Goal: Task Accomplishment & Management: Manage account settings

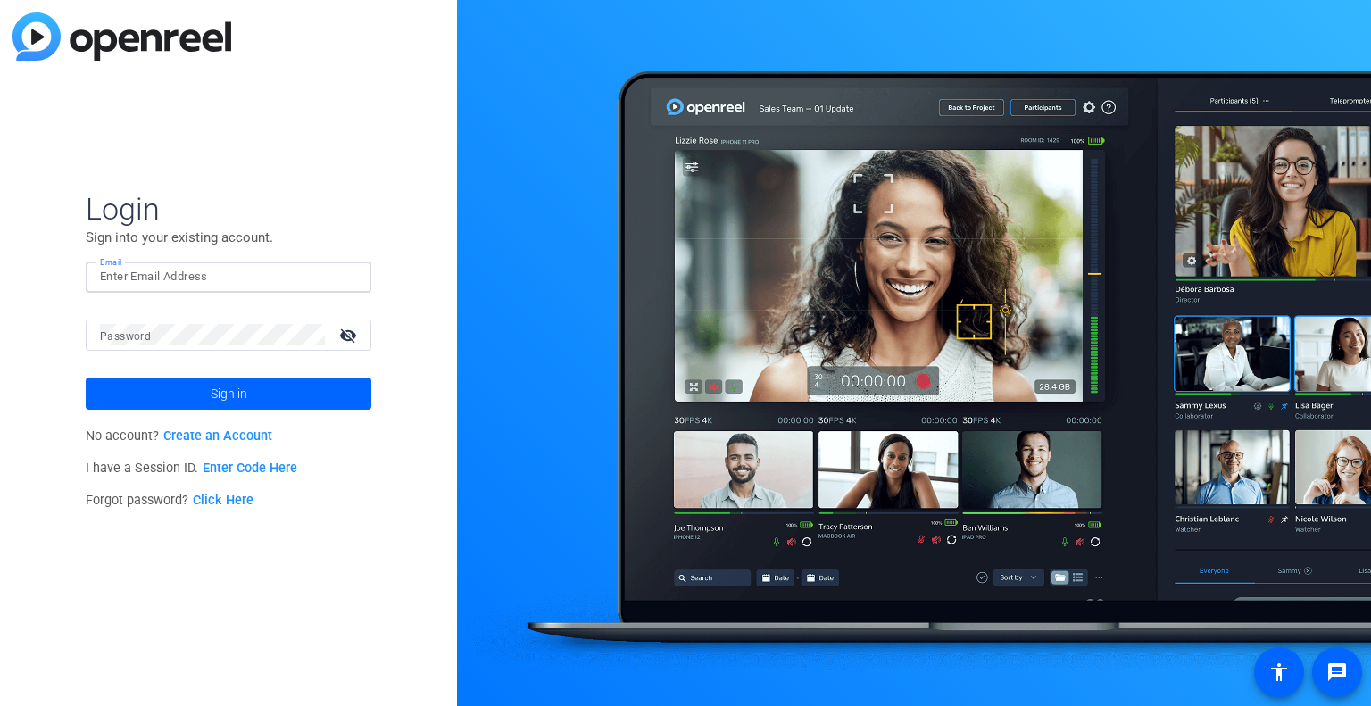
click at [255, 282] on input "Email" at bounding box center [228, 276] width 257 height 21
click at [166, 278] on input "Email" at bounding box center [228, 276] width 257 height 21
click at [204, 273] on input "Email" at bounding box center [228, 276] width 257 height 21
type input "[EMAIL_ADDRESS][DOMAIN_NAME]"
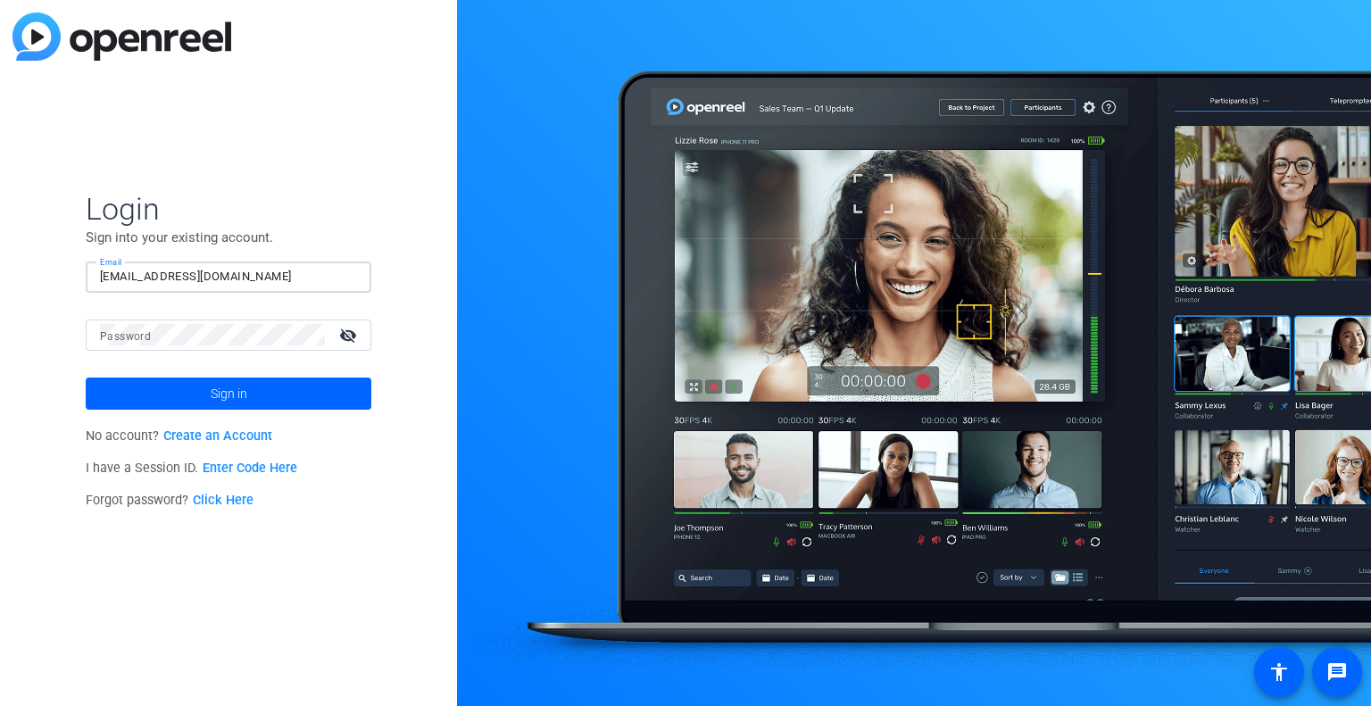
click at [216, 498] on link "Click Here" at bounding box center [223, 500] width 61 height 15
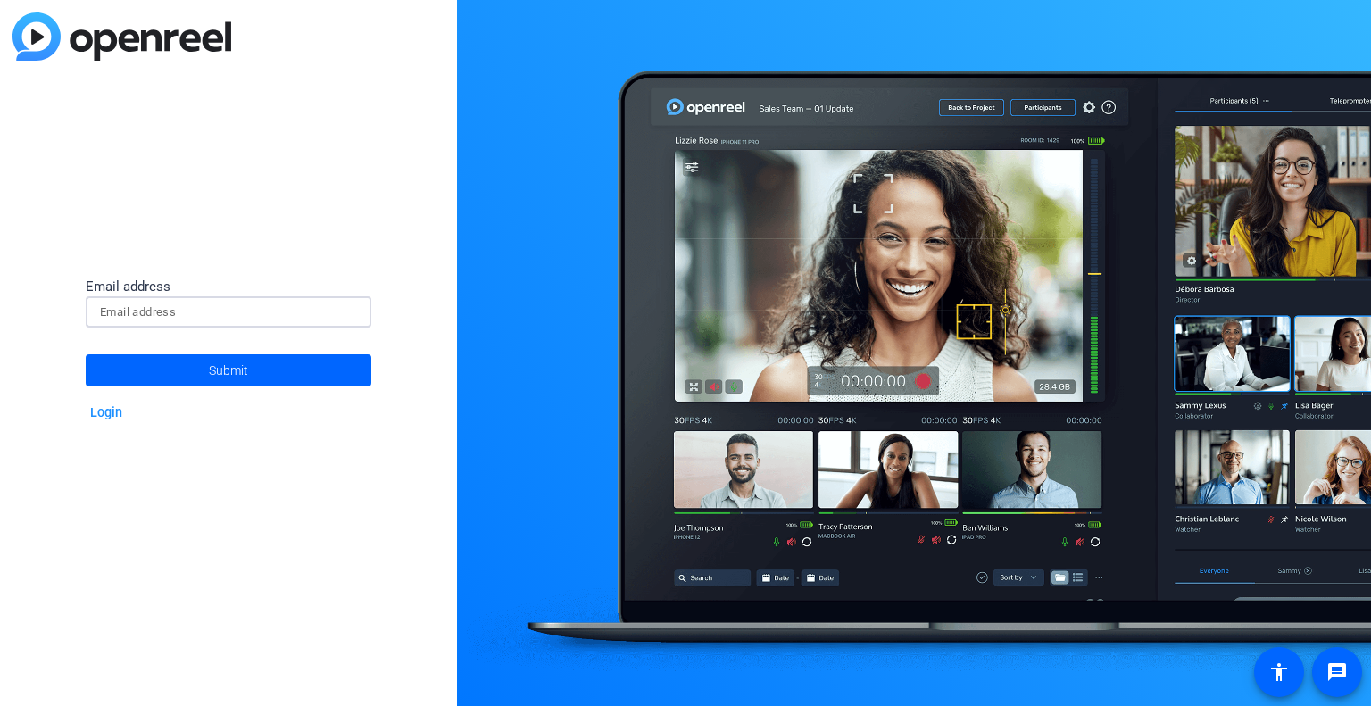
click at [232, 317] on input at bounding box center [228, 312] width 257 height 21
type input "[EMAIL_ADDRESS][DOMAIN_NAME]"
click at [230, 361] on span "Submit" at bounding box center [228, 370] width 39 height 45
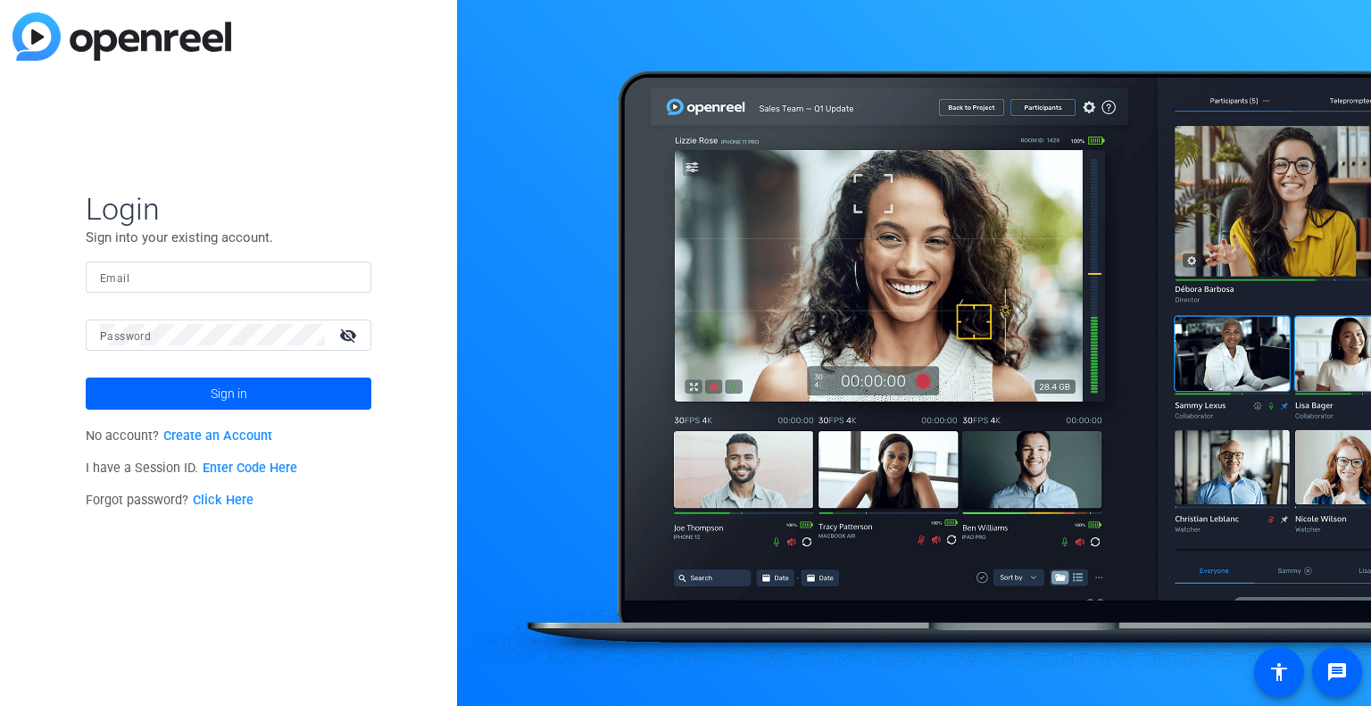
click at [221, 276] on input "Email" at bounding box center [228, 276] width 257 height 21
type input "[EMAIL_ADDRESS][DOMAIN_NAME]"
click at [344, 338] on mat-icon "visibility_off" at bounding box center [349, 335] width 43 height 26
click at [252, 390] on span at bounding box center [229, 393] width 286 height 43
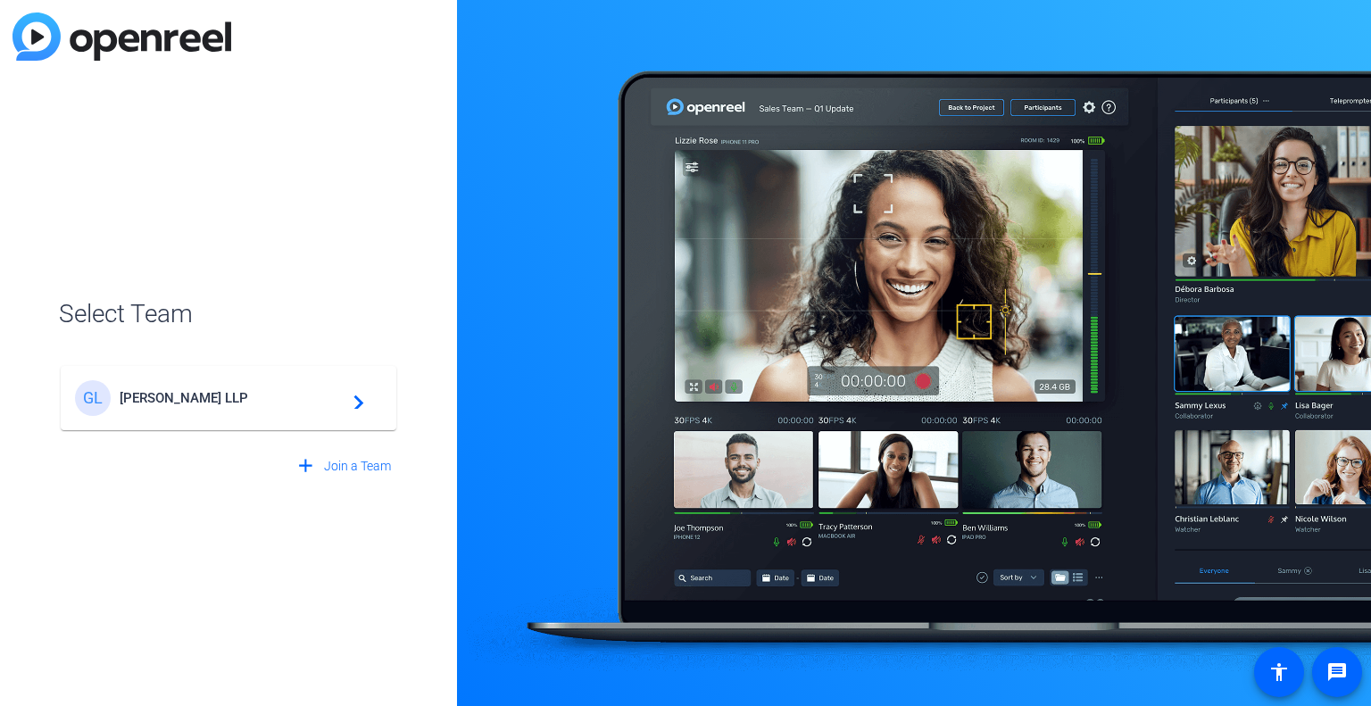
click at [221, 401] on span "[PERSON_NAME] LLP" at bounding box center [231, 398] width 223 height 16
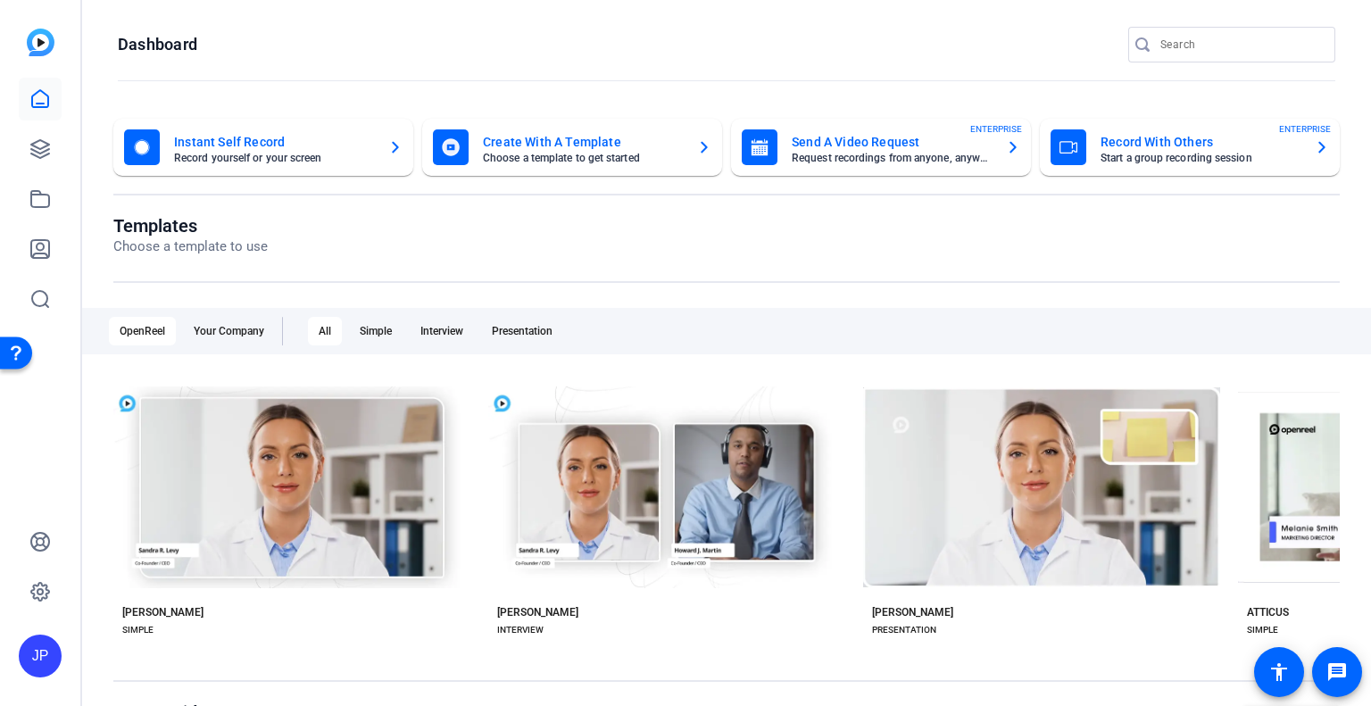
click at [829, 142] on mat-card-title "Send A Video Request" at bounding box center [892, 141] width 200 height 21
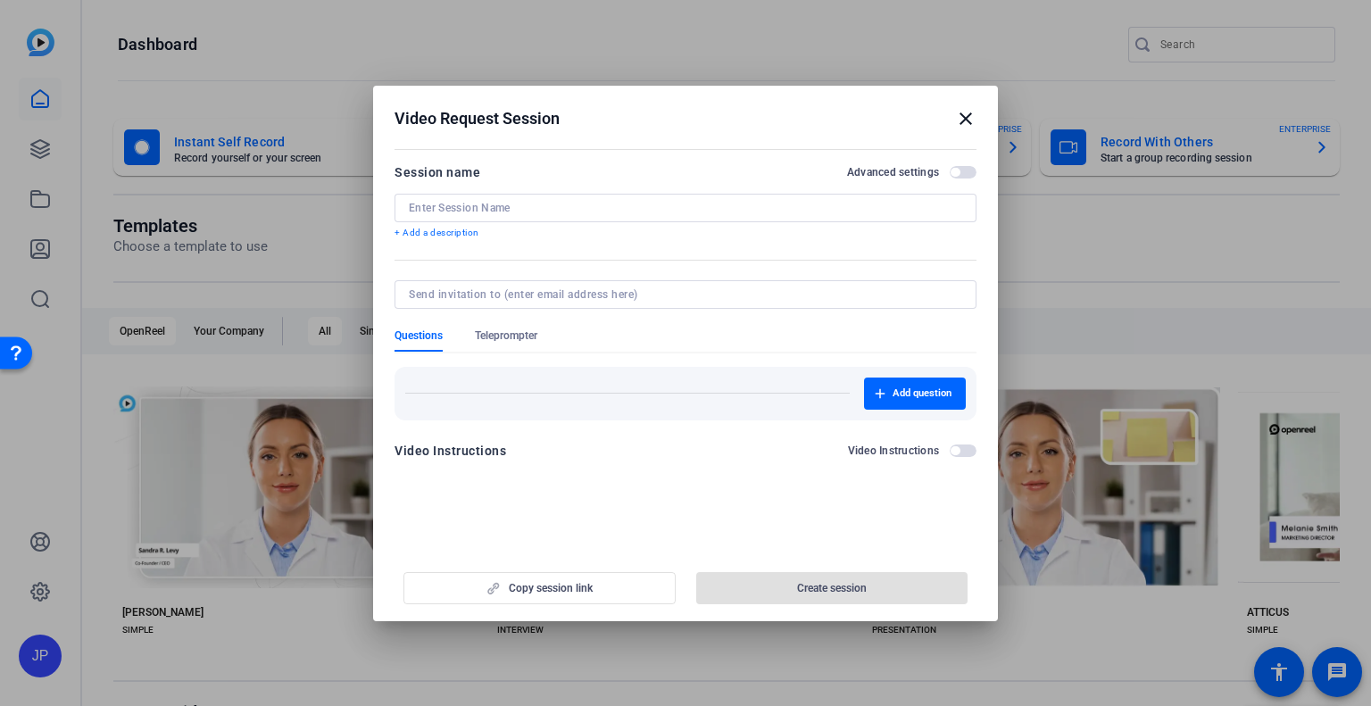
click at [494, 214] on div at bounding box center [685, 208] width 553 height 29
click at [494, 208] on input at bounding box center [685, 208] width 553 height 14
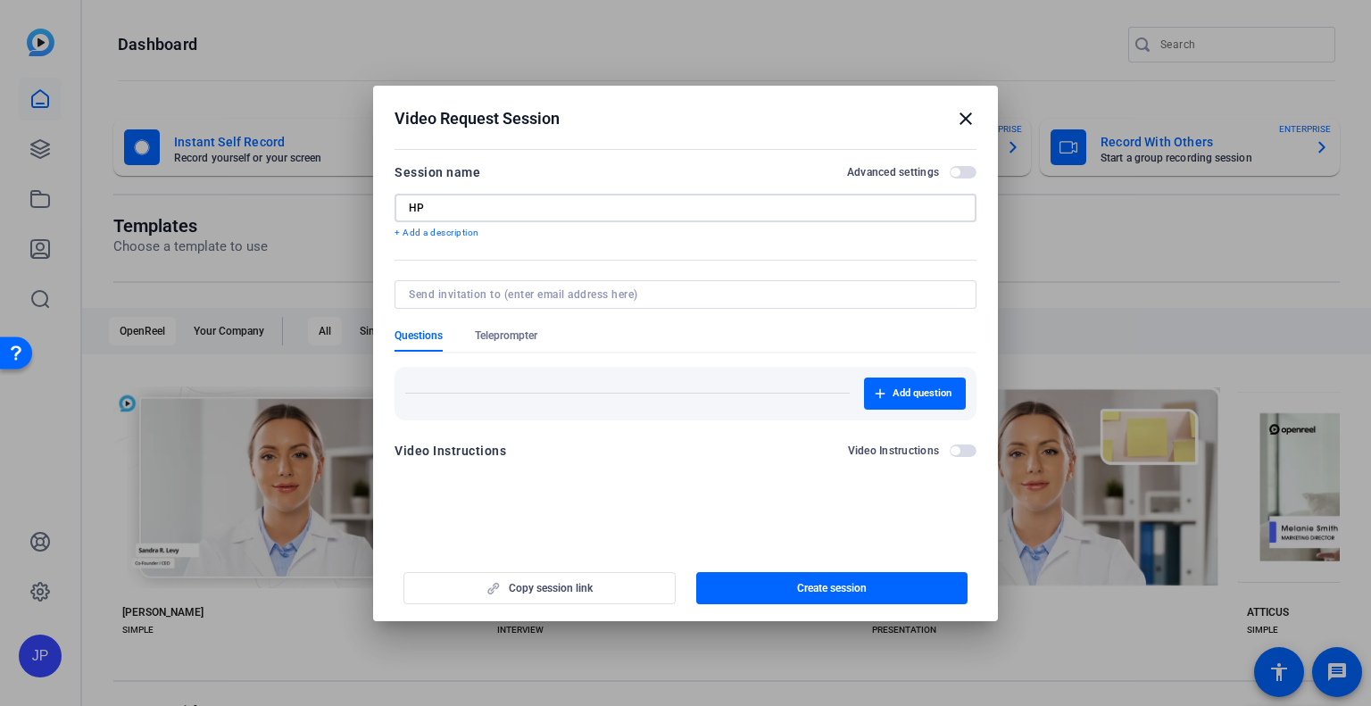
type input "HP"
click at [968, 174] on span "button" at bounding box center [963, 172] width 27 height 12
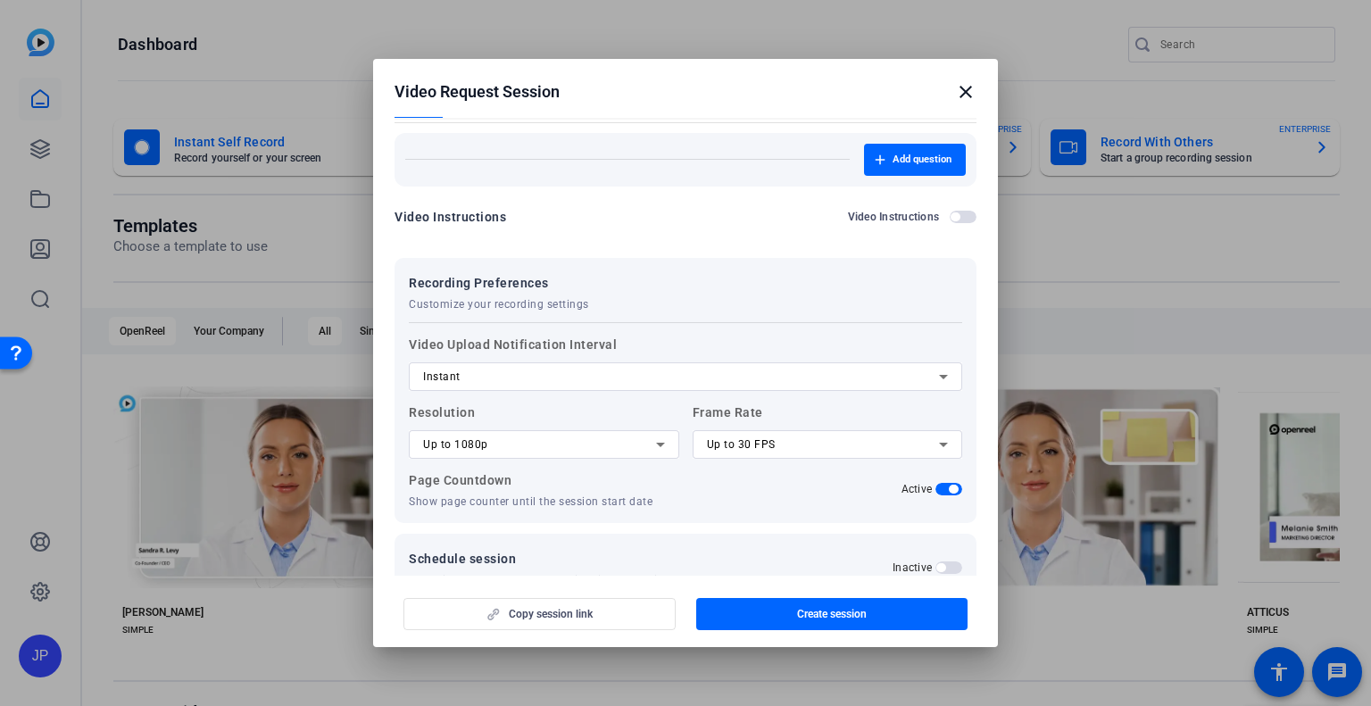
scroll to position [232, 0]
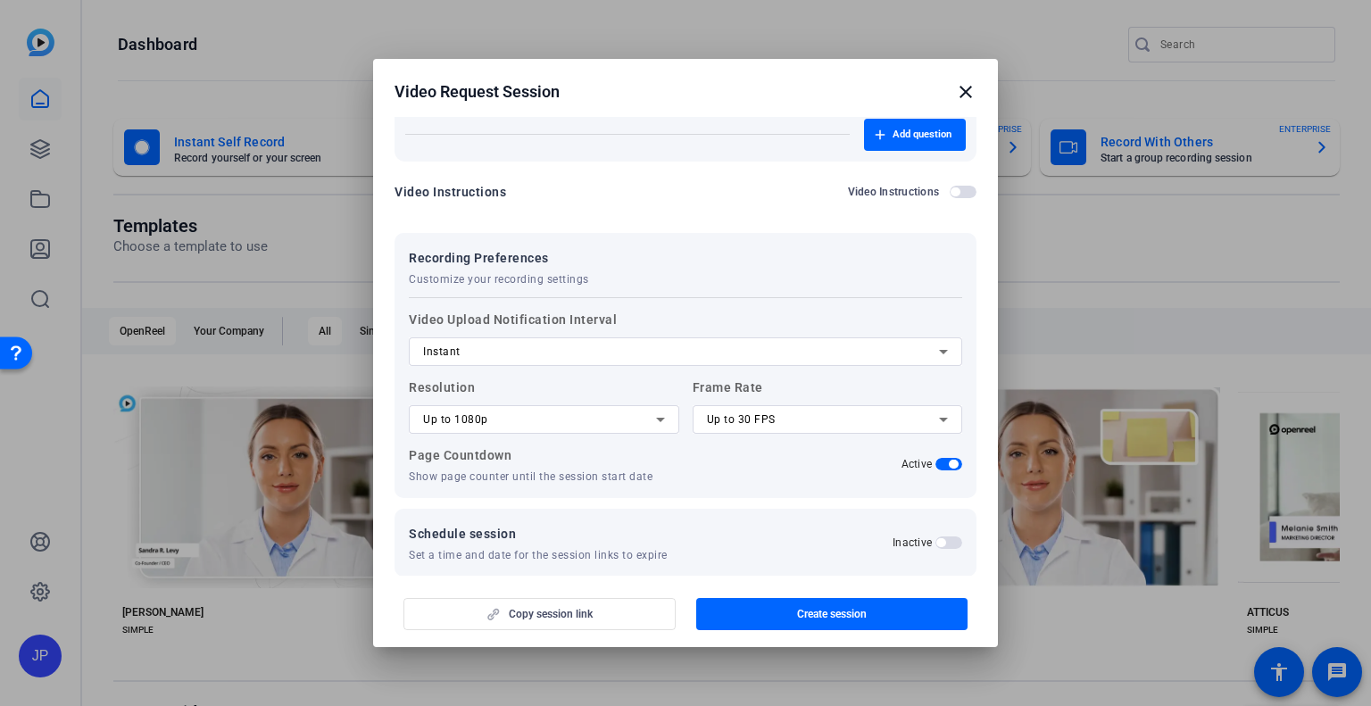
click at [638, 356] on div "Instant" at bounding box center [681, 351] width 516 height 21
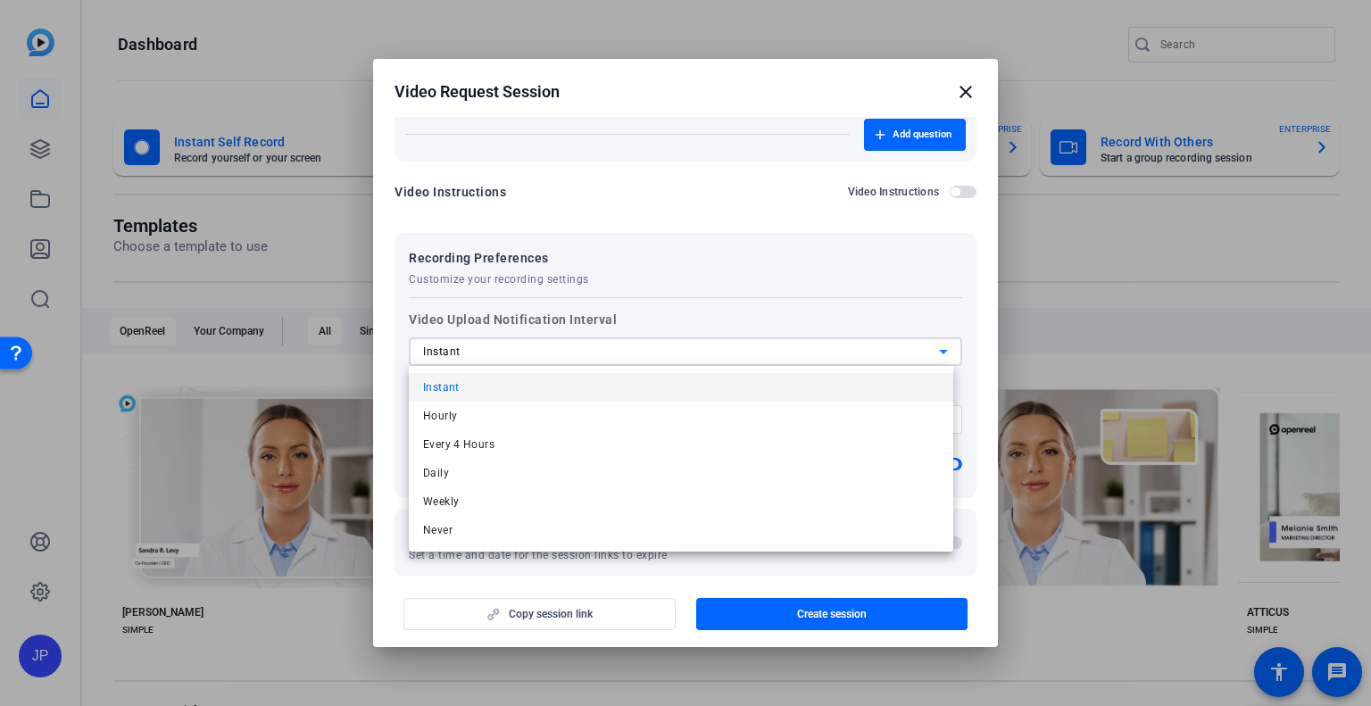
click at [638, 356] on div at bounding box center [685, 353] width 1371 height 706
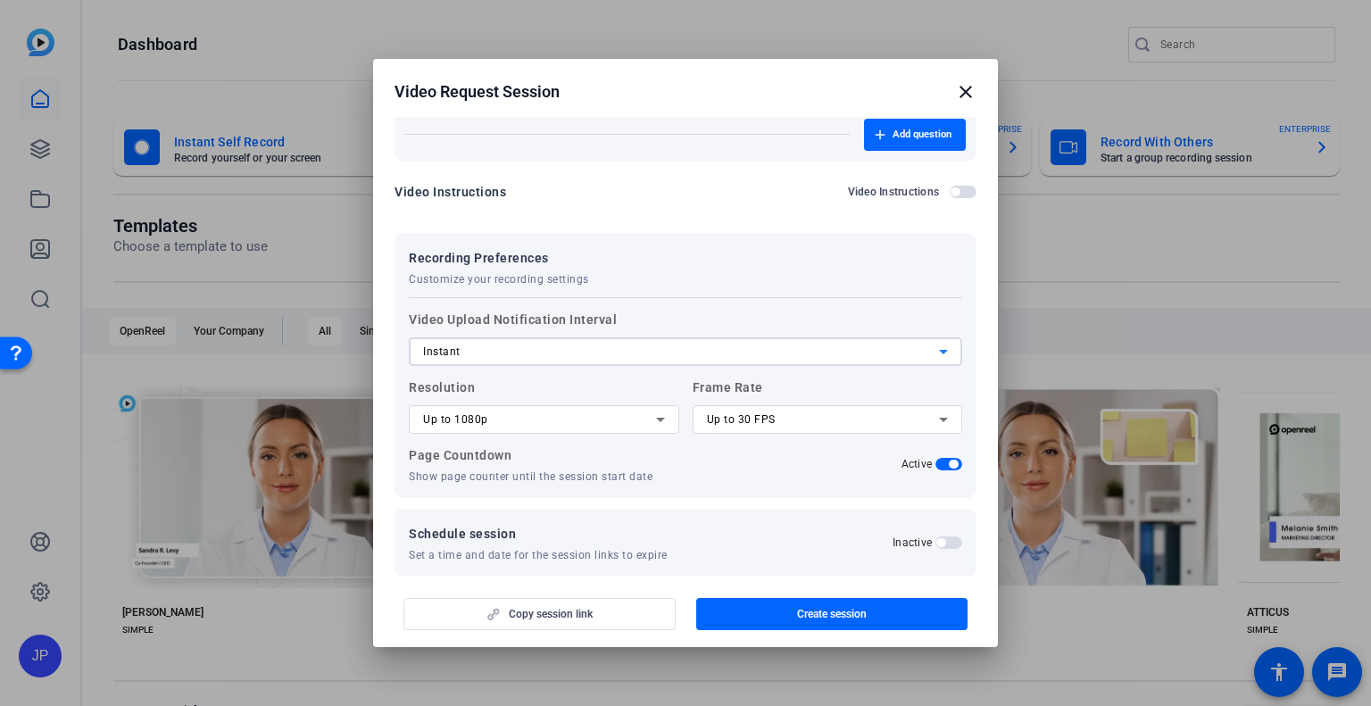
click at [638, 356] on div "Instant" at bounding box center [681, 351] width 516 height 21
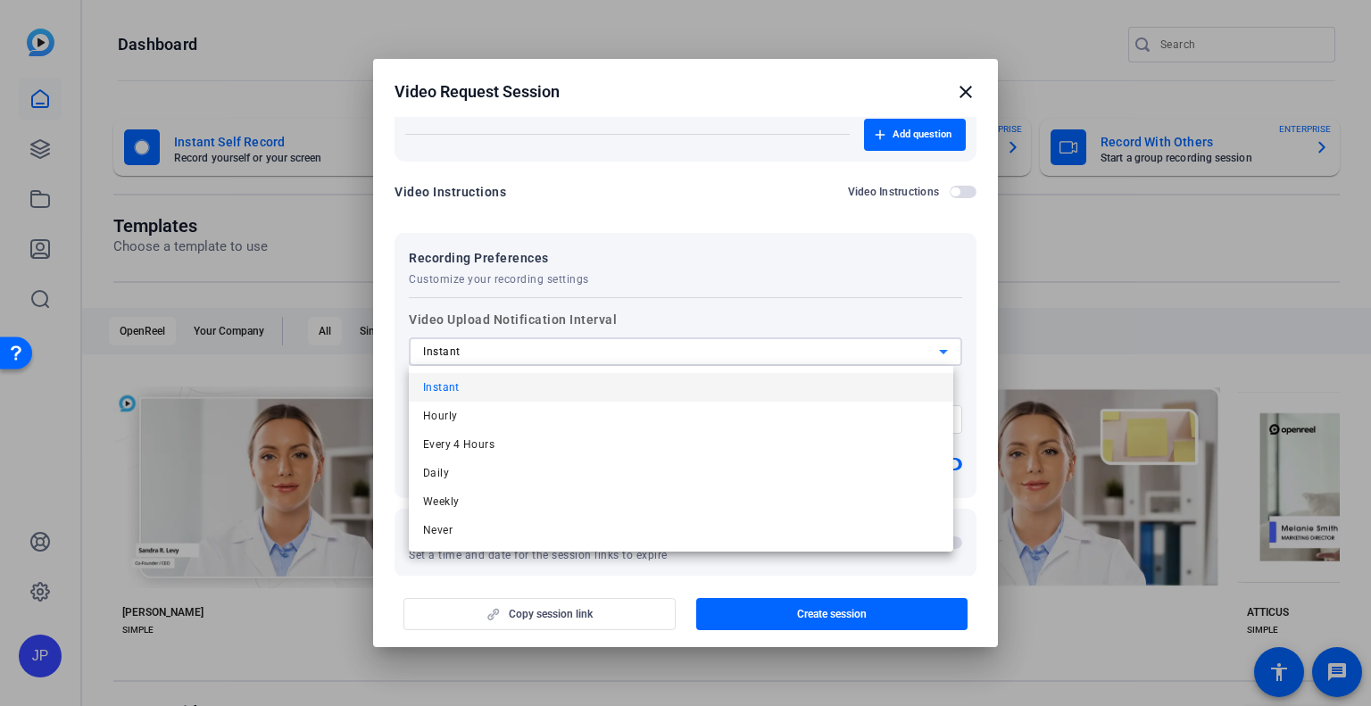
click at [550, 353] on div at bounding box center [685, 353] width 1371 height 706
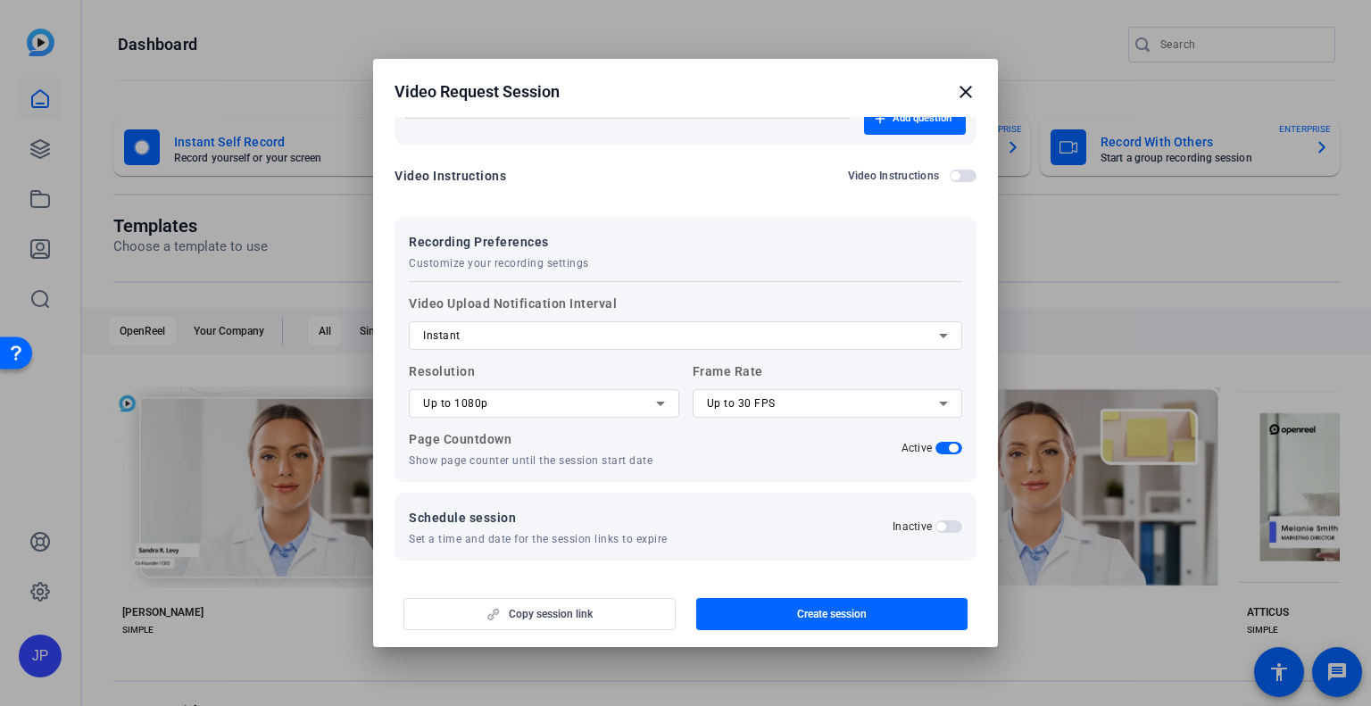
scroll to position [252, 0]
click at [943, 519] on span "button" at bounding box center [948, 523] width 27 height 12
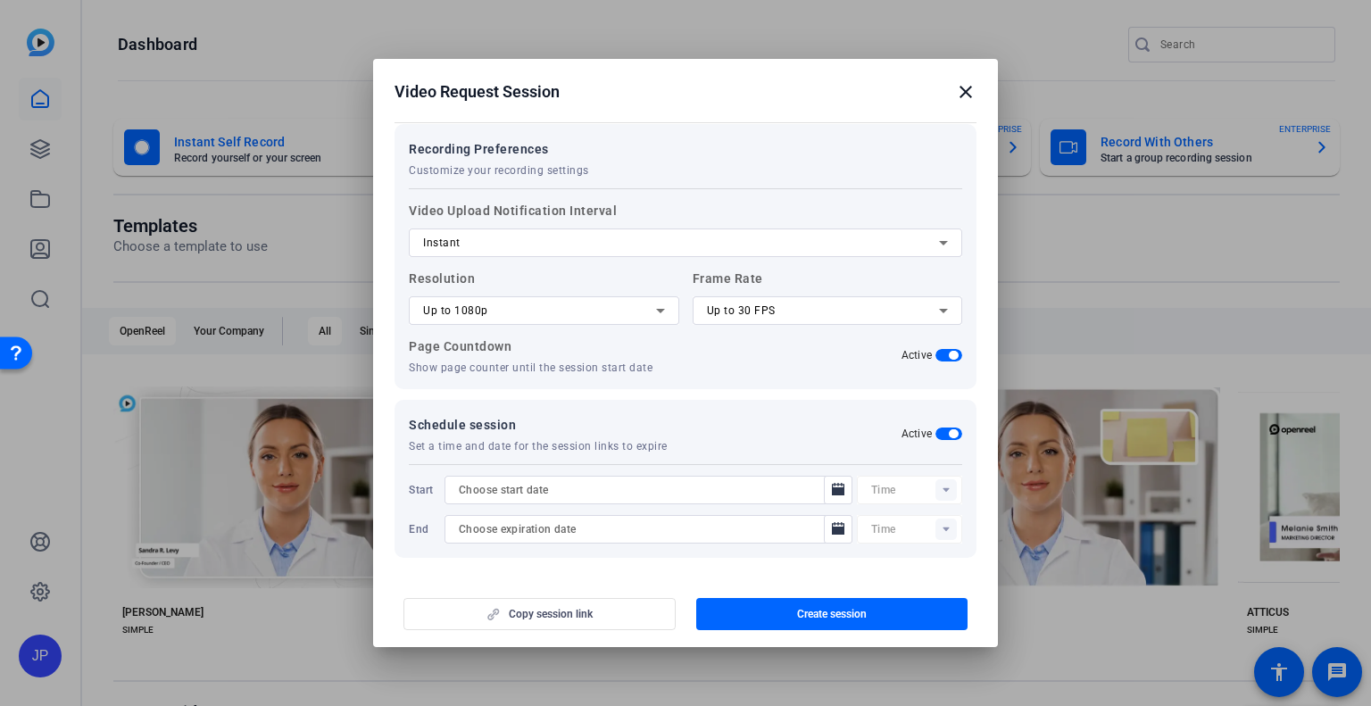
scroll to position [342, 0]
click at [832, 489] on icon "Open calendar" at bounding box center [838, 488] width 12 height 12
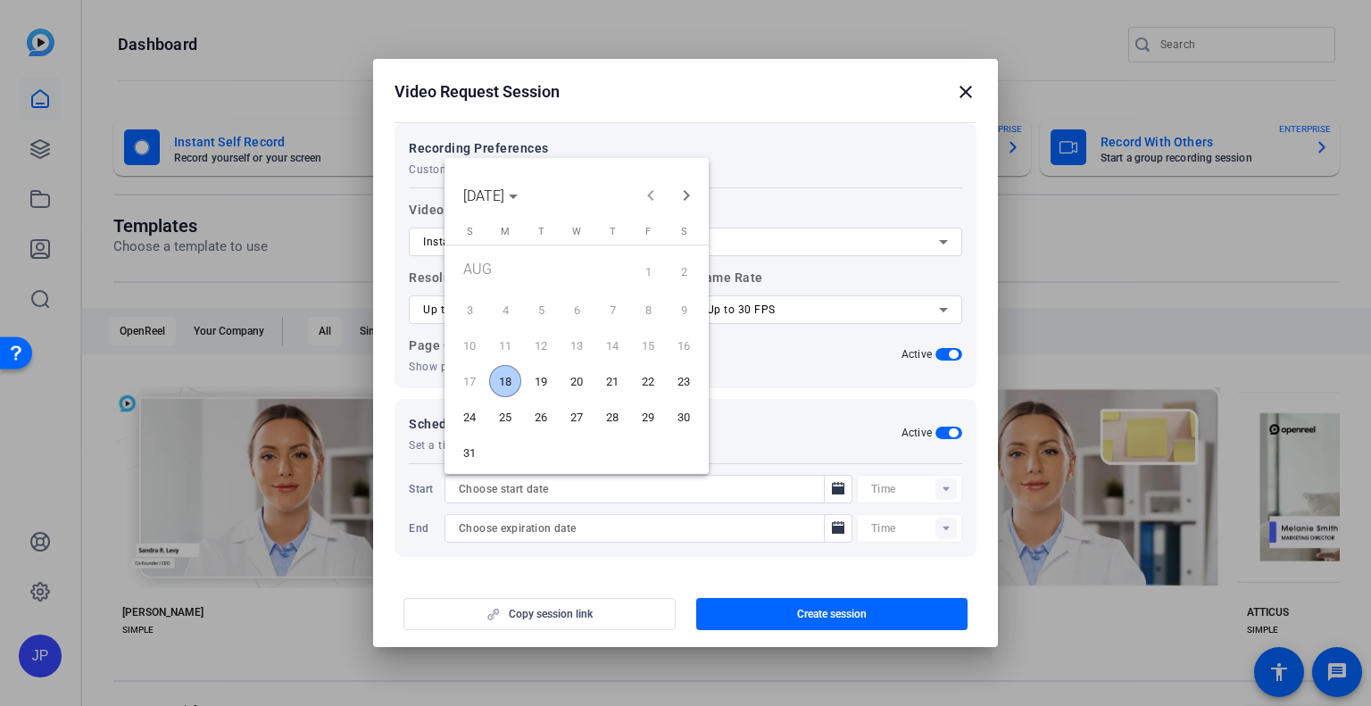
click at [502, 380] on span "18" at bounding box center [505, 381] width 32 height 32
type input "[DATE]"
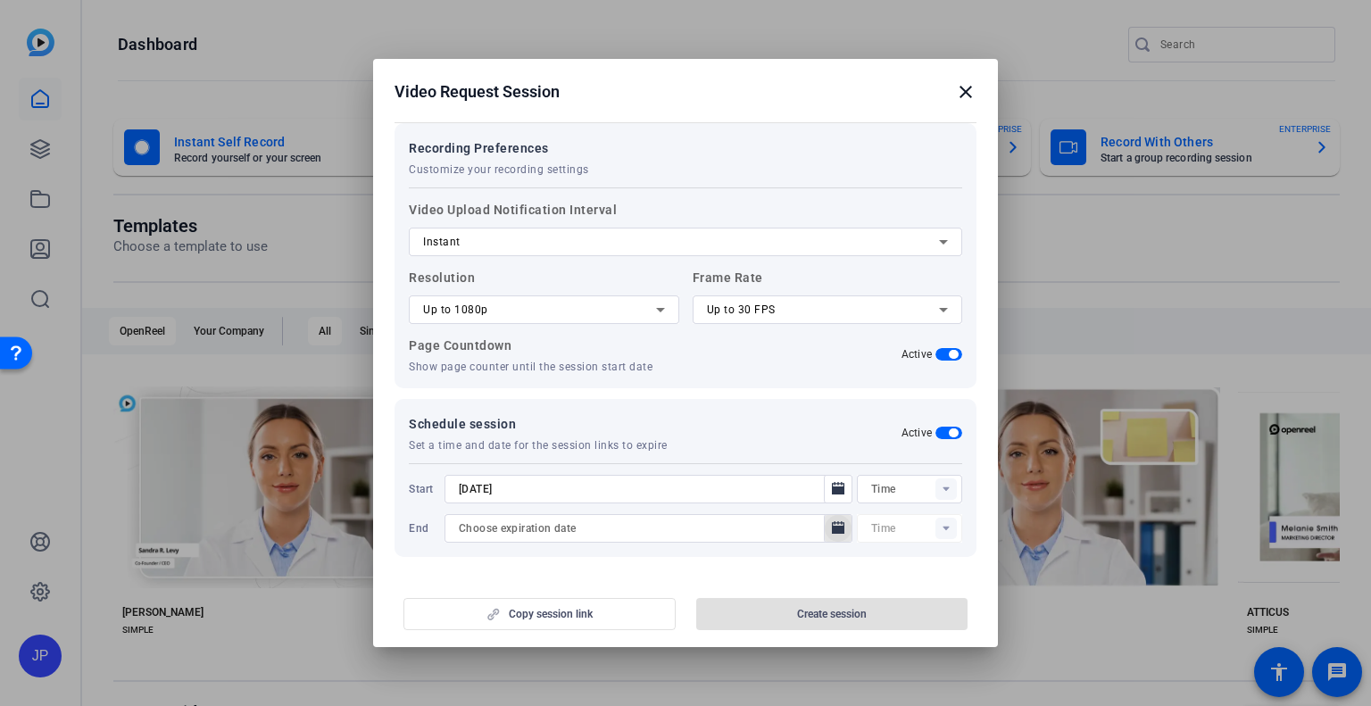
click at [832, 529] on icon "Open calendar" at bounding box center [838, 527] width 12 height 12
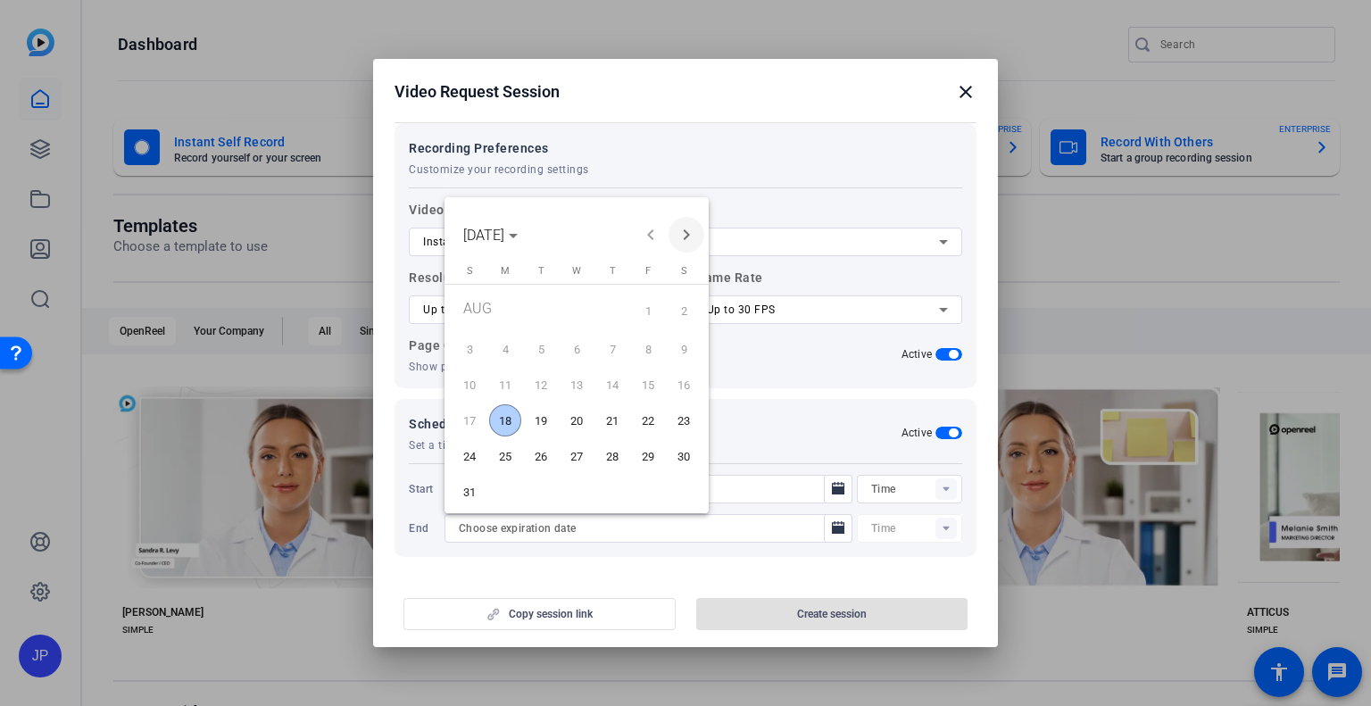
click at [684, 239] on span "Next month" at bounding box center [686, 235] width 36 height 36
click at [657, 239] on span "Previous month" at bounding box center [651, 235] width 36 height 36
click at [609, 459] on span "30" at bounding box center [612, 456] width 32 height 32
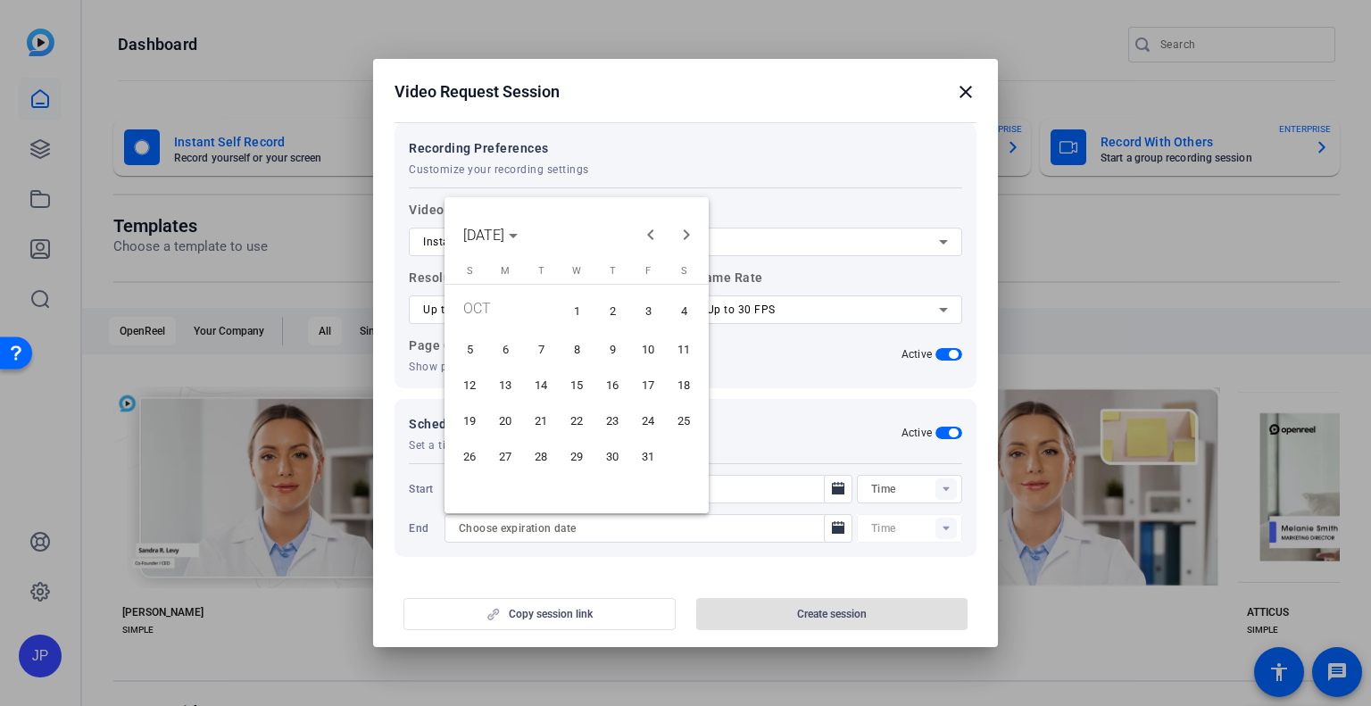
type input "[DATE]"
type input "09:08PM"
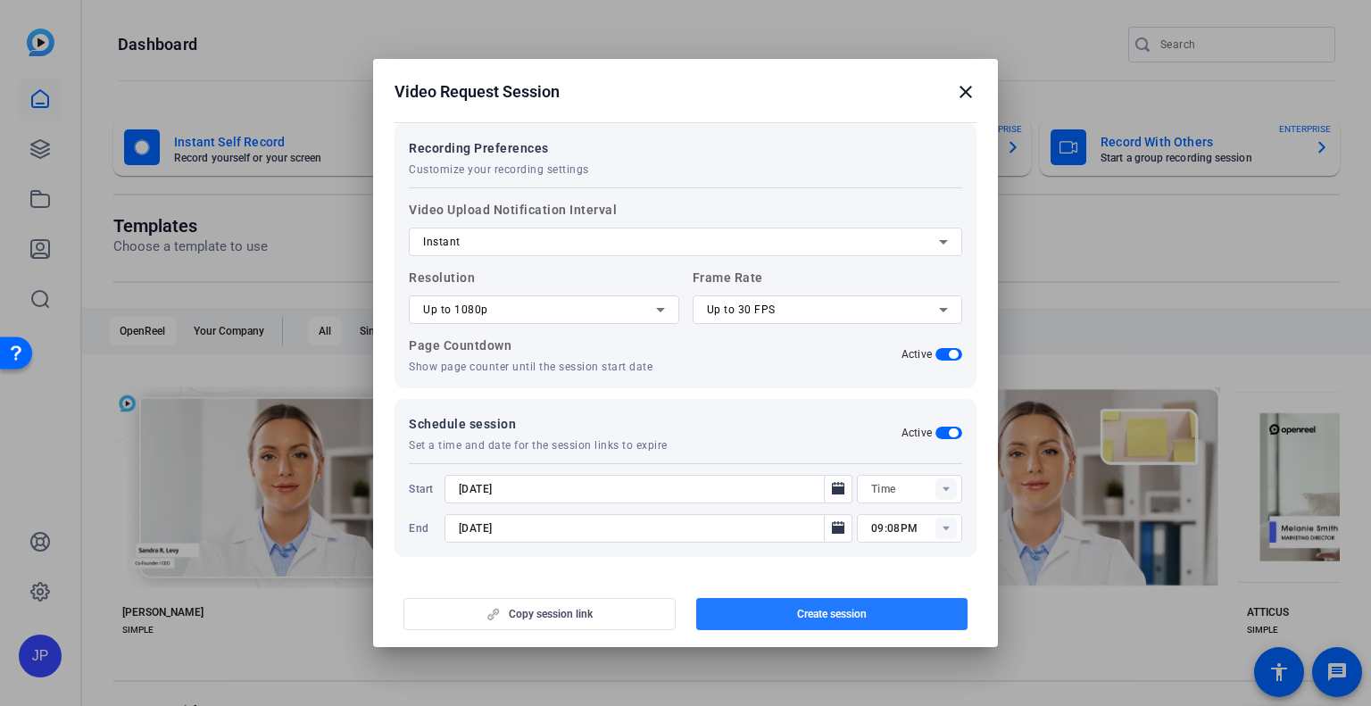
click at [805, 620] on span "Create session" at bounding box center [832, 614] width 70 height 14
type input "08:53PM"
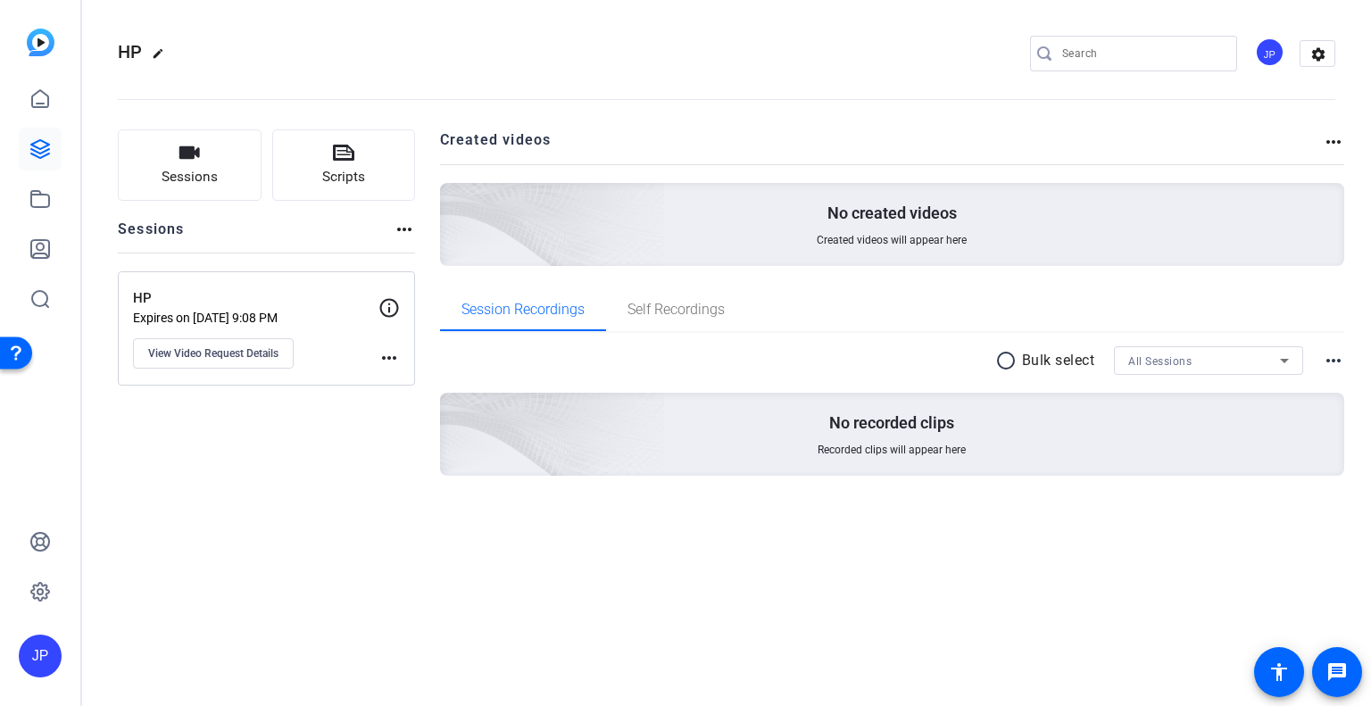
click at [393, 357] on mat-icon "more_horiz" at bounding box center [388, 357] width 21 height 21
click at [402, 225] on div at bounding box center [685, 353] width 1371 height 706
click at [402, 231] on mat-icon "more_horiz" at bounding box center [404, 229] width 21 height 21
click at [1332, 138] on div at bounding box center [685, 353] width 1371 height 706
click at [1331, 142] on mat-icon "more_horiz" at bounding box center [1333, 141] width 21 height 21
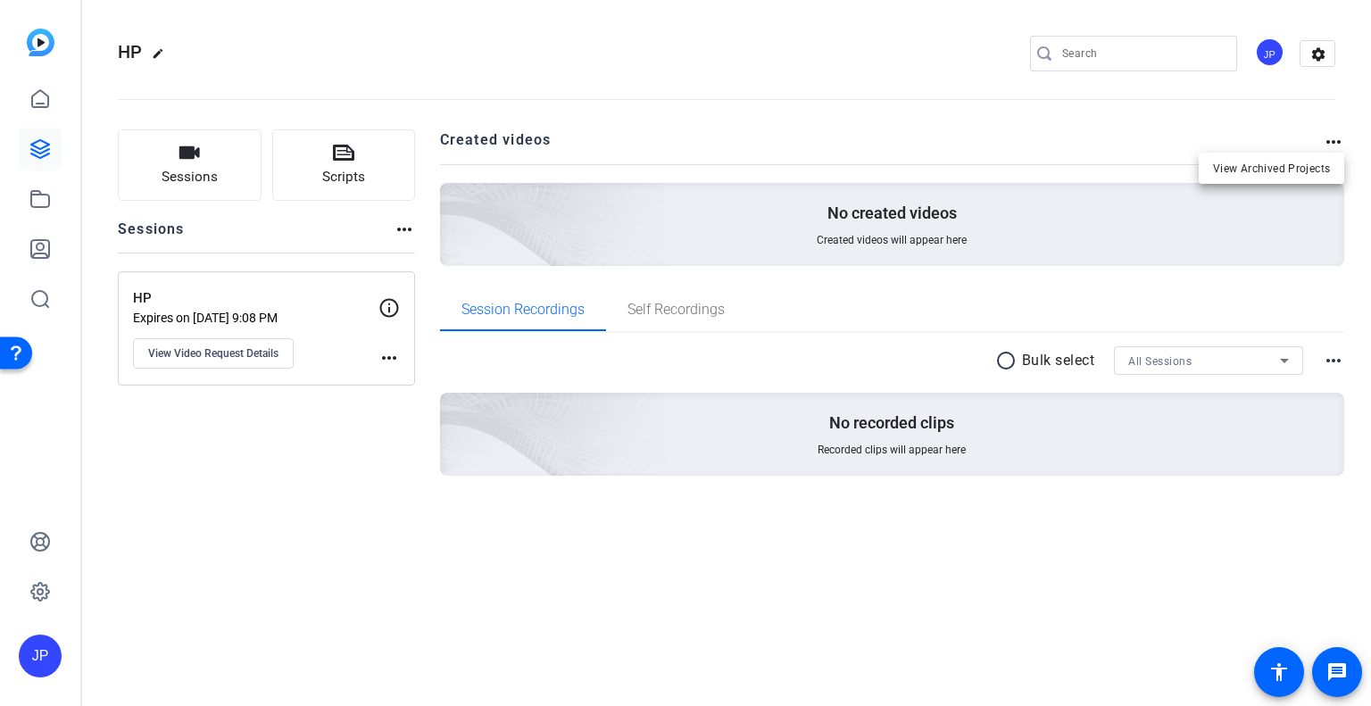
click at [1331, 142] on div at bounding box center [685, 353] width 1371 height 706
click at [40, 103] on icon at bounding box center [40, 98] width 16 height 17
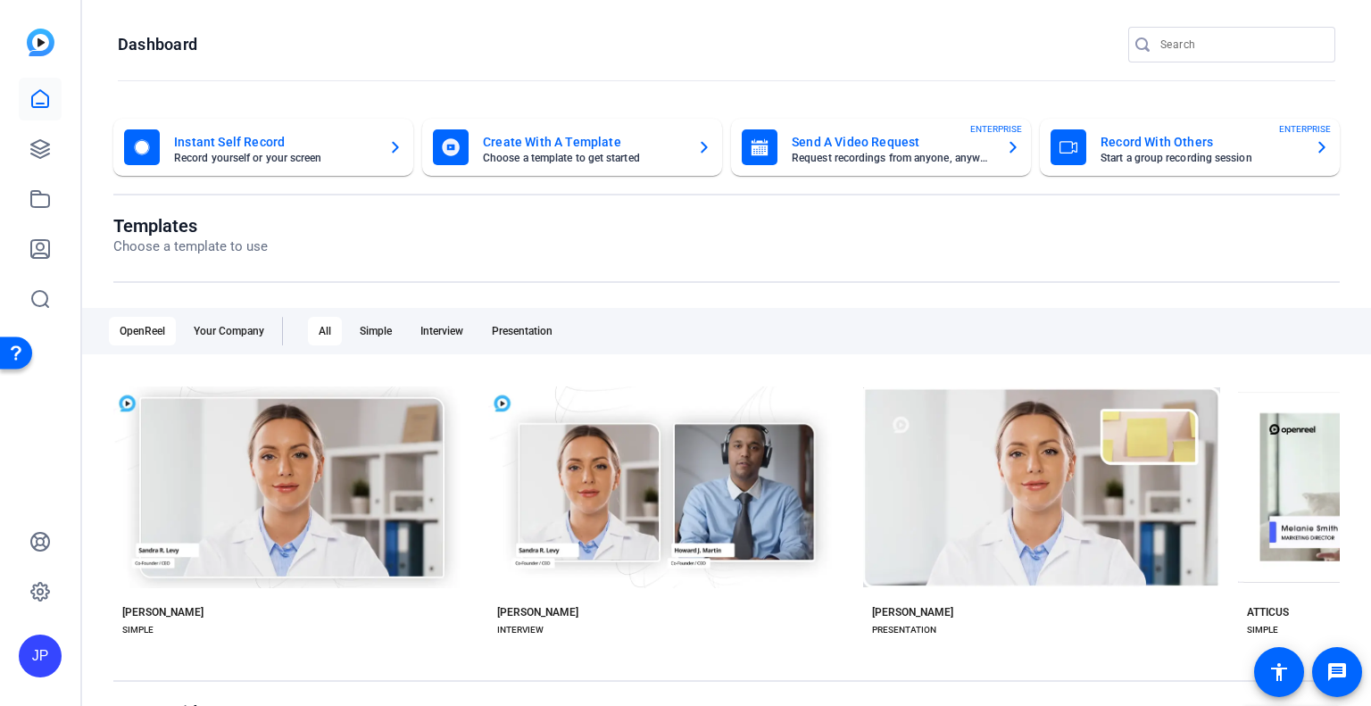
scroll to position [89, 0]
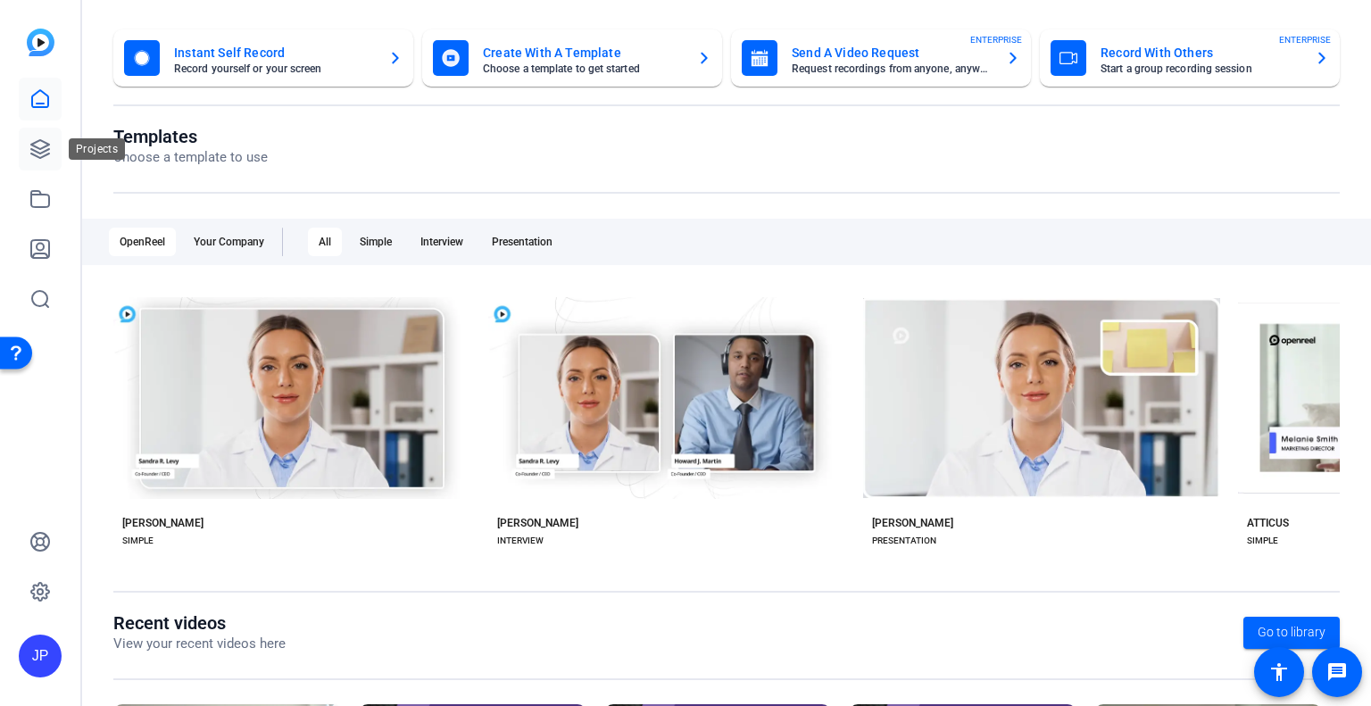
click at [44, 156] on icon at bounding box center [40, 149] width 18 height 18
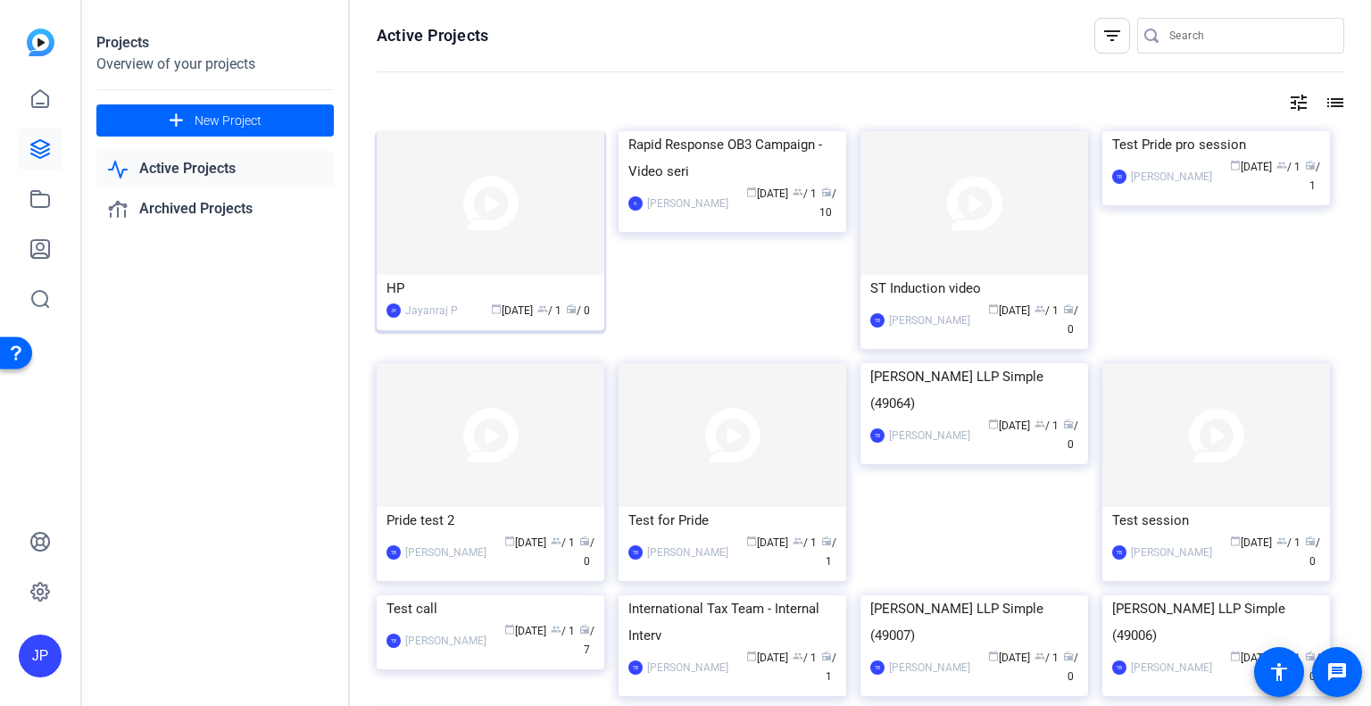
click at [495, 209] on img at bounding box center [491, 203] width 228 height 144
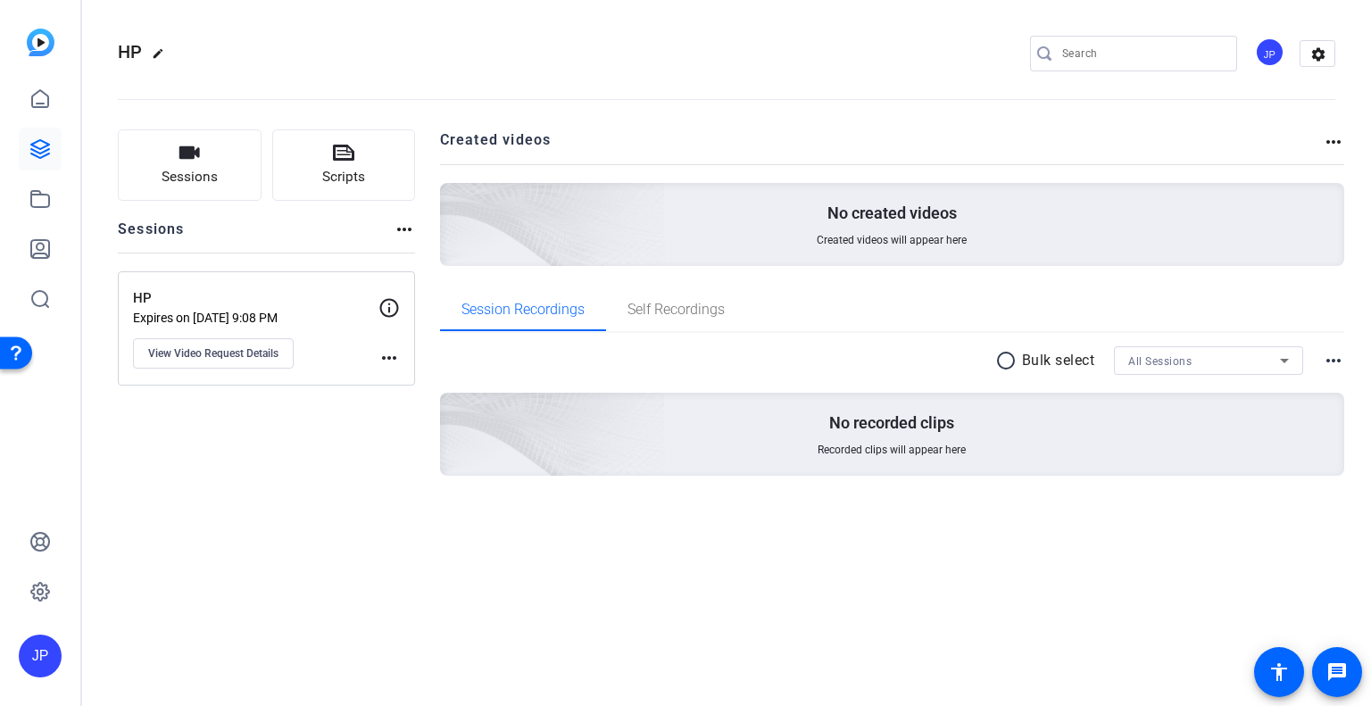
click at [1333, 138] on mat-icon "more_horiz" at bounding box center [1333, 141] width 21 height 21
click at [157, 53] on div at bounding box center [685, 353] width 1371 height 706
click at [157, 53] on mat-icon "edit" at bounding box center [162, 57] width 21 height 21
click at [304, 55] on span "clear" at bounding box center [304, 53] width 21 height 21
click at [1323, 53] on mat-icon "settings" at bounding box center [1318, 54] width 36 height 27
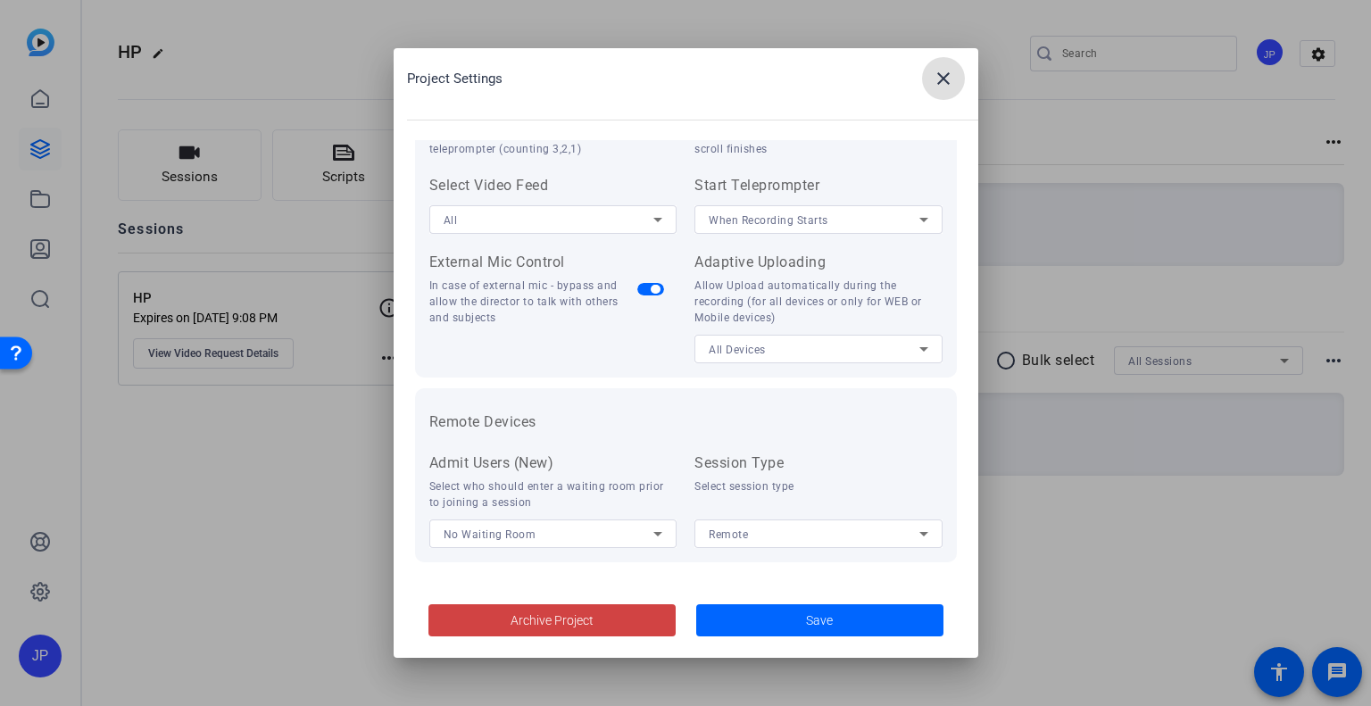
scroll to position [368, 0]
click at [944, 78] on mat-icon "close" at bounding box center [943, 78] width 21 height 21
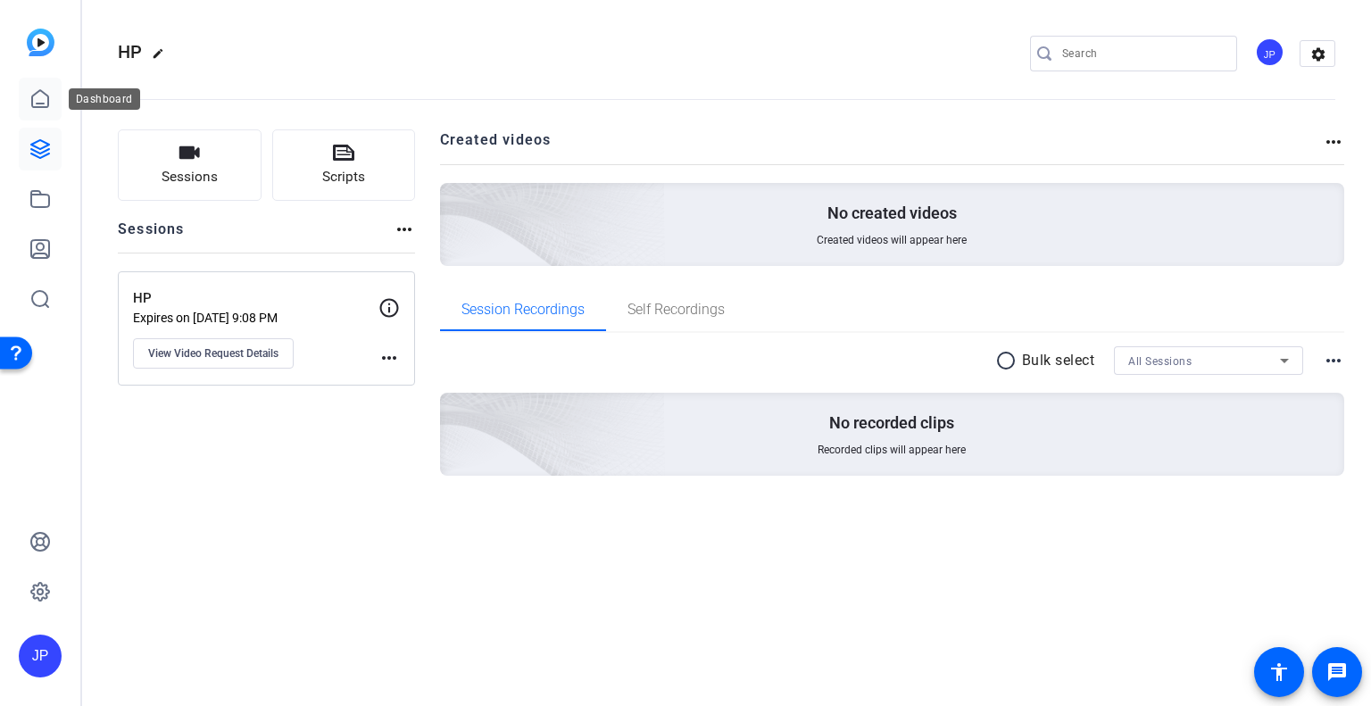
click at [37, 103] on icon at bounding box center [40, 98] width 16 height 17
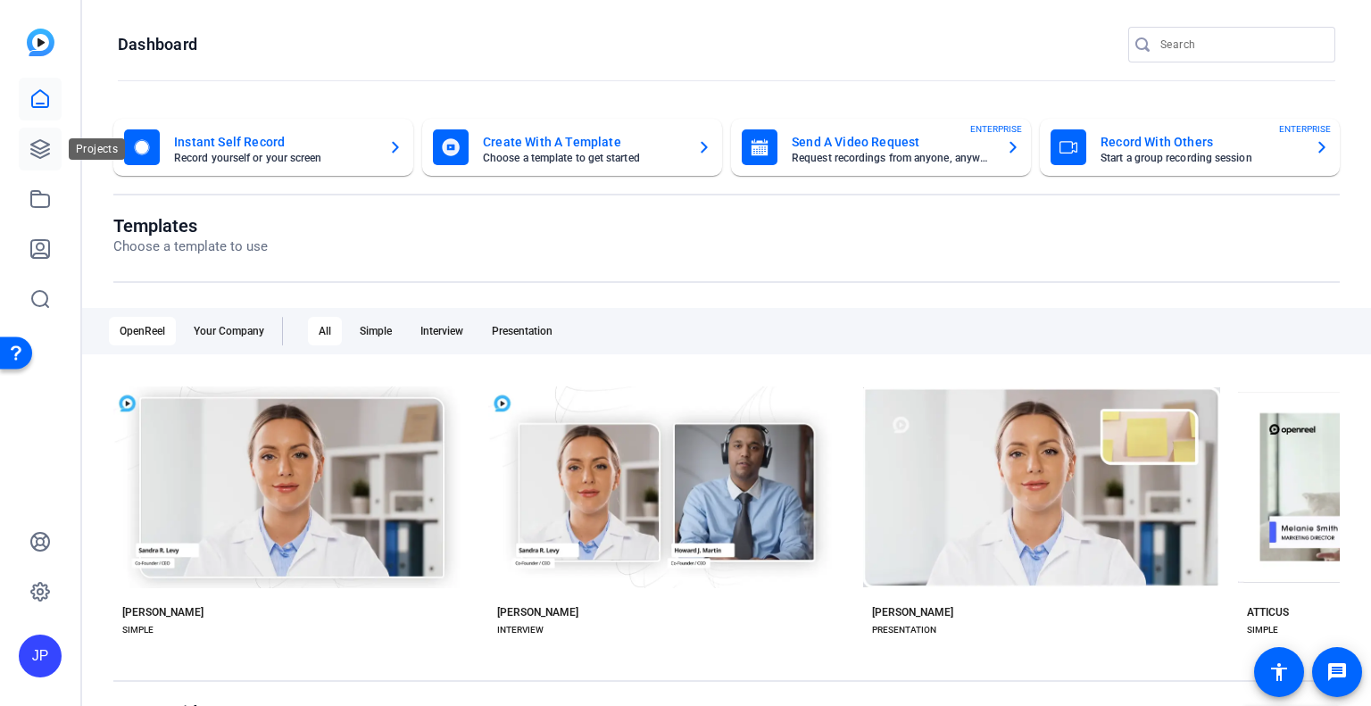
click at [39, 153] on icon at bounding box center [40, 149] width 18 height 18
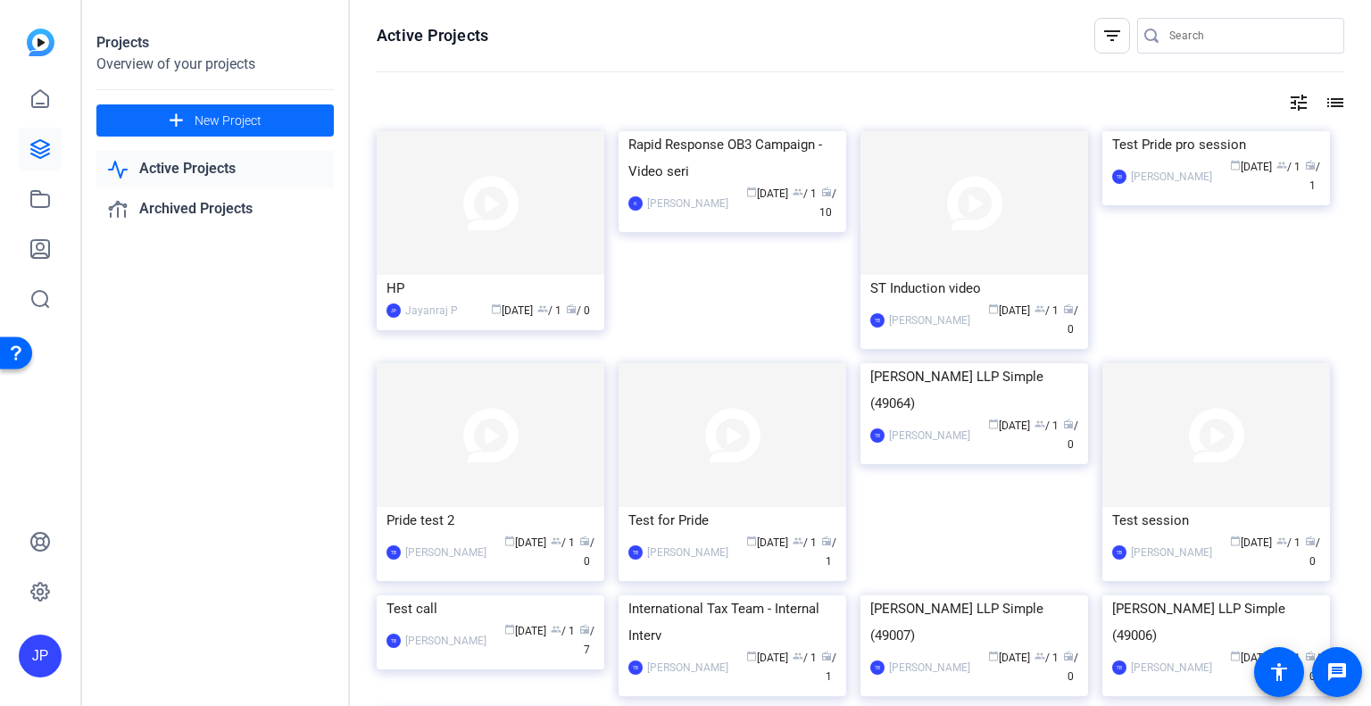
click at [205, 125] on span "New Project" at bounding box center [228, 121] width 67 height 19
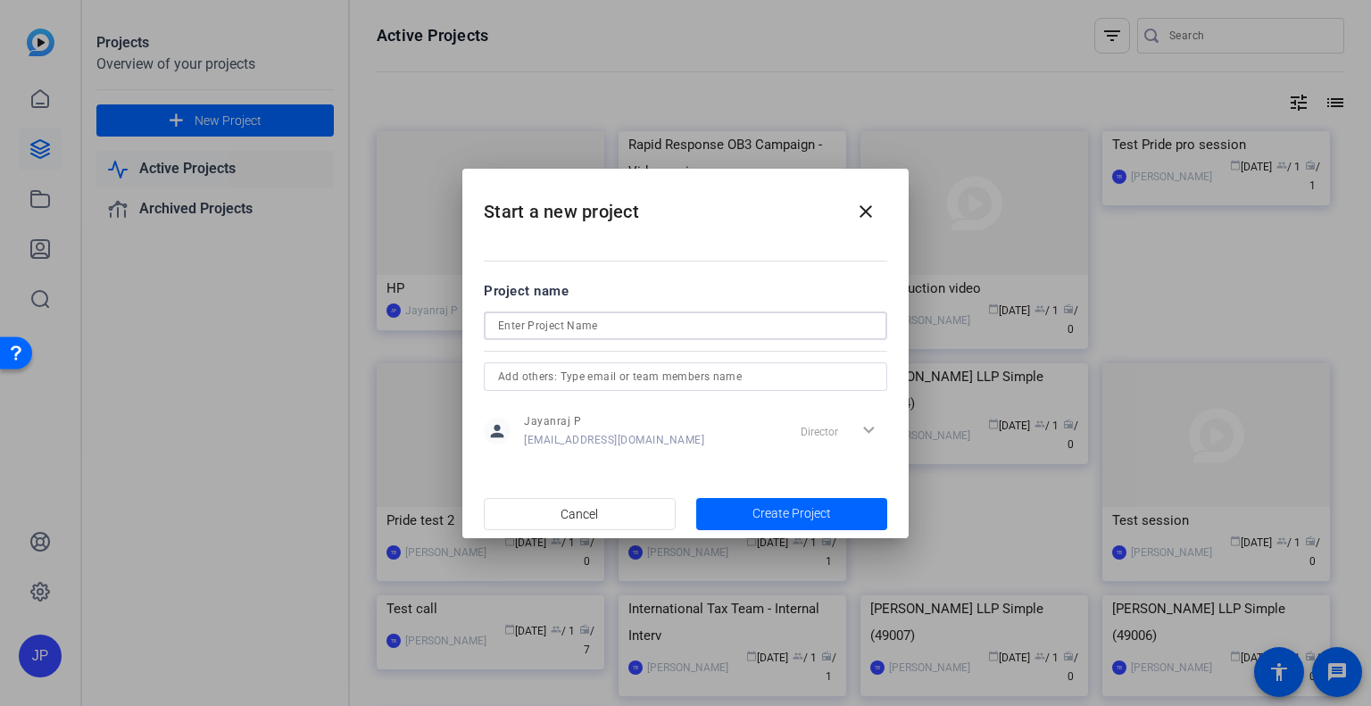
click at [610, 321] on input at bounding box center [685, 325] width 375 height 21
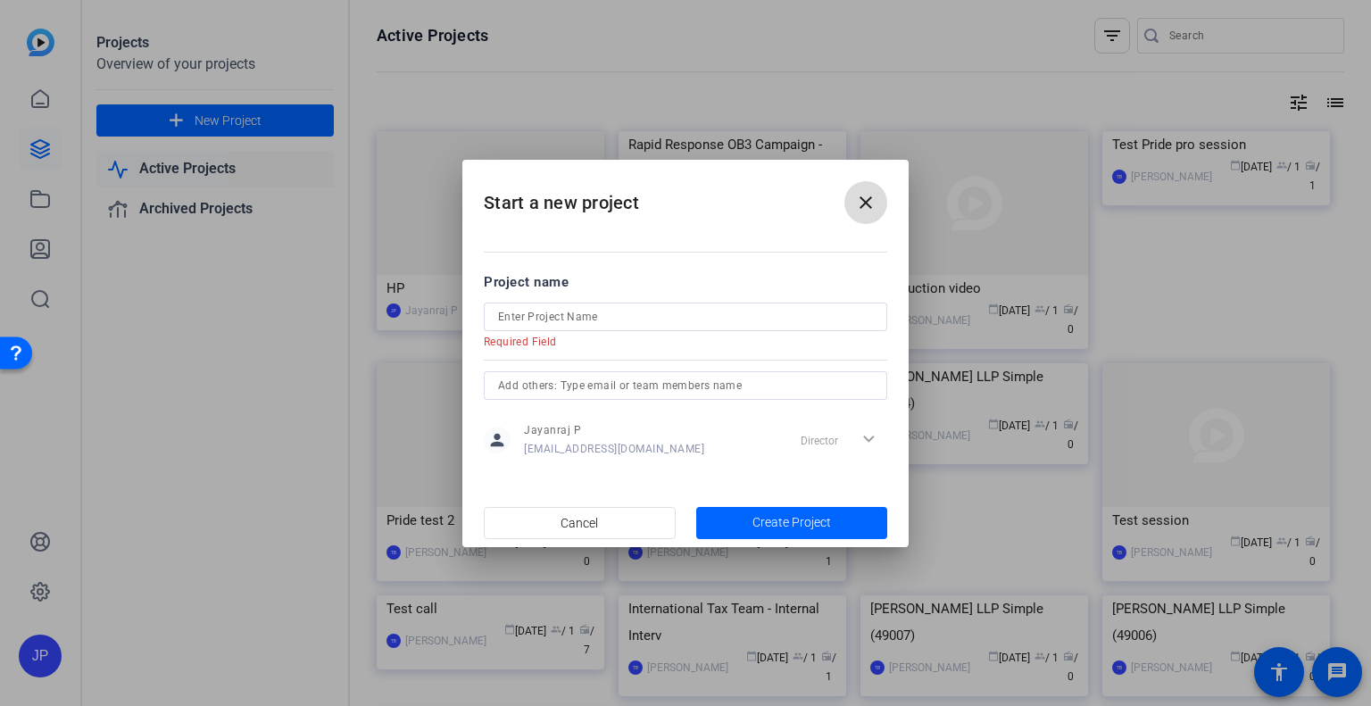
click at [863, 213] on button "close" at bounding box center [865, 202] width 43 height 43
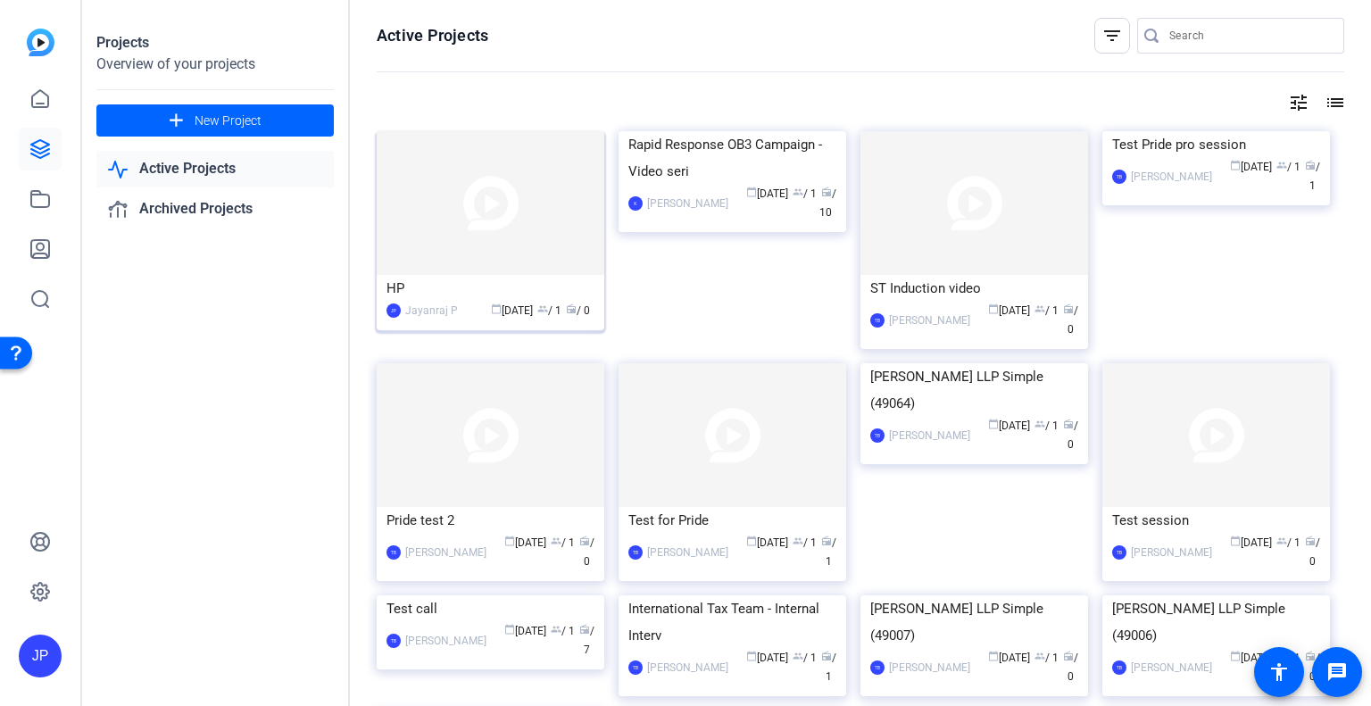
click at [491, 195] on img at bounding box center [491, 203] width 228 height 144
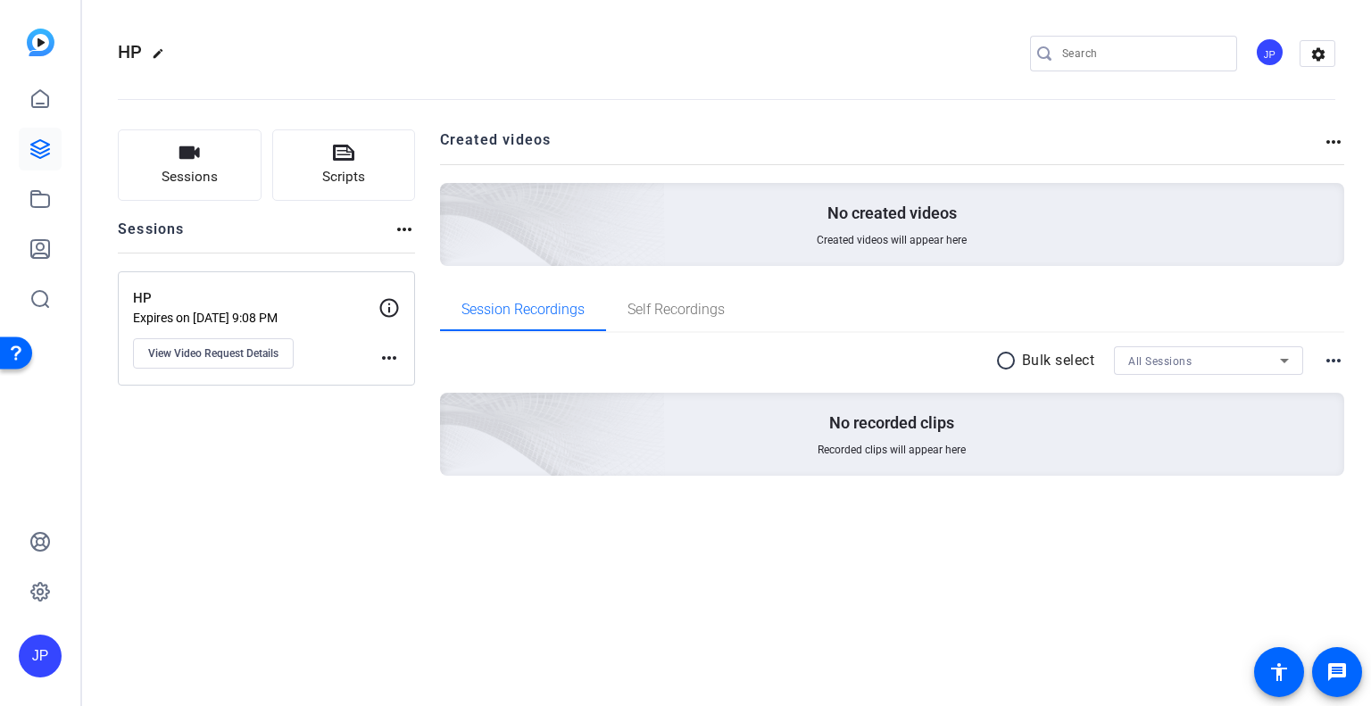
click at [159, 53] on mat-icon "edit" at bounding box center [162, 57] width 21 height 21
drag, startPoint x: 159, startPoint y: 53, endPoint x: 110, endPoint y: 65, distance: 50.6
click at [110, 65] on mat-toolbar "HP check_circle clear JP settings" at bounding box center [726, 53] width 1289 height 107
type input "Test"
click at [278, 55] on span "check_circle" at bounding box center [278, 53] width 21 height 21
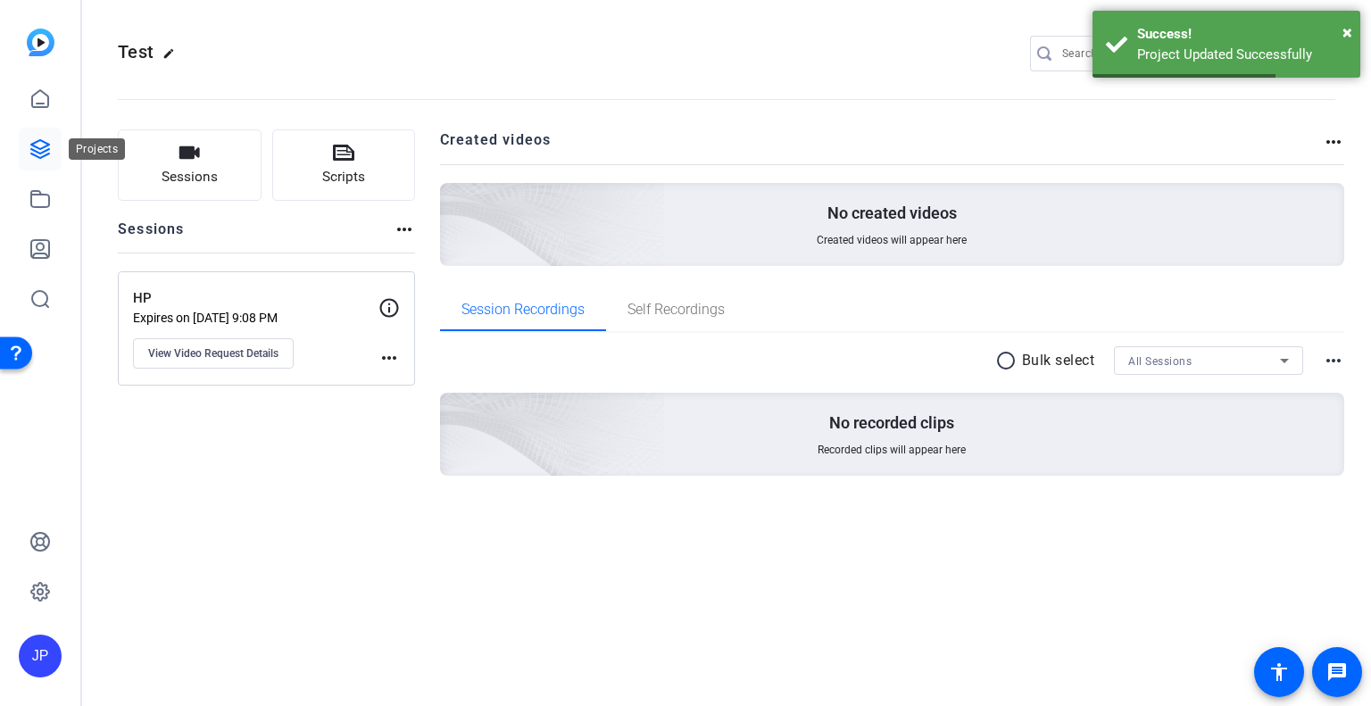
click at [31, 146] on icon at bounding box center [39, 148] width 21 height 21
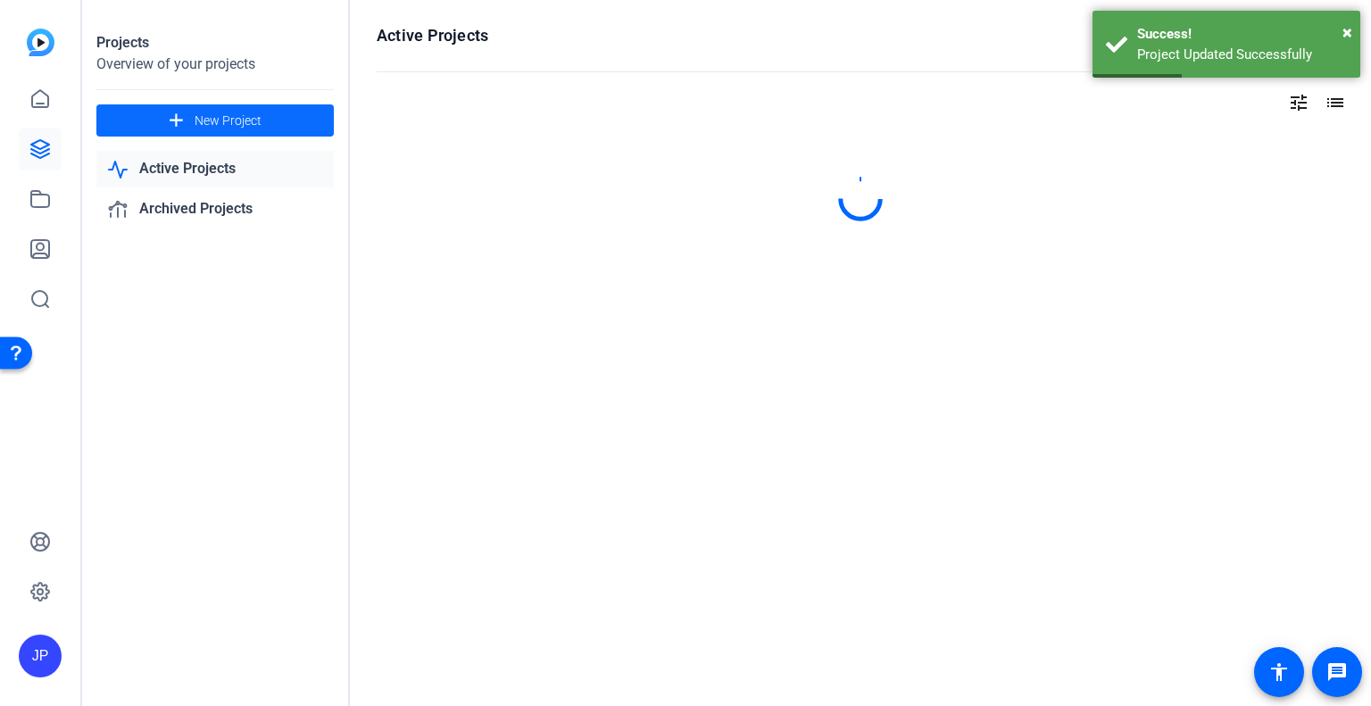
click at [226, 126] on span "New Project" at bounding box center [228, 121] width 67 height 19
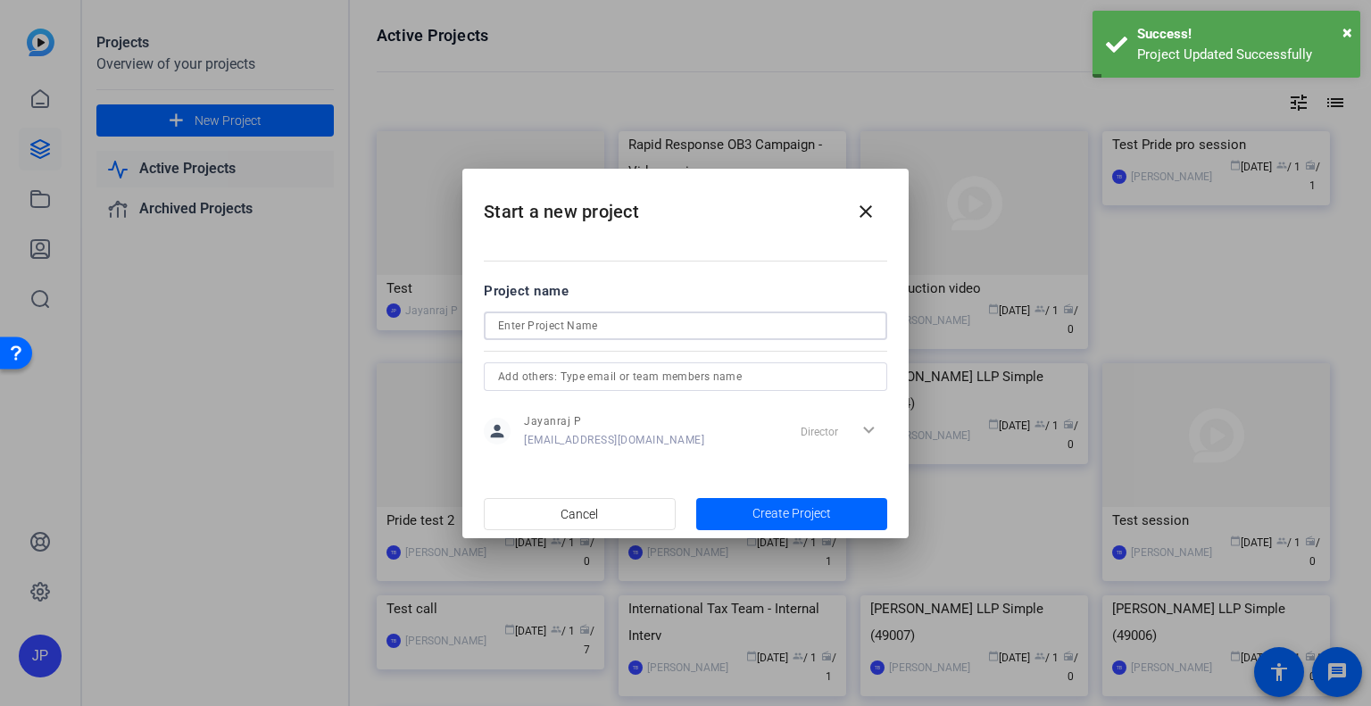
click at [556, 317] on input at bounding box center [685, 325] width 375 height 21
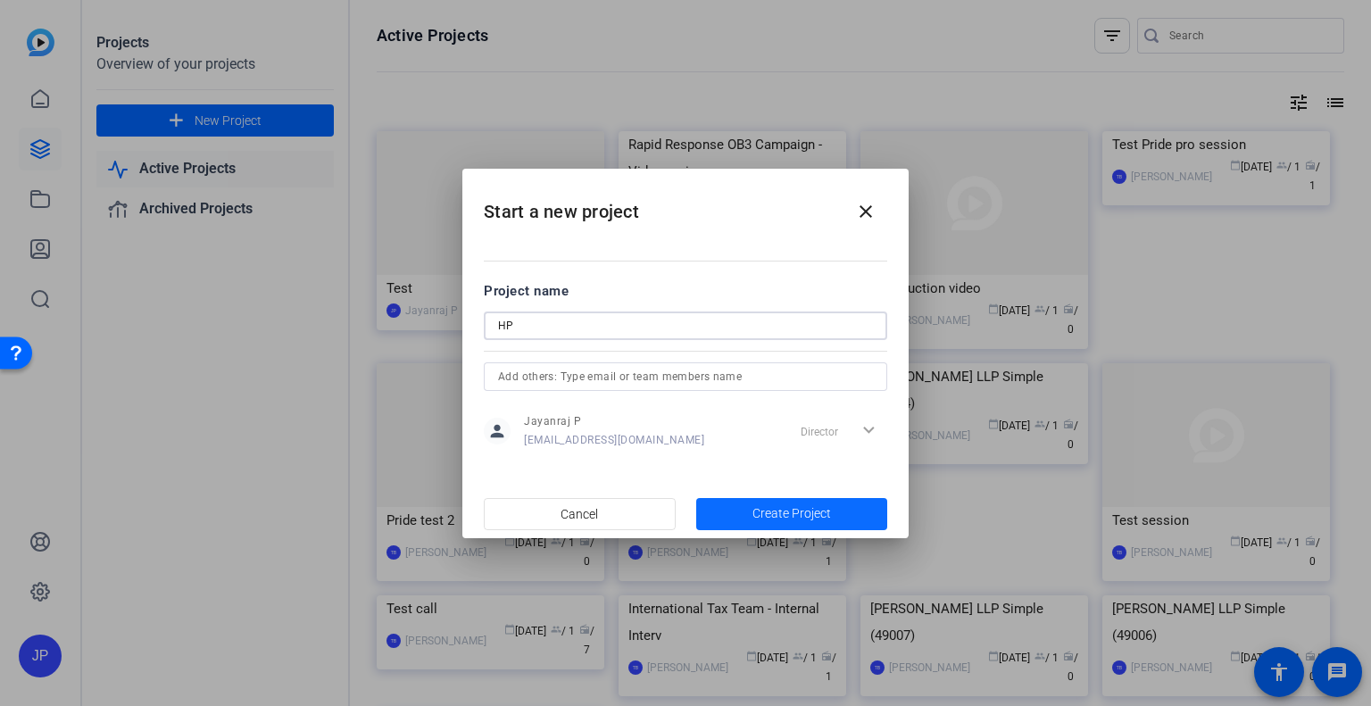
type input "HP"
click at [756, 510] on span "Create Project" at bounding box center [791, 513] width 79 height 19
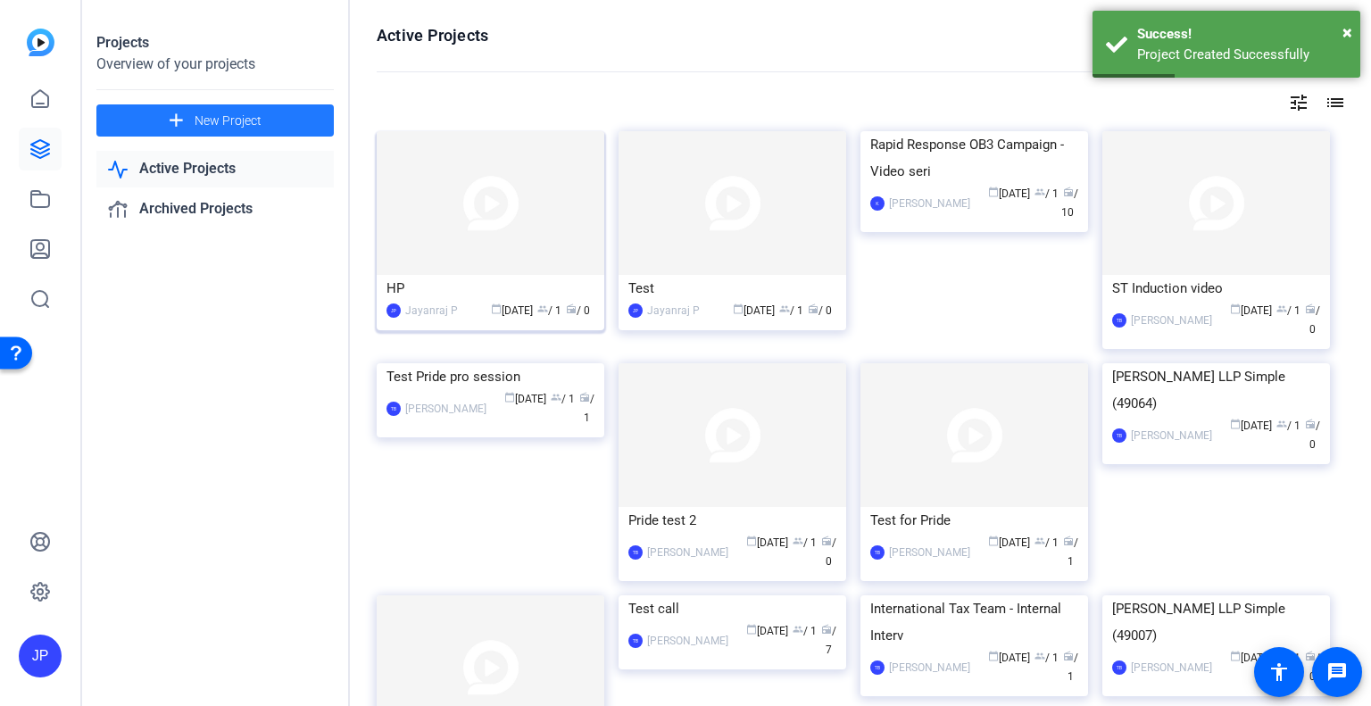
click at [492, 219] on img at bounding box center [491, 203] width 228 height 144
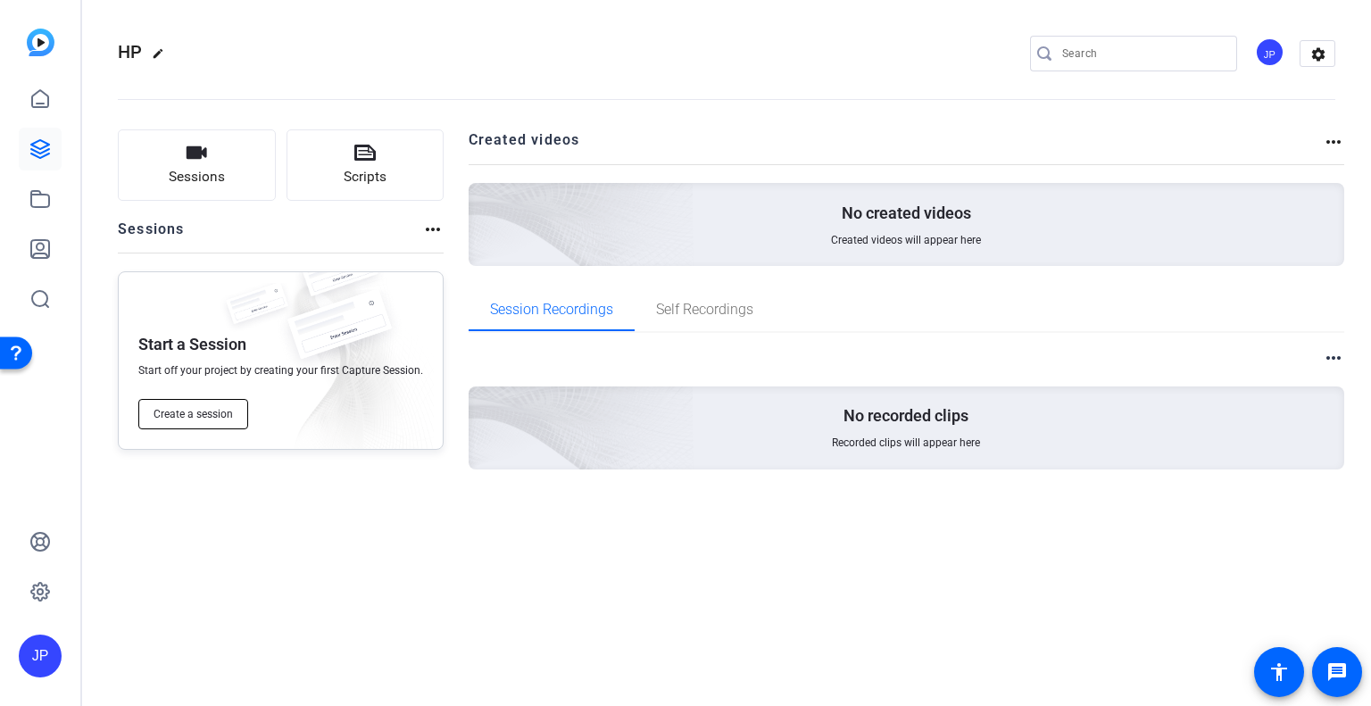
click at [191, 419] on span "Create a session" at bounding box center [192, 414] width 79 height 14
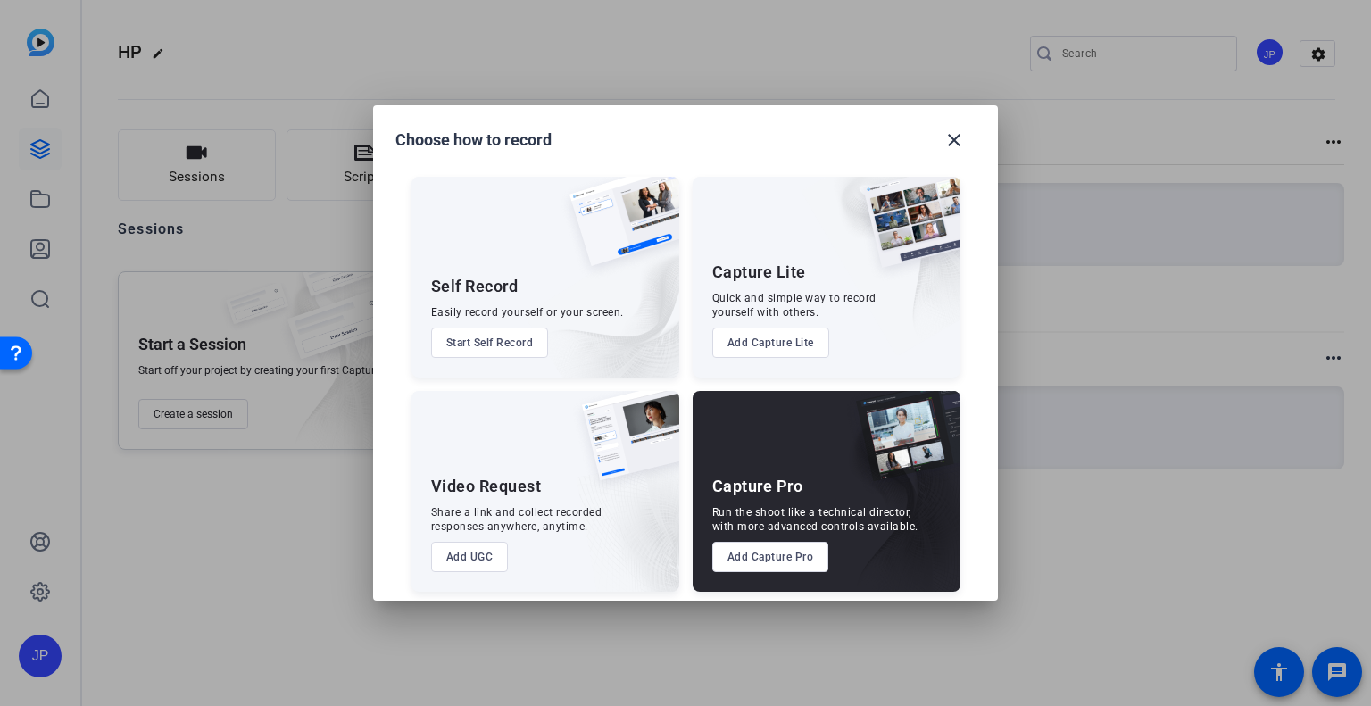
click at [466, 557] on button "Add UGC" at bounding box center [470, 557] width 78 height 30
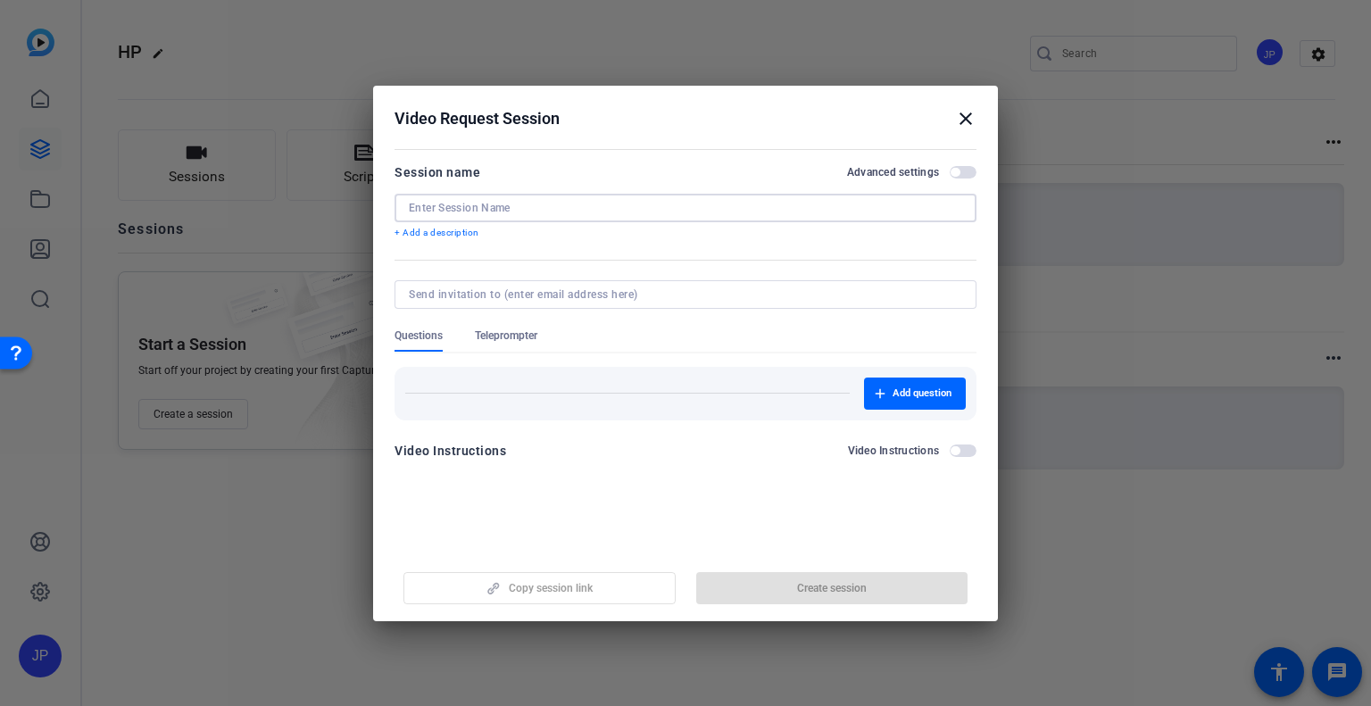
click at [551, 209] on input at bounding box center [685, 208] width 553 height 14
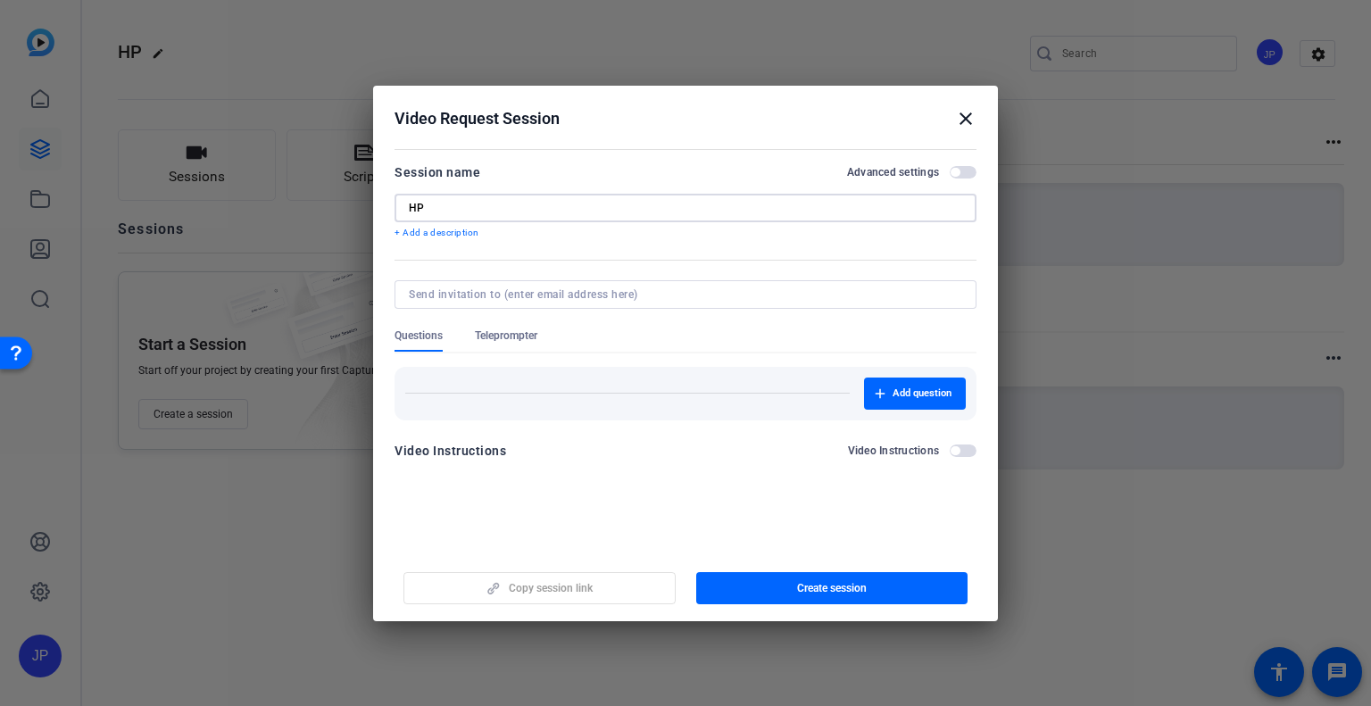
type input "HP"
click at [967, 175] on span "button" at bounding box center [963, 172] width 27 height 12
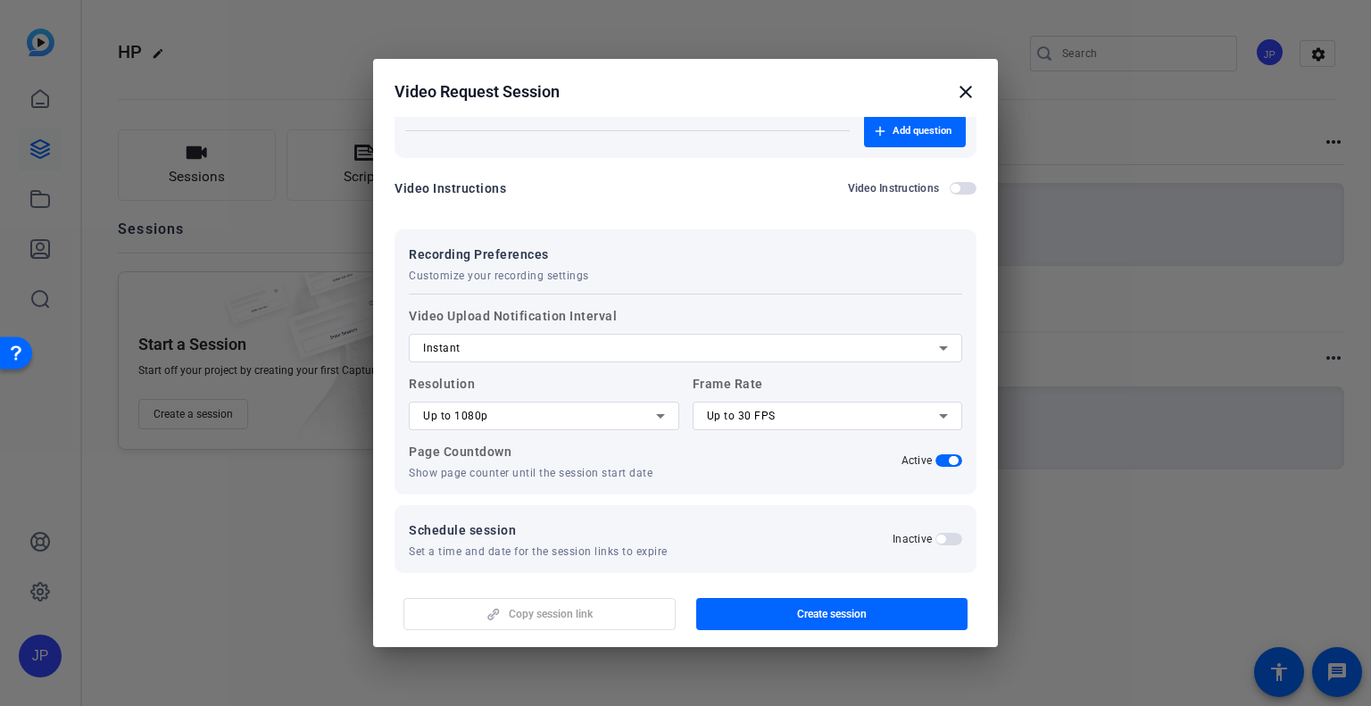
scroll to position [252, 0]
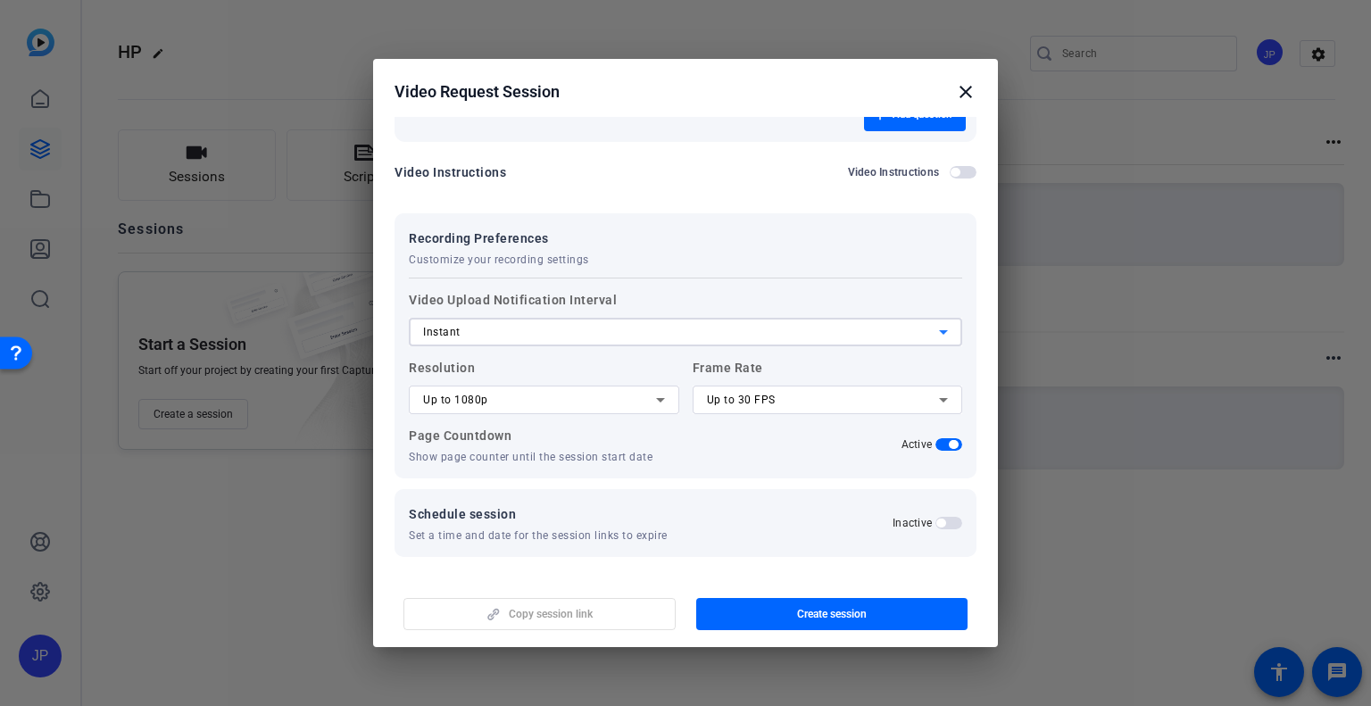
click at [601, 338] on div "Instant" at bounding box center [681, 331] width 516 height 21
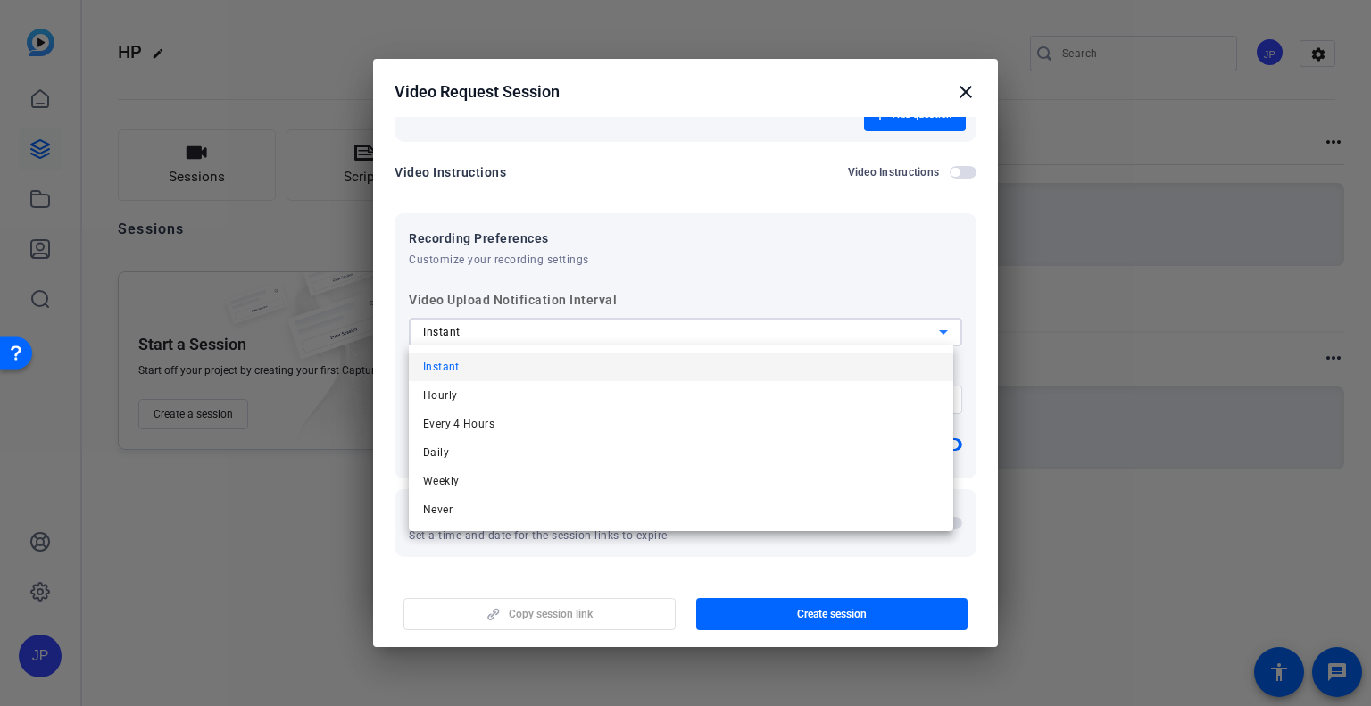
click at [601, 338] on div at bounding box center [685, 353] width 1371 height 706
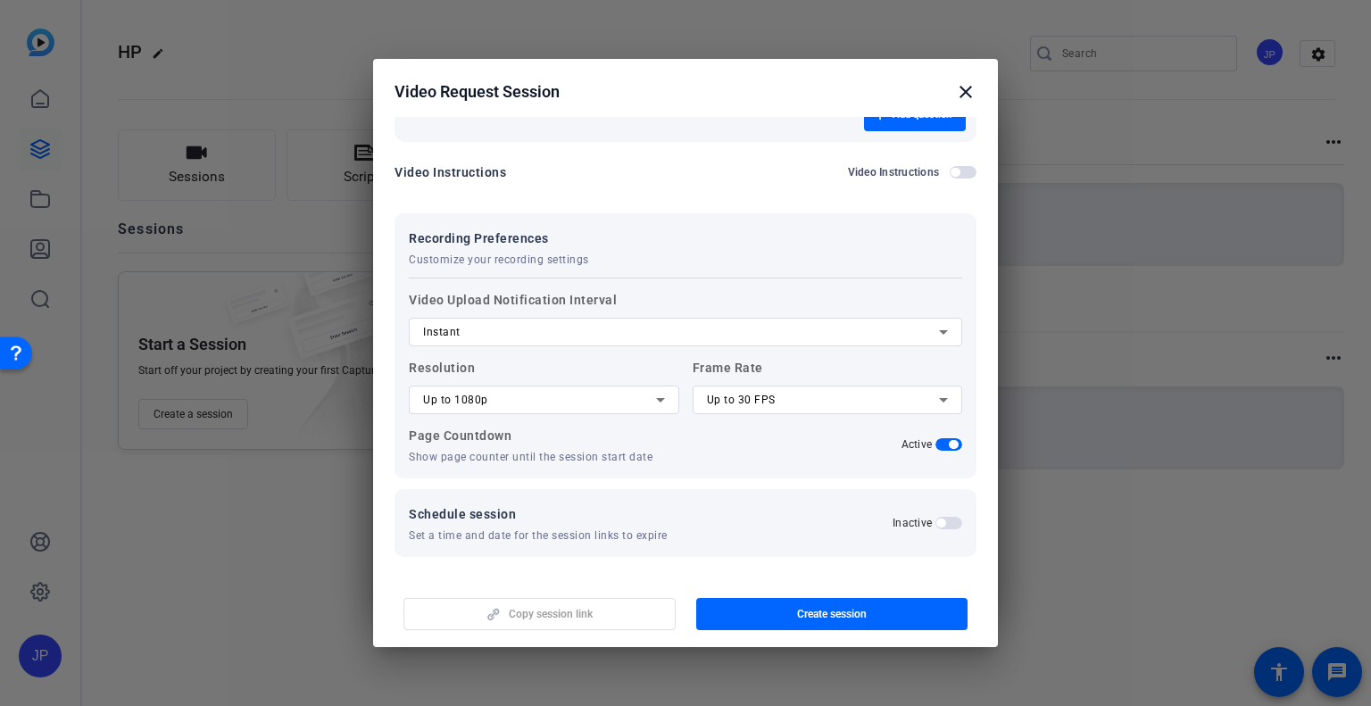
click at [941, 521] on span "button" at bounding box center [948, 523] width 27 height 12
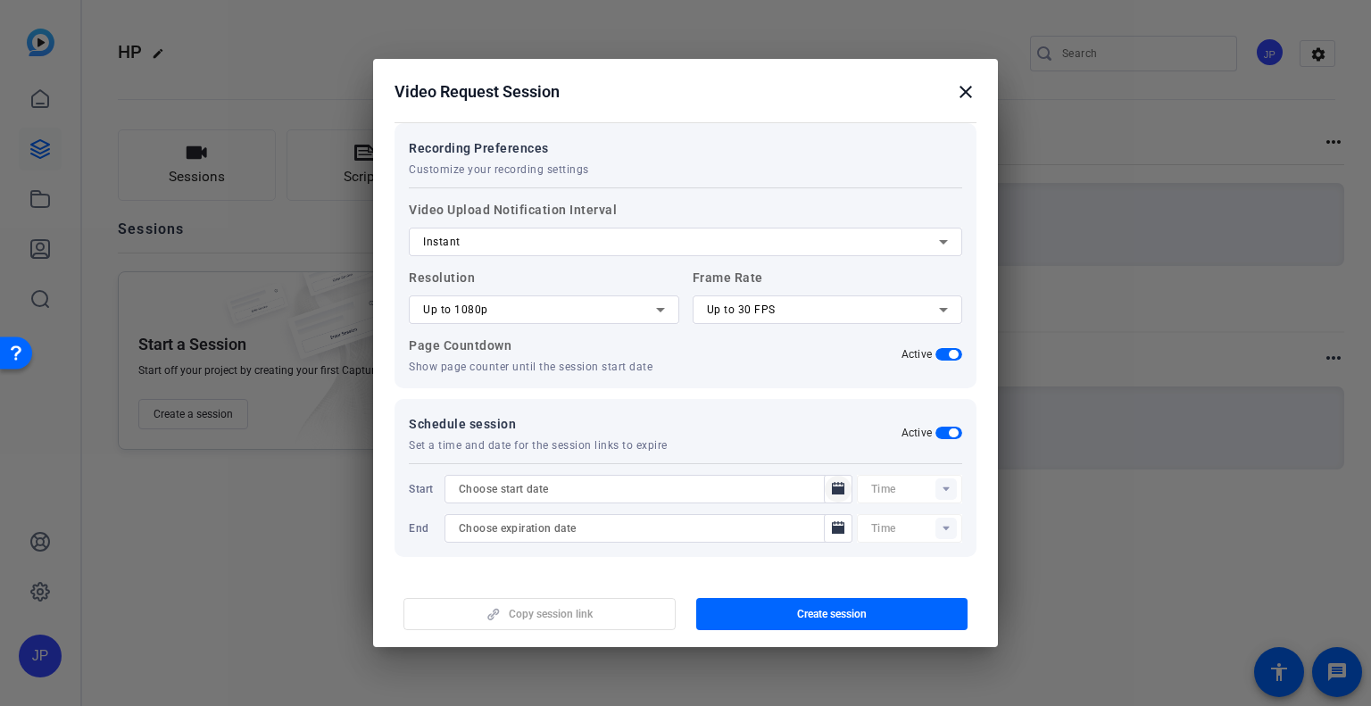
click at [832, 490] on icon "Open calendar" at bounding box center [838, 488] width 12 height 12
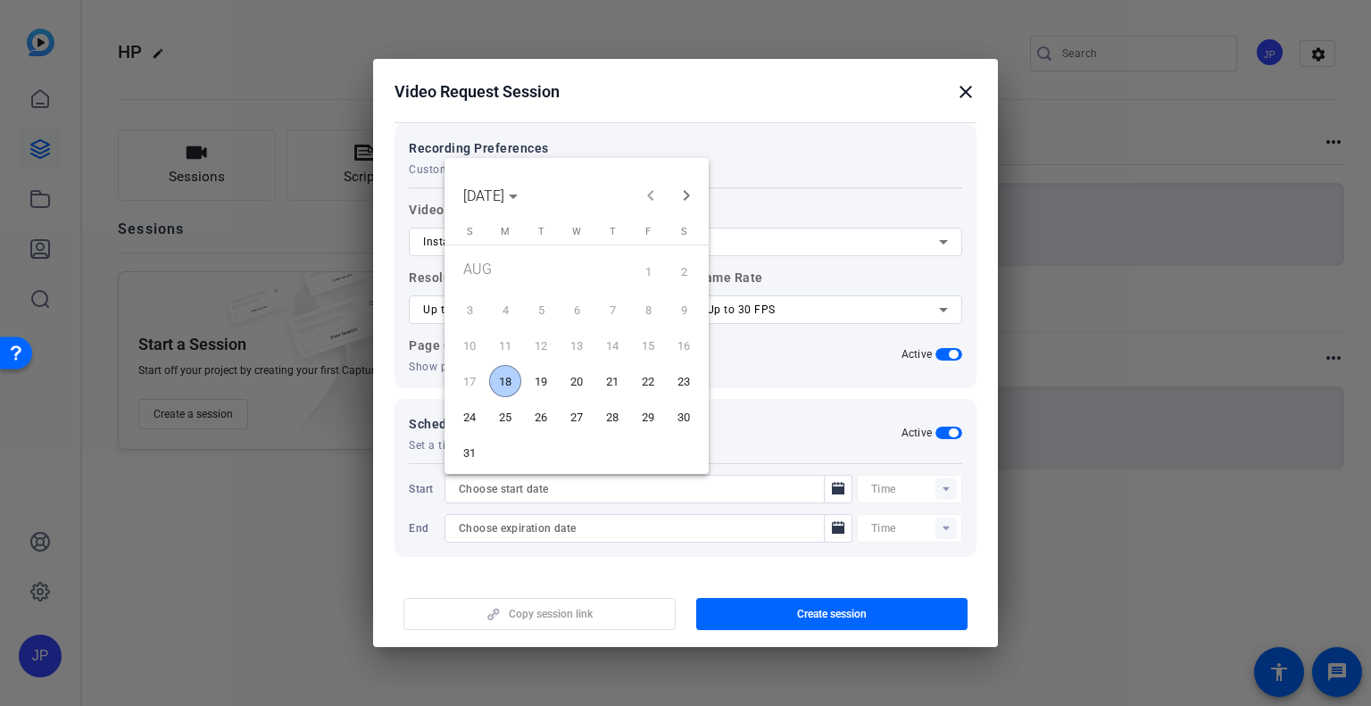
click at [502, 380] on span "18" at bounding box center [505, 381] width 32 height 32
type input "[DATE]"
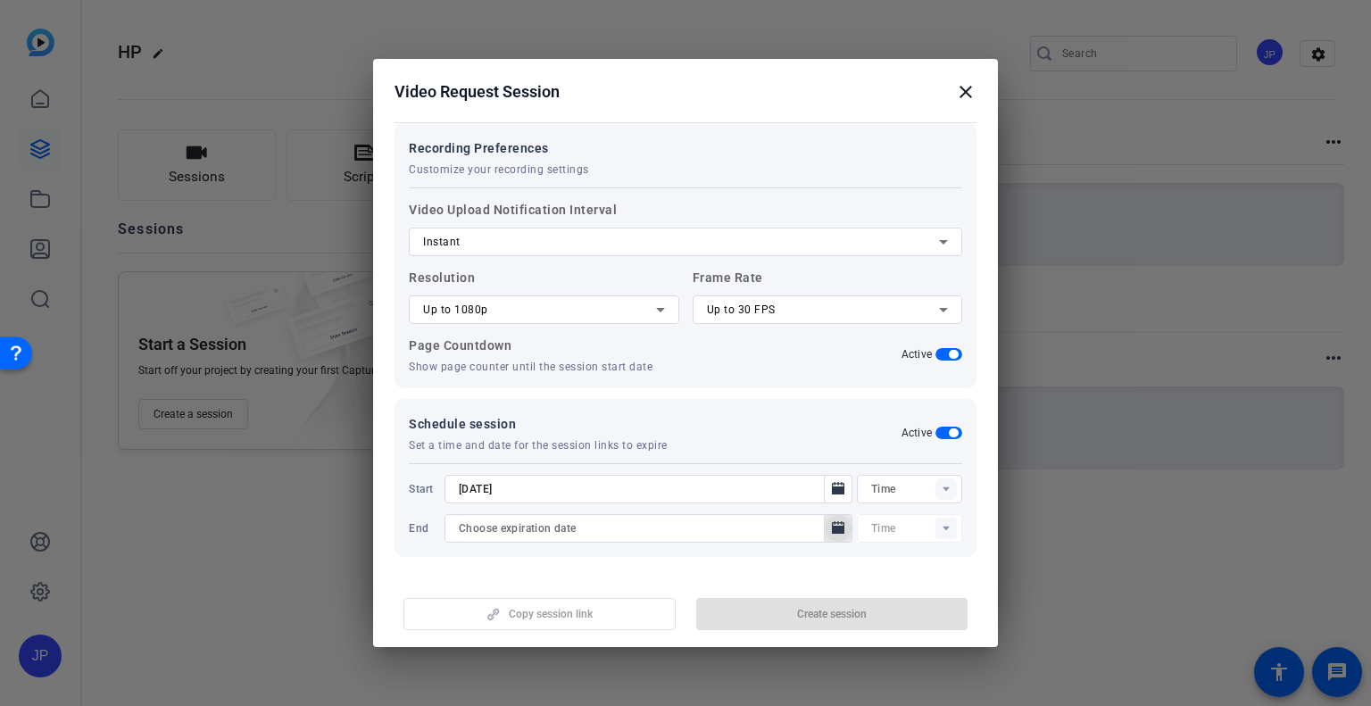
click at [832, 529] on icon "Open calendar" at bounding box center [838, 527] width 12 height 12
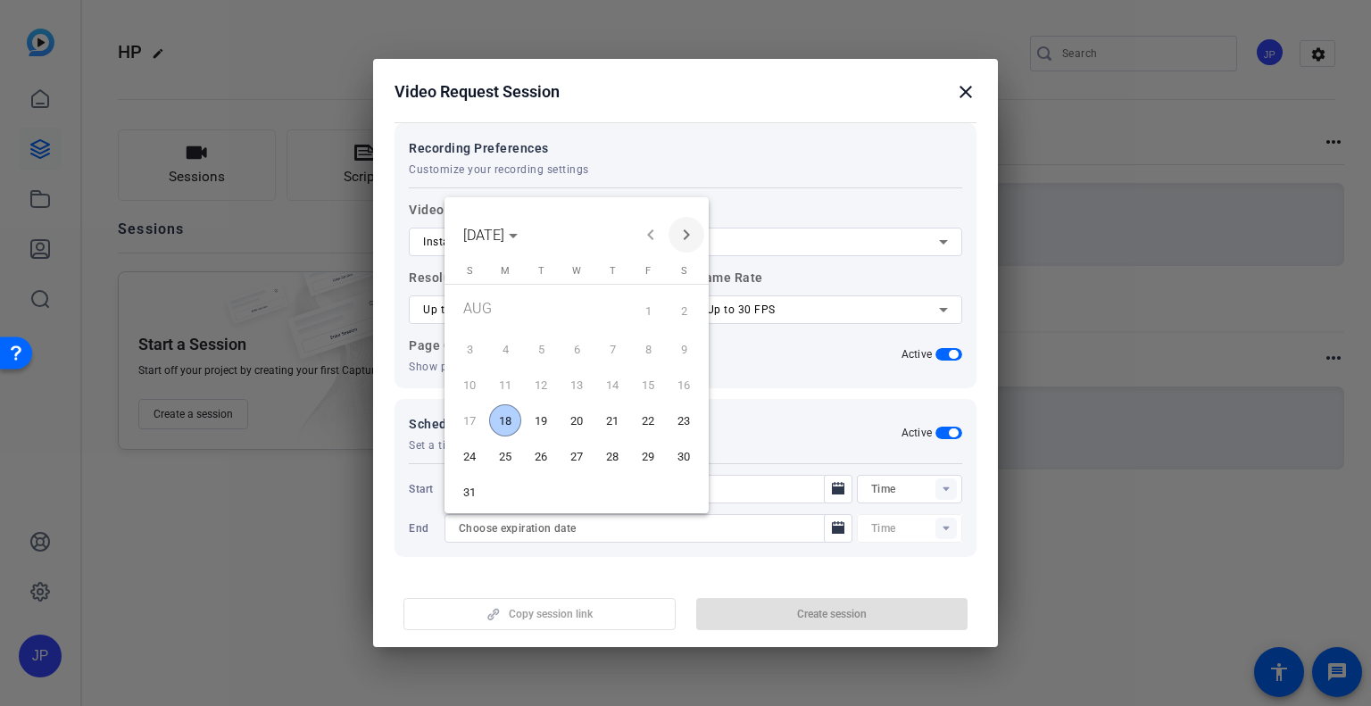
click at [684, 237] on span "Next month" at bounding box center [686, 235] width 36 height 36
click at [609, 459] on span "30" at bounding box center [612, 456] width 32 height 32
type input "[DATE]"
type input "09:11PM"
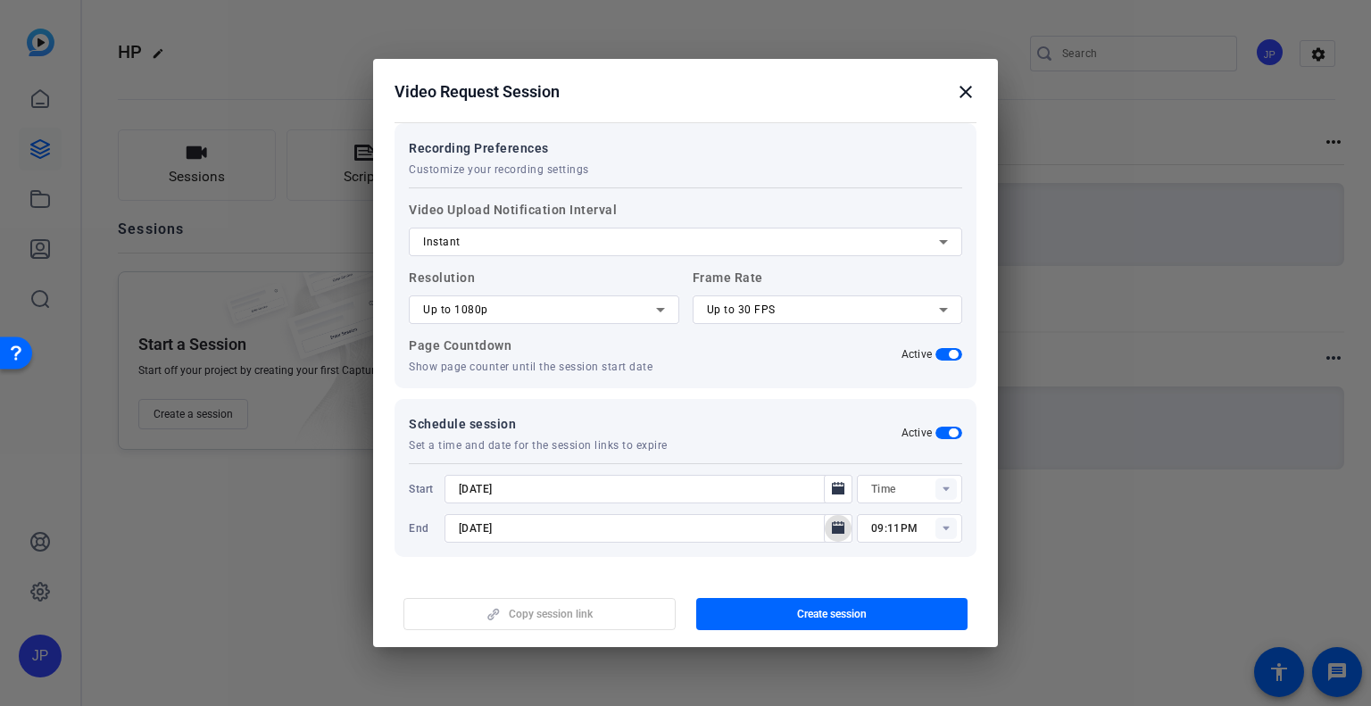
scroll to position [0, 0]
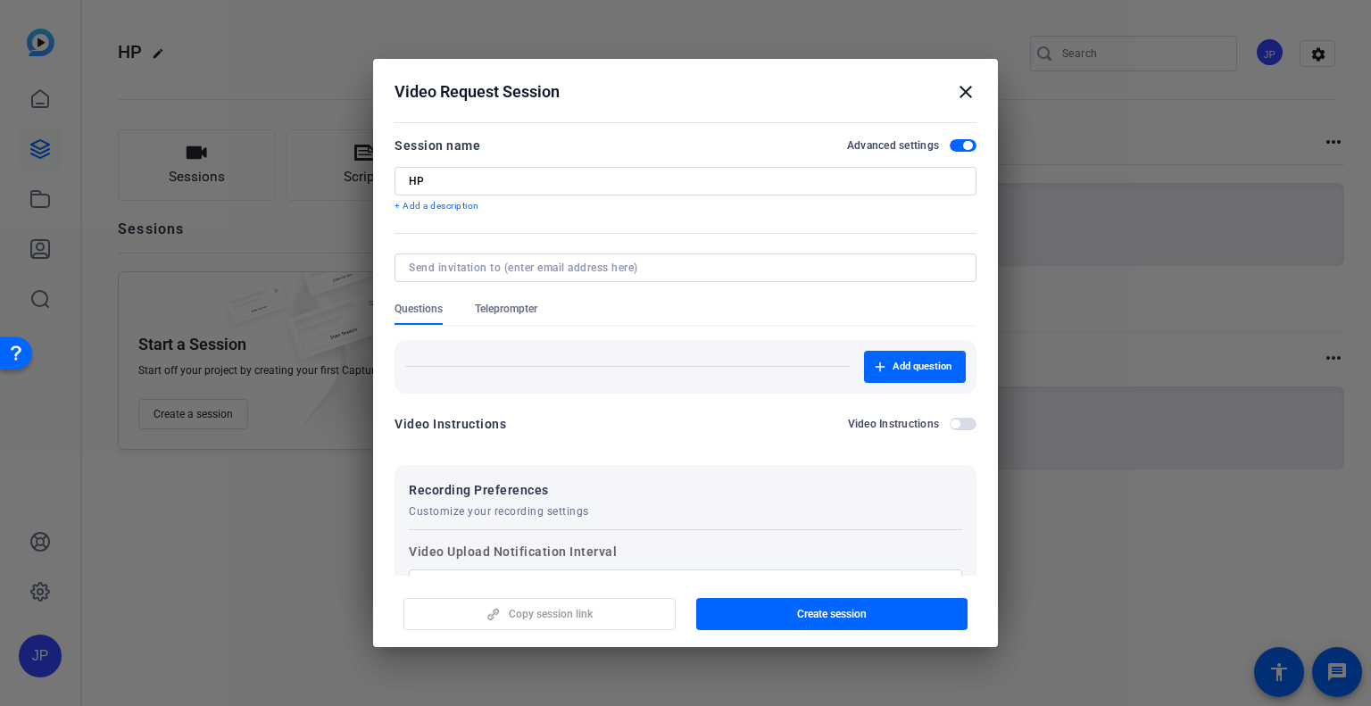
click at [450, 200] on p "+ Add a description" at bounding box center [685, 206] width 582 height 14
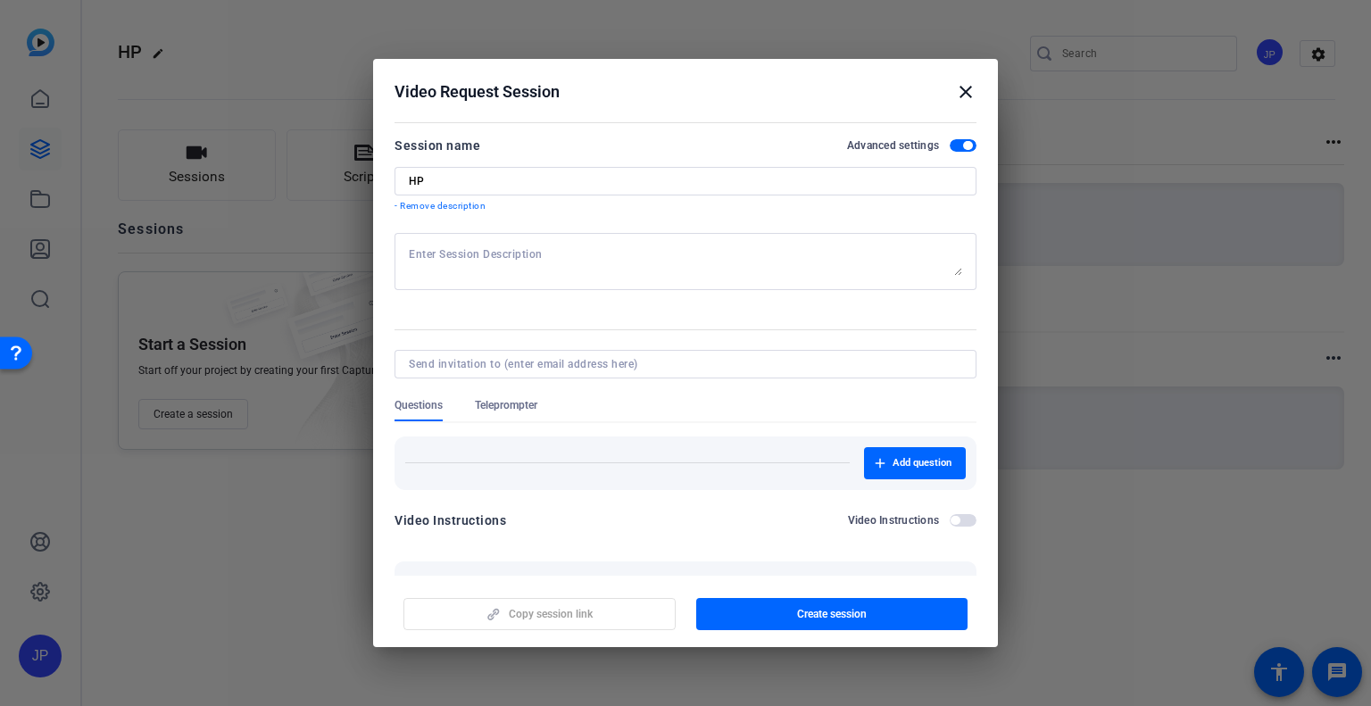
click at [446, 202] on p "- Remove description" at bounding box center [685, 206] width 582 height 14
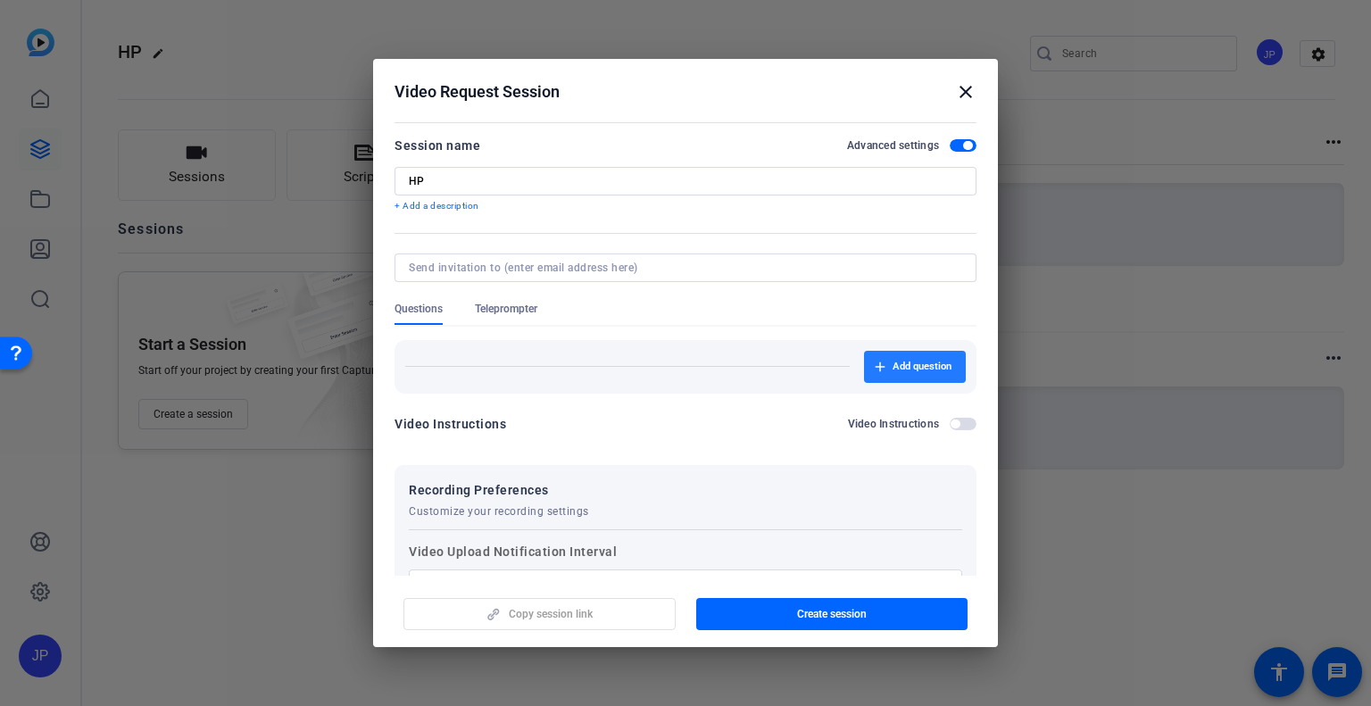
click at [893, 367] on span "Add question" at bounding box center [921, 367] width 59 height 14
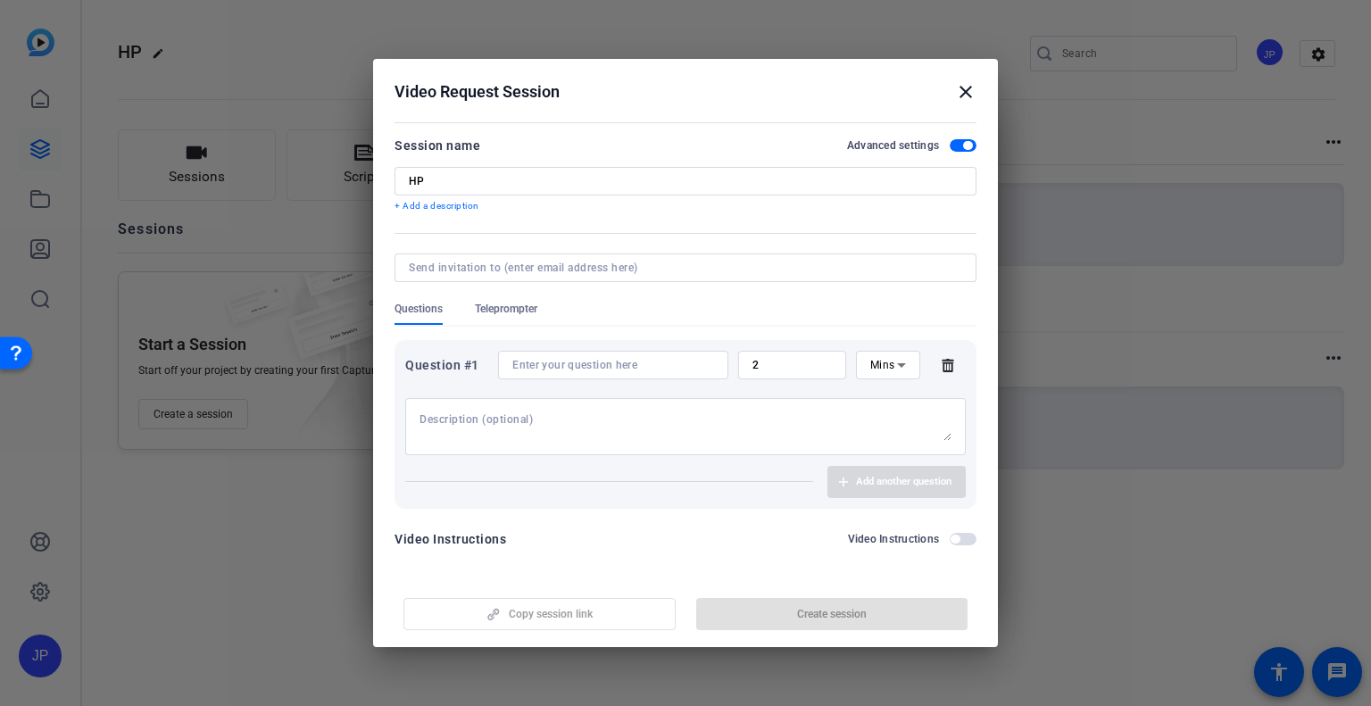
click at [971, 95] on mat-icon "close" at bounding box center [965, 91] width 21 height 21
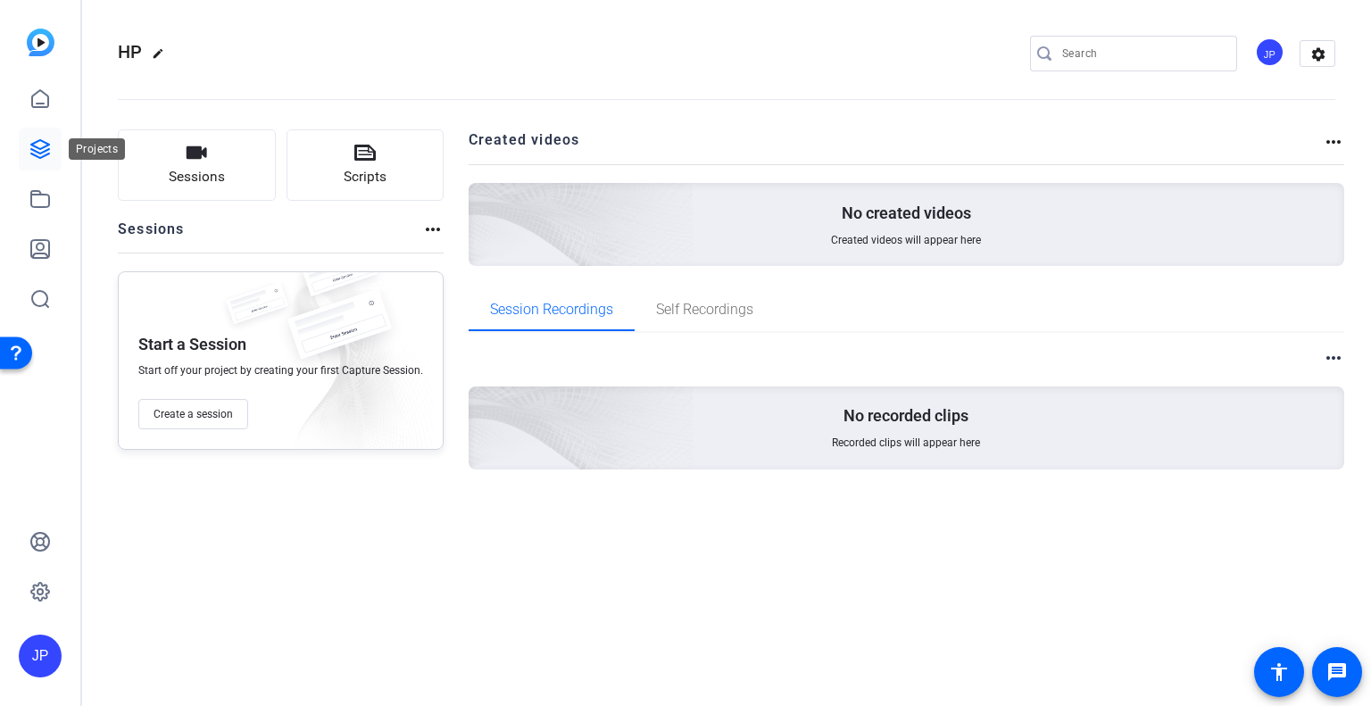
click at [46, 145] on icon at bounding box center [39, 148] width 21 height 21
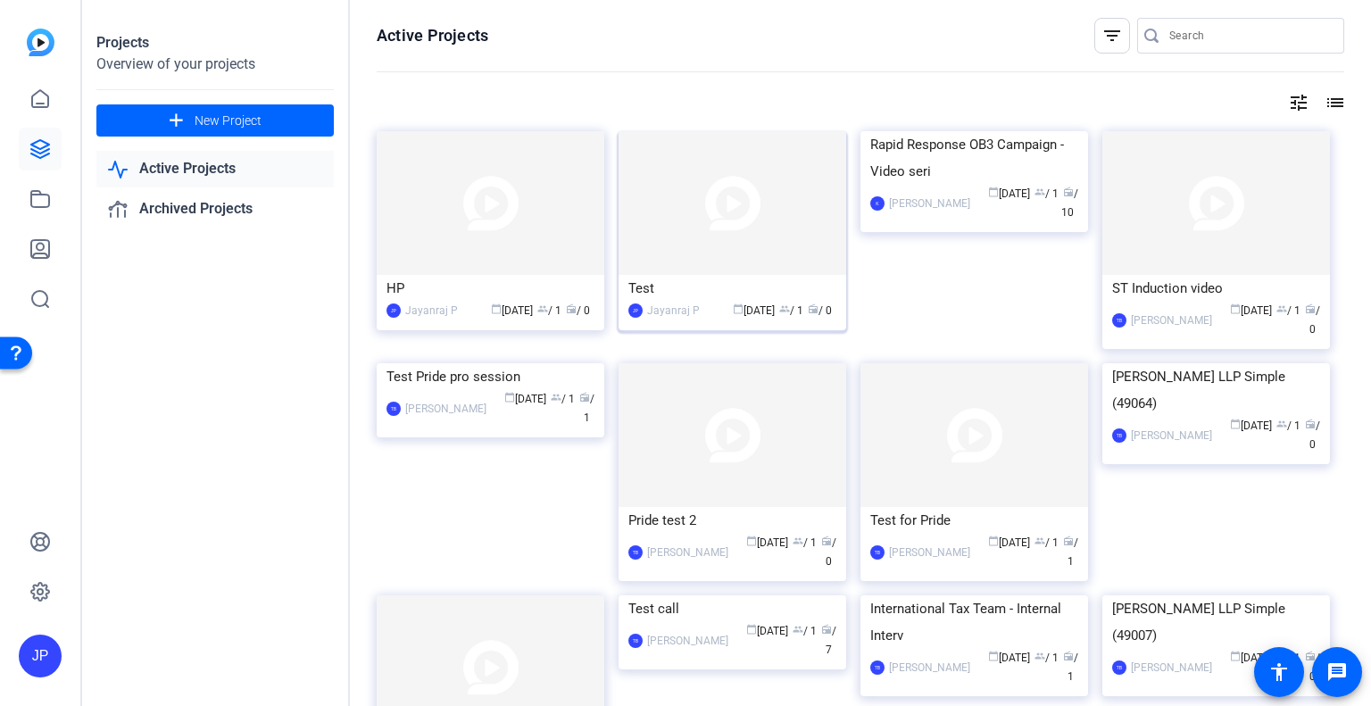
click at [737, 213] on img at bounding box center [732, 203] width 228 height 144
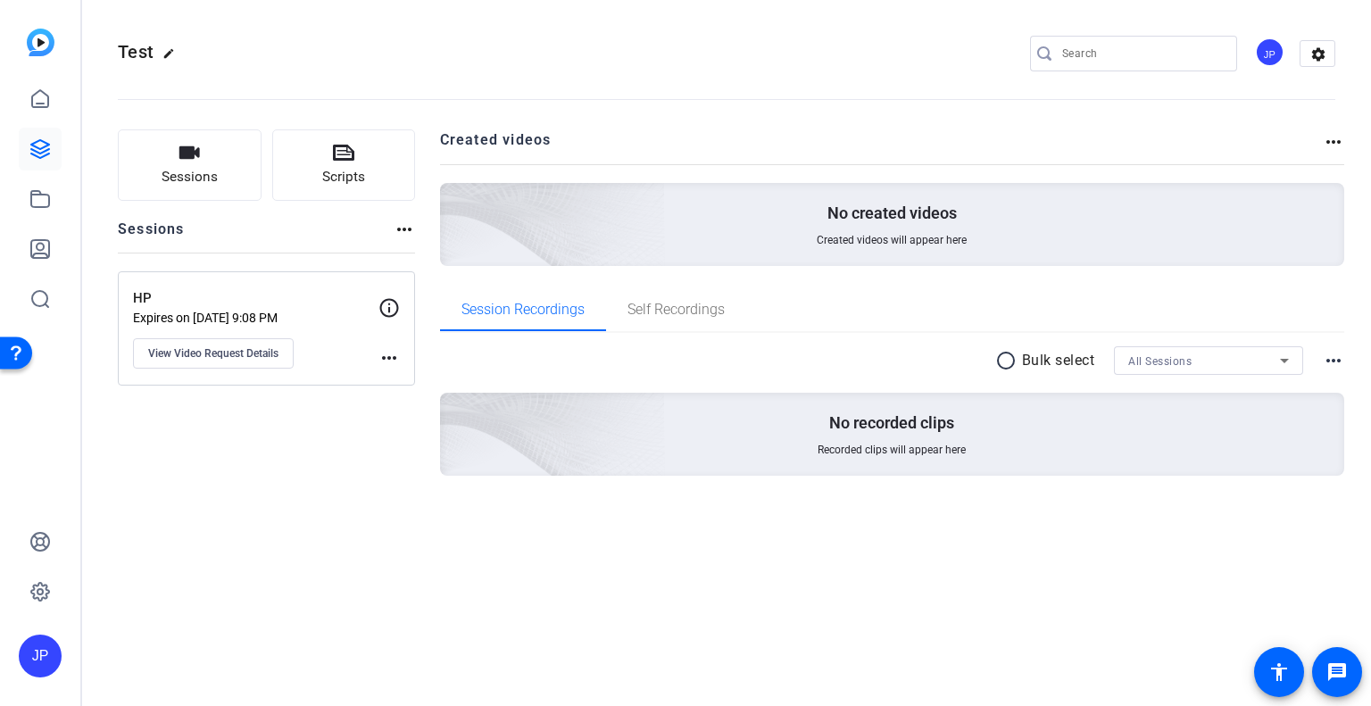
click at [384, 353] on mat-icon "more_horiz" at bounding box center [388, 357] width 21 height 21
click at [217, 350] on div at bounding box center [685, 353] width 1371 height 706
click at [217, 350] on span "View Video Request Details" at bounding box center [213, 353] width 130 height 14
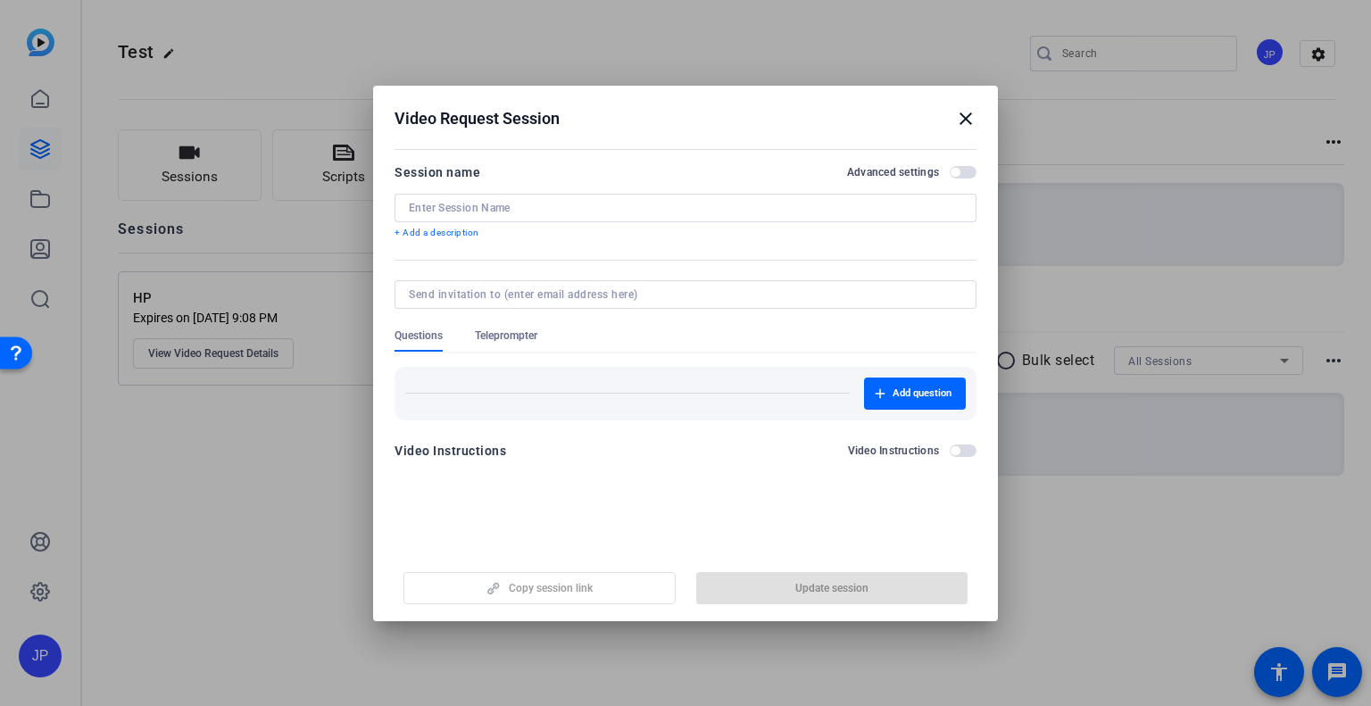
type input "HP"
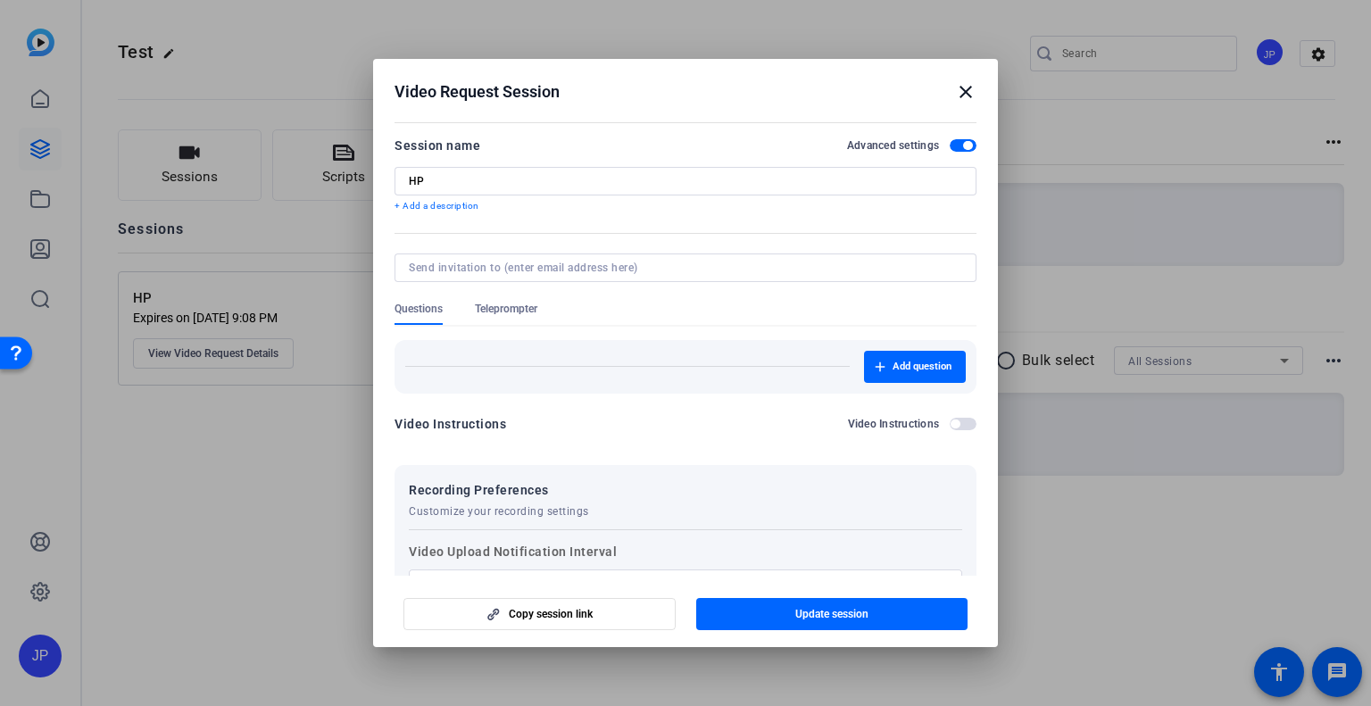
scroll to position [342, 0]
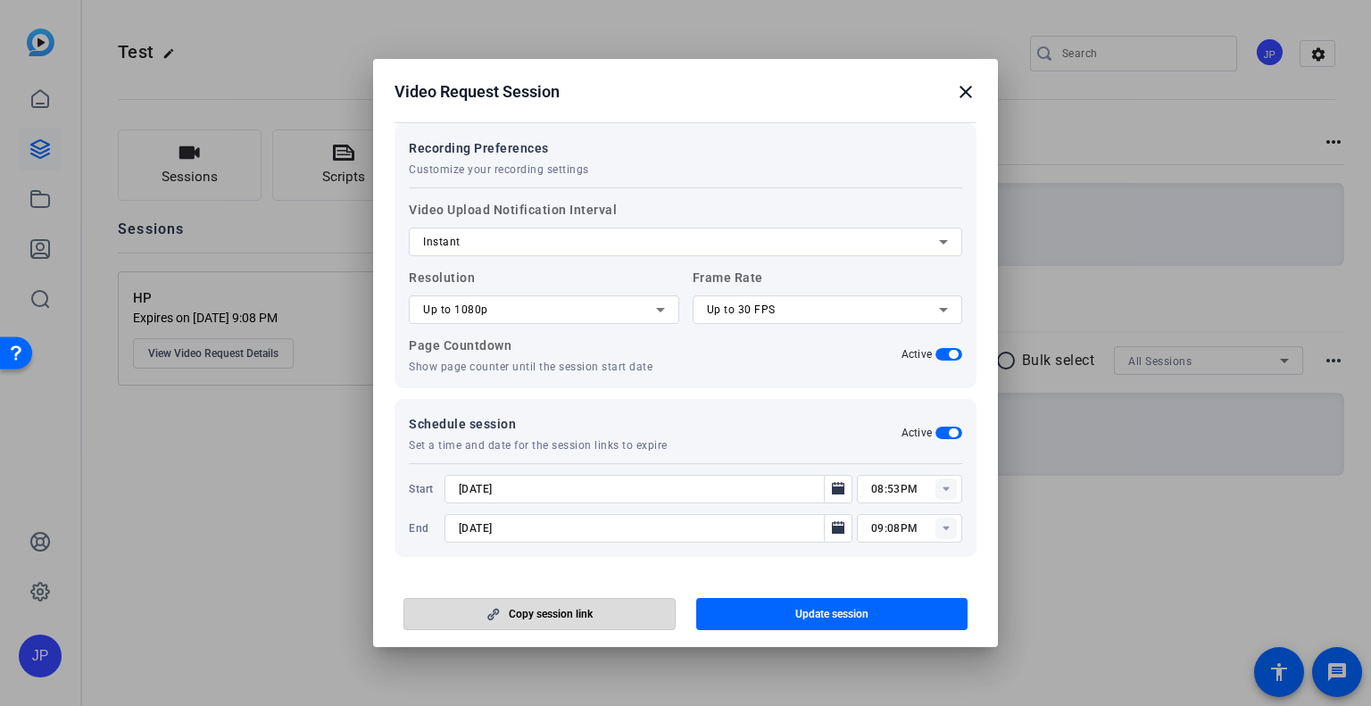
click at [556, 613] on span "Copy session link" at bounding box center [551, 614] width 84 height 14
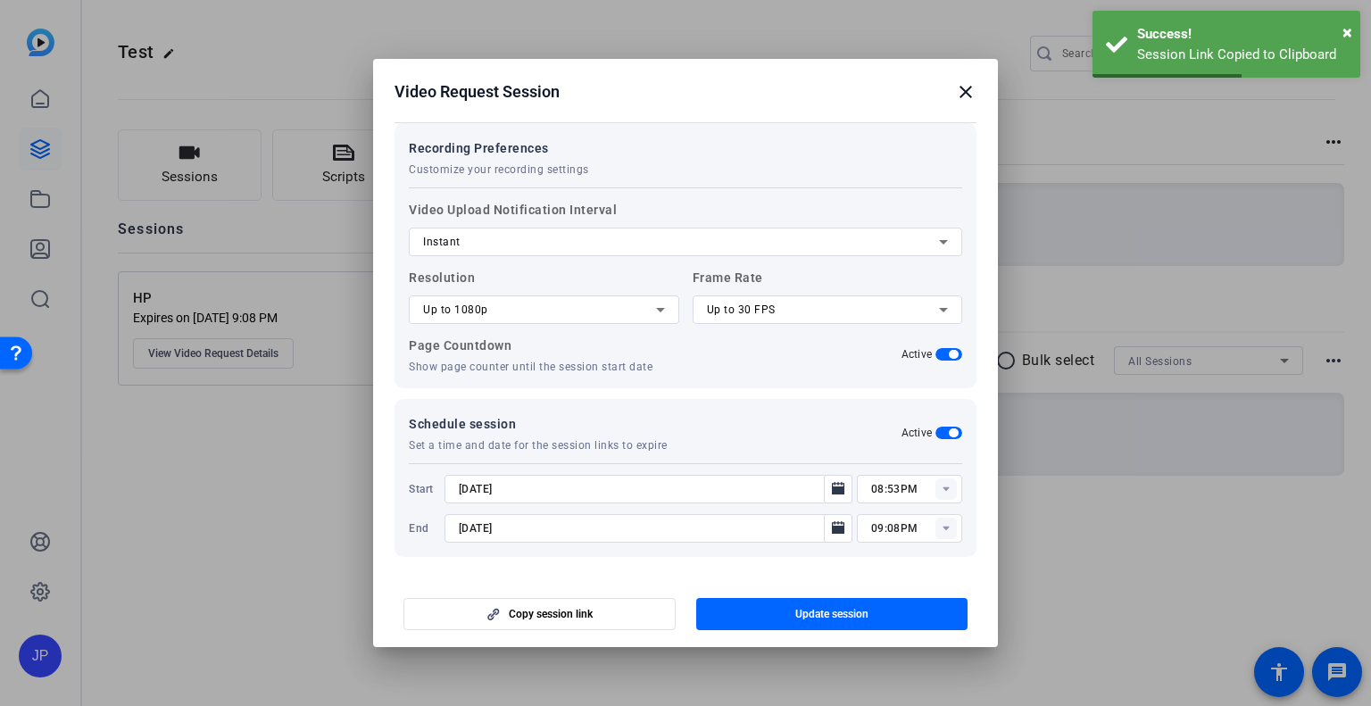
click at [323, 491] on div at bounding box center [685, 353] width 1371 height 706
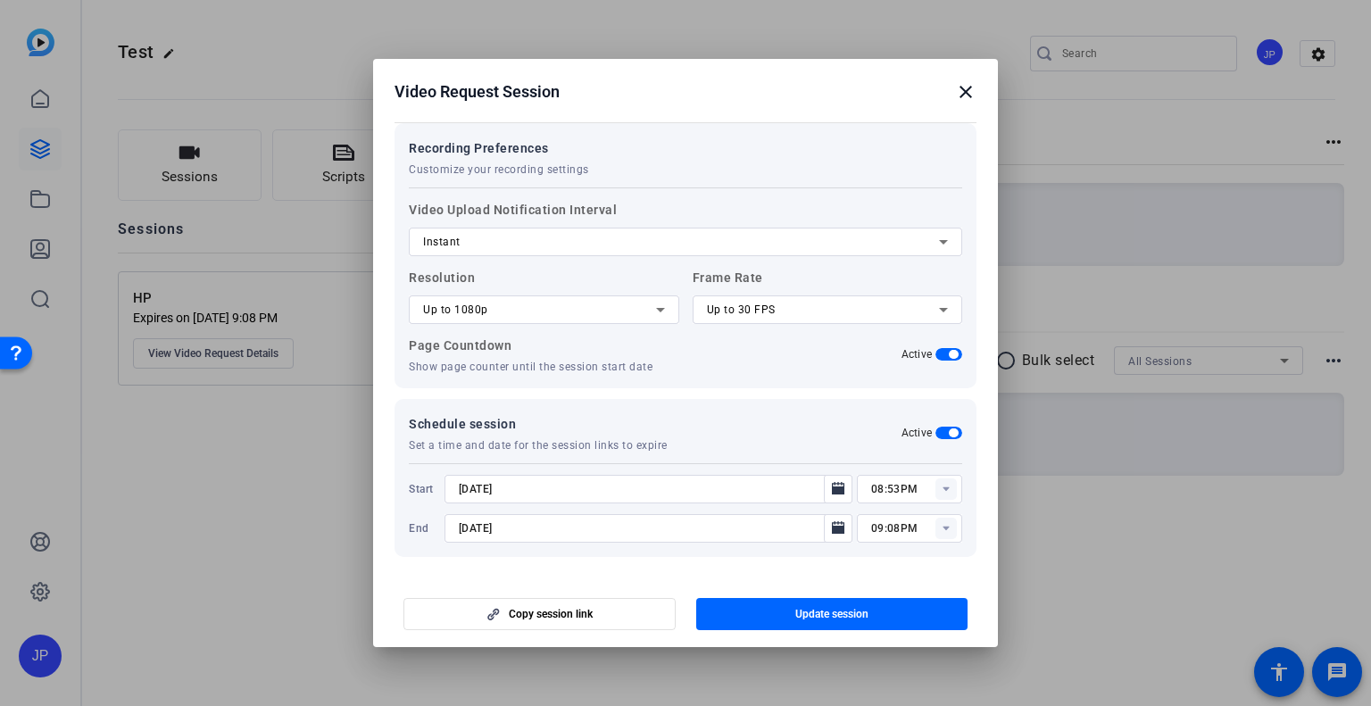
click at [966, 95] on mat-icon "close" at bounding box center [965, 91] width 21 height 21
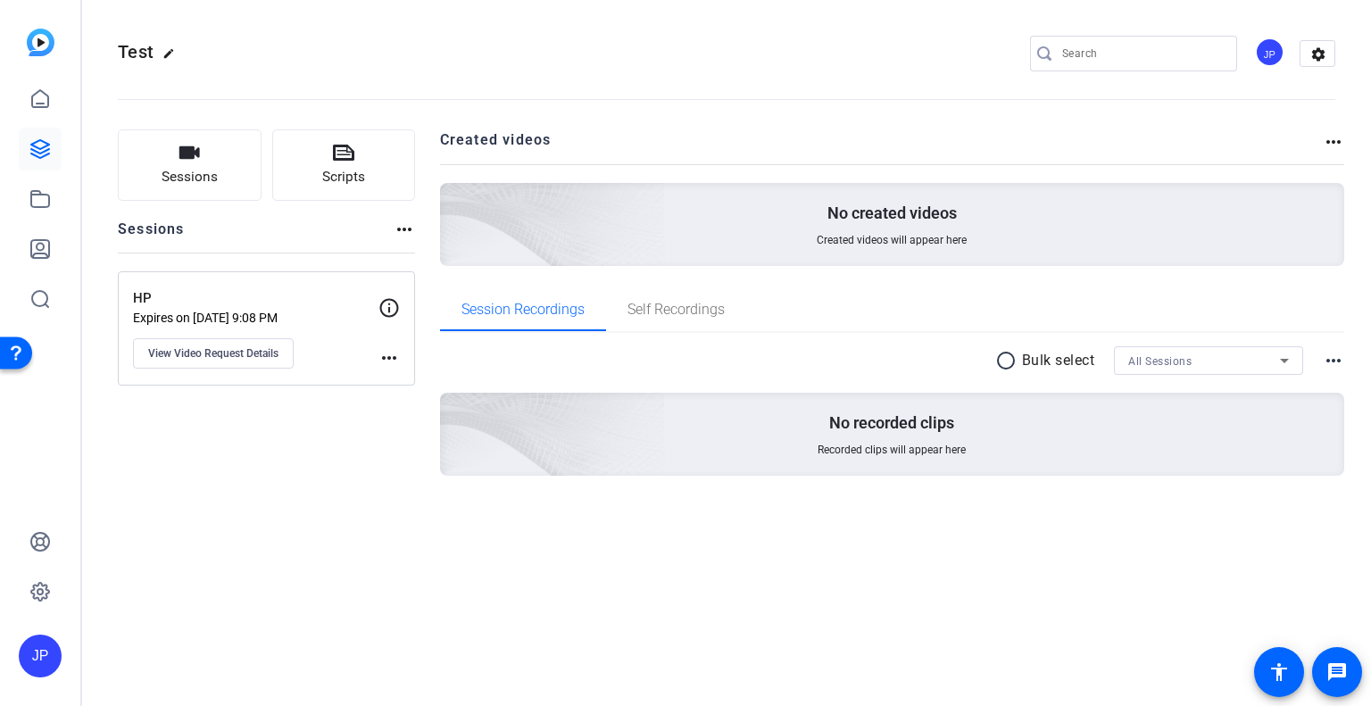
click at [374, 358] on div "HP Expires on [DATE] 9:08 PM View Video Request Details" at bounding box center [255, 328] width 245 height 80
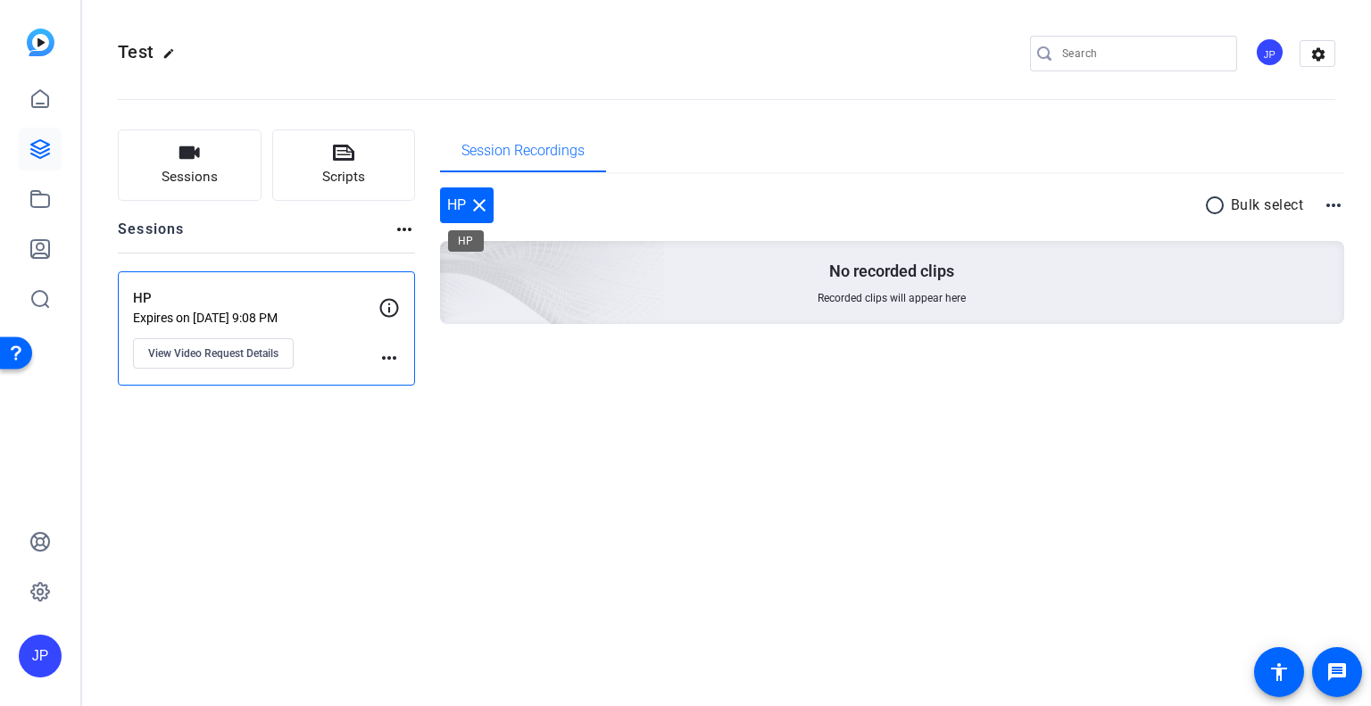
click at [481, 201] on mat-icon "close" at bounding box center [479, 205] width 21 height 21
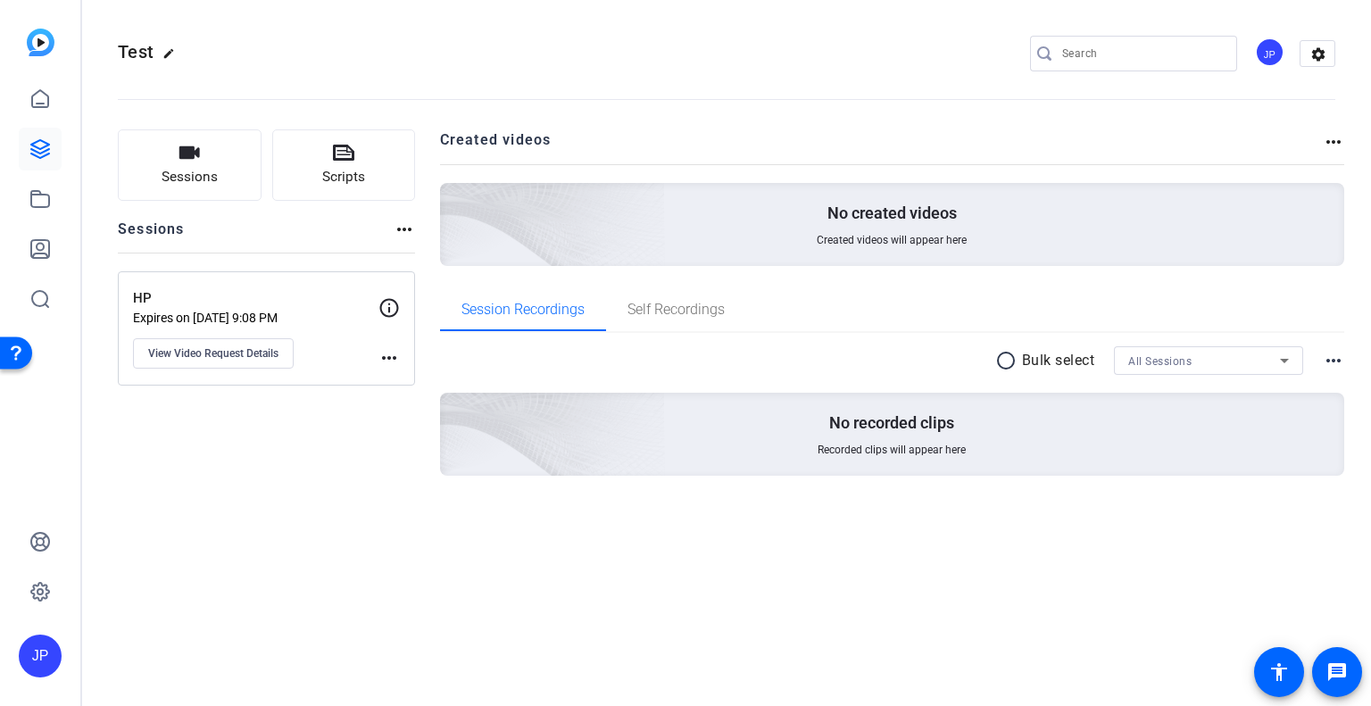
click at [388, 358] on mat-icon "more_horiz" at bounding box center [388, 357] width 21 height 21
click at [446, 388] on span "Archive Session" at bounding box center [433, 382] width 81 height 21
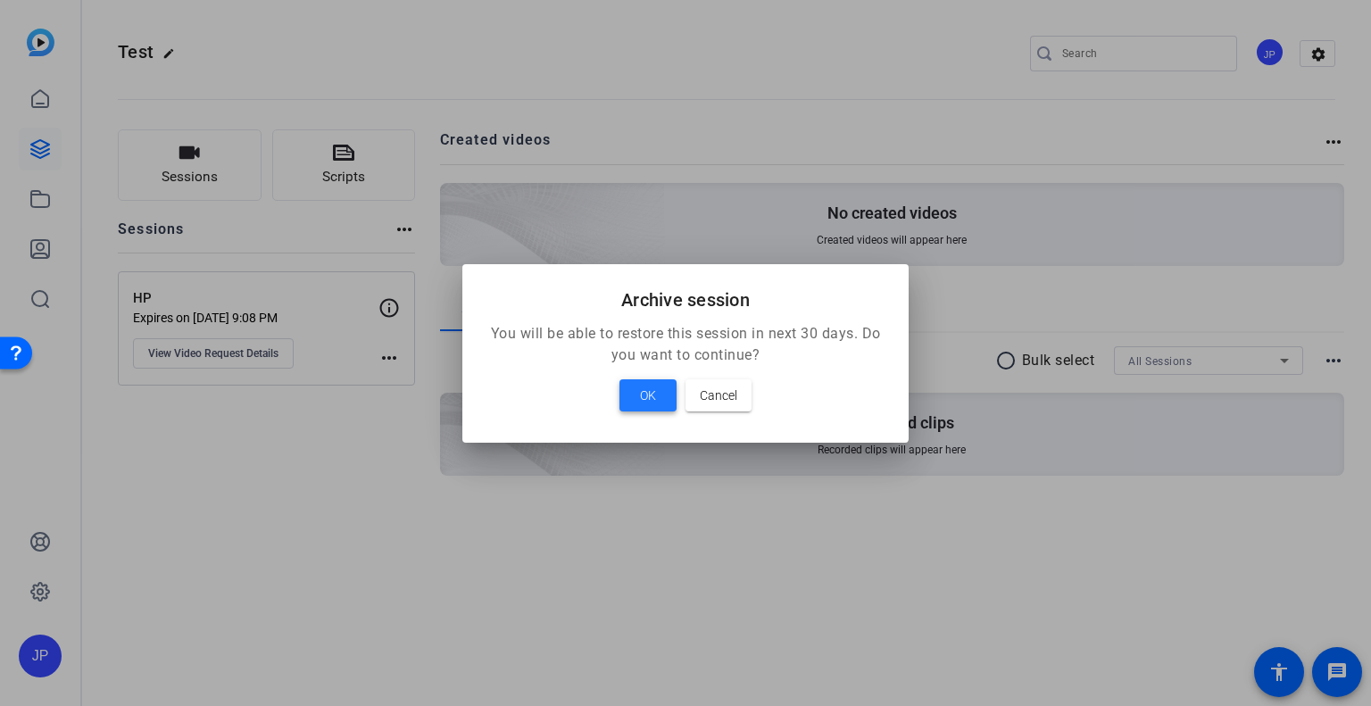
click at [650, 399] on span "OK" at bounding box center [648, 395] width 16 height 21
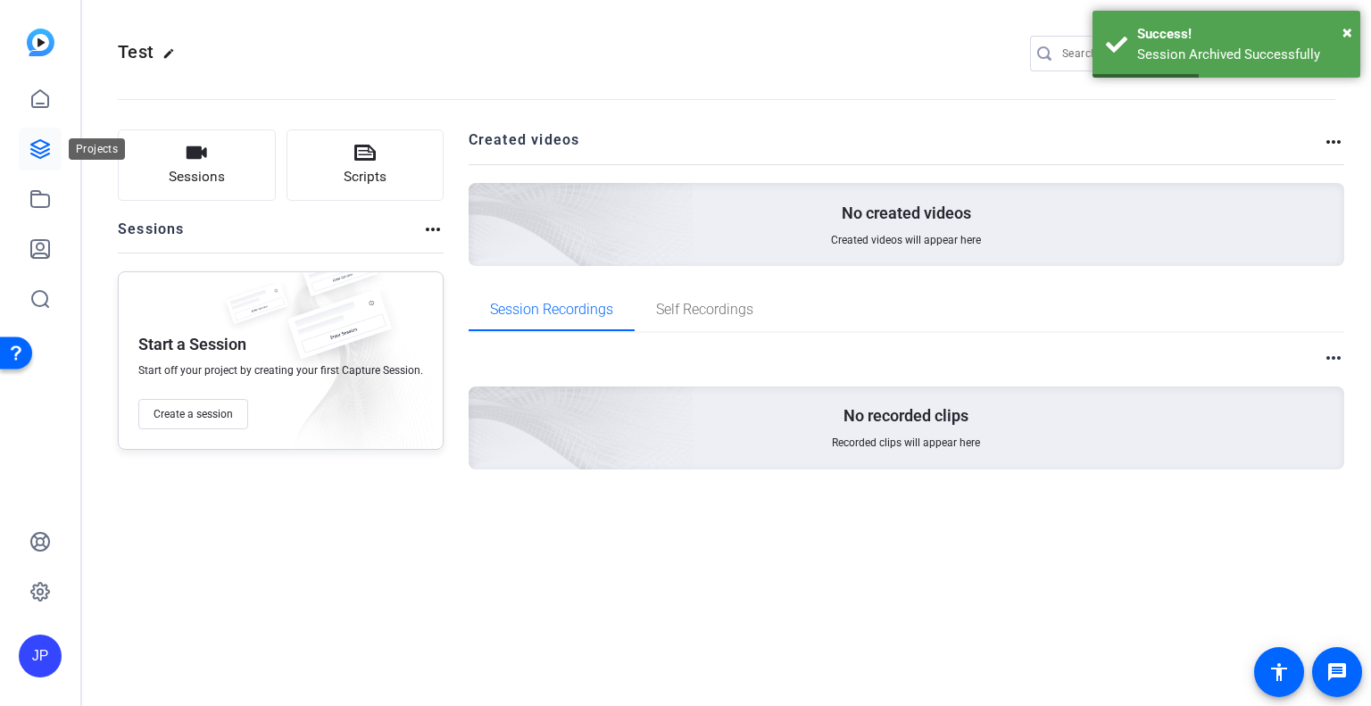
click at [36, 149] on icon at bounding box center [39, 148] width 21 height 21
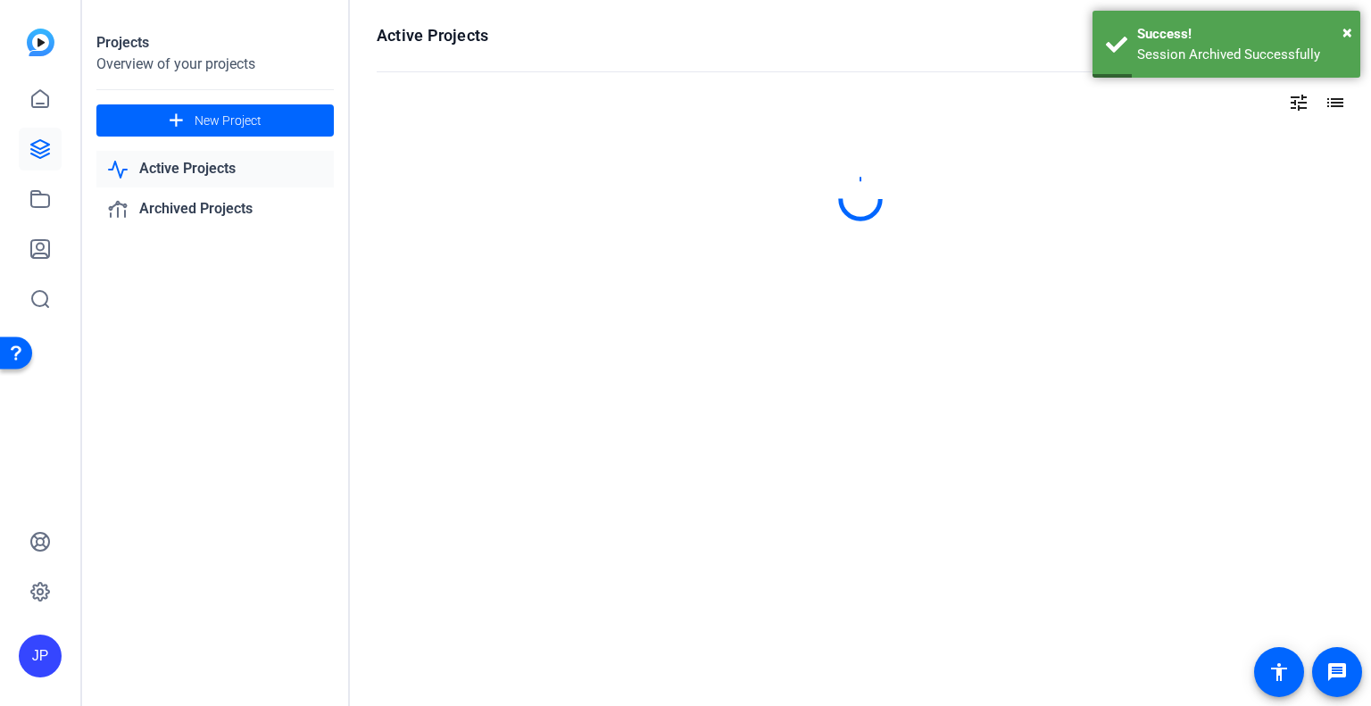
click at [171, 169] on link "Active Projects" at bounding box center [214, 169] width 237 height 37
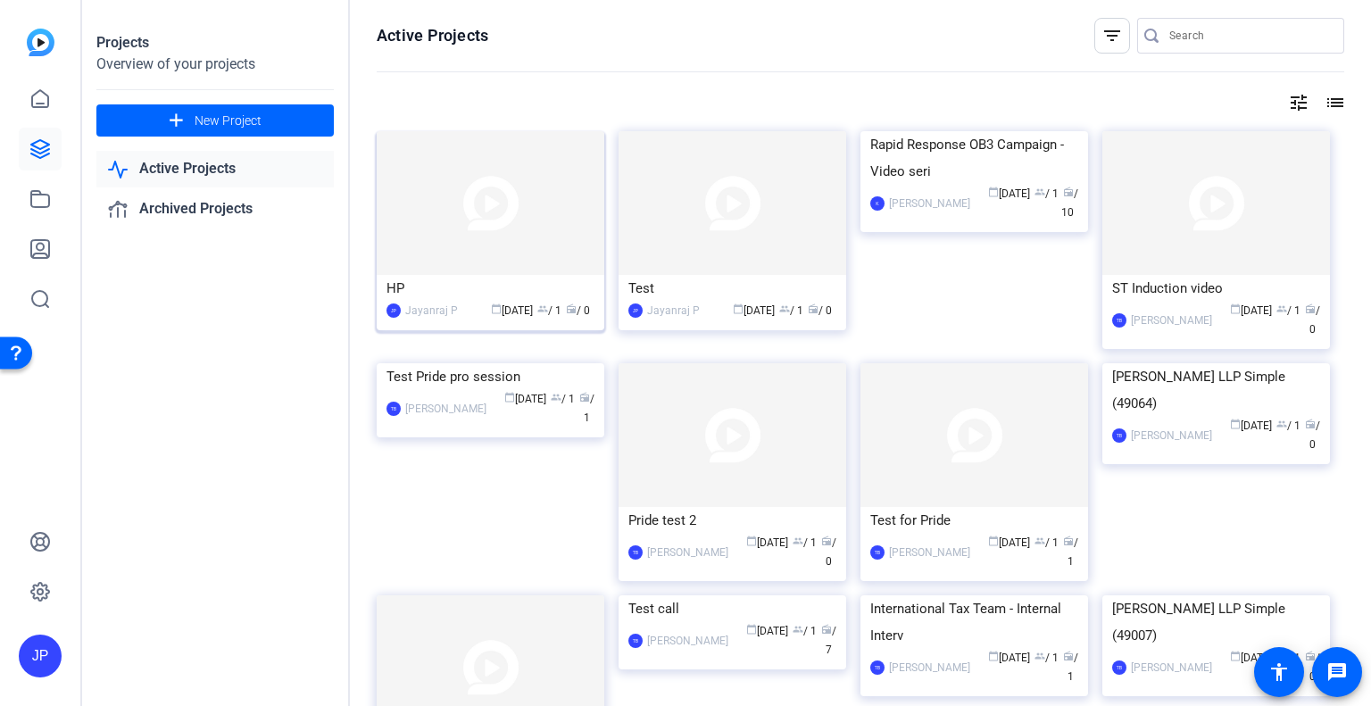
click at [502, 214] on img at bounding box center [491, 203] width 228 height 144
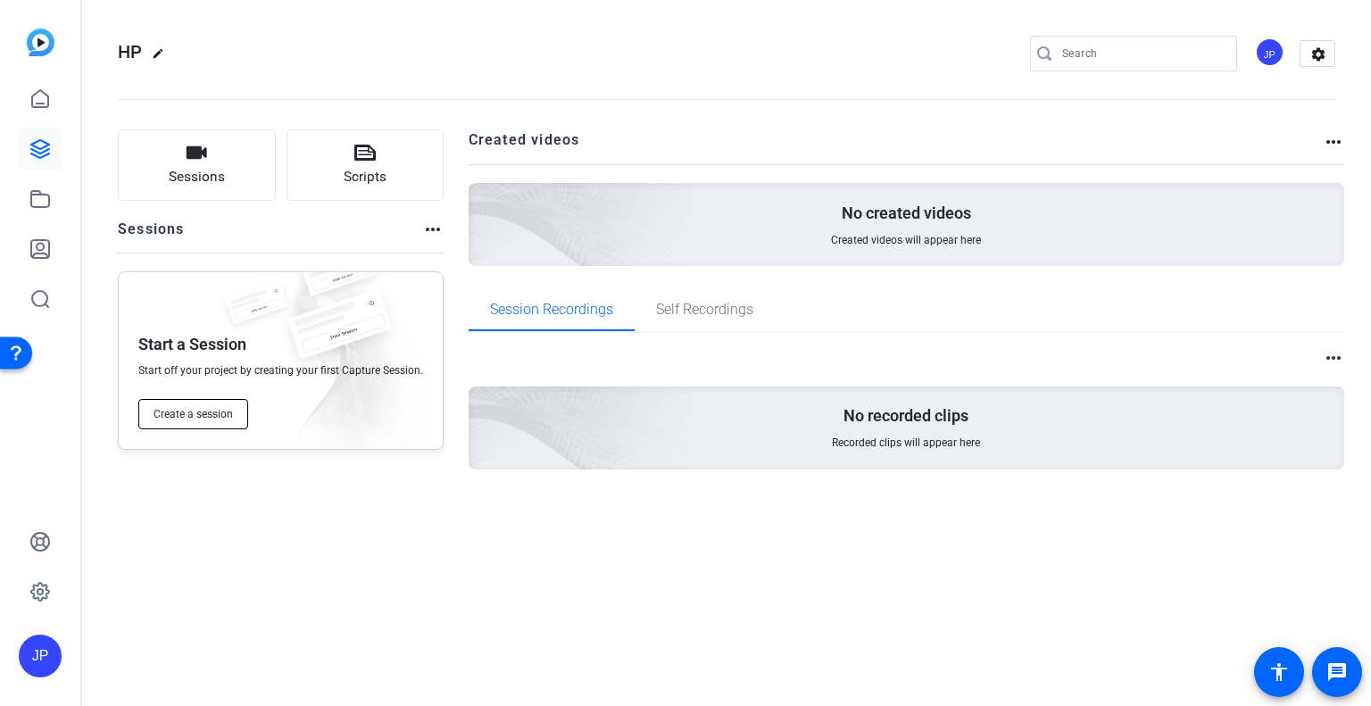
click at [221, 414] on span "Create a session" at bounding box center [192, 414] width 79 height 14
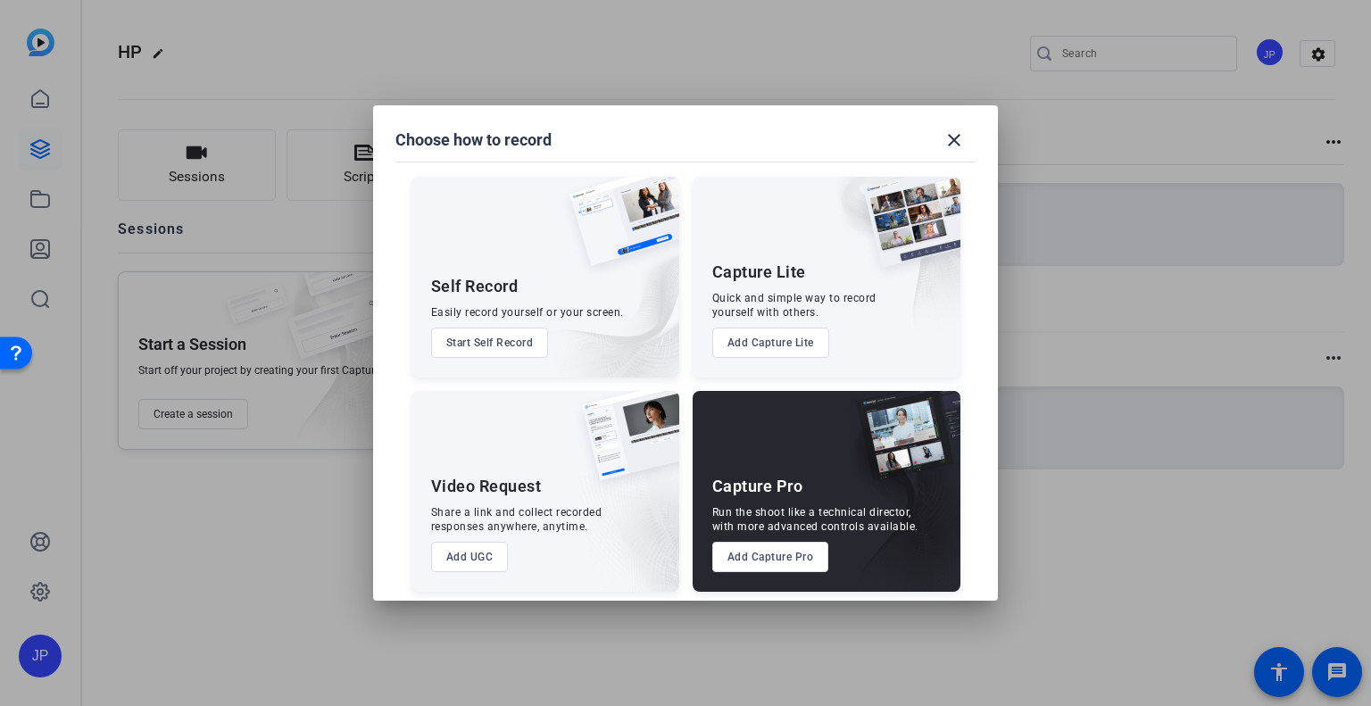
click at [463, 563] on button "Add UGC" at bounding box center [470, 557] width 78 height 30
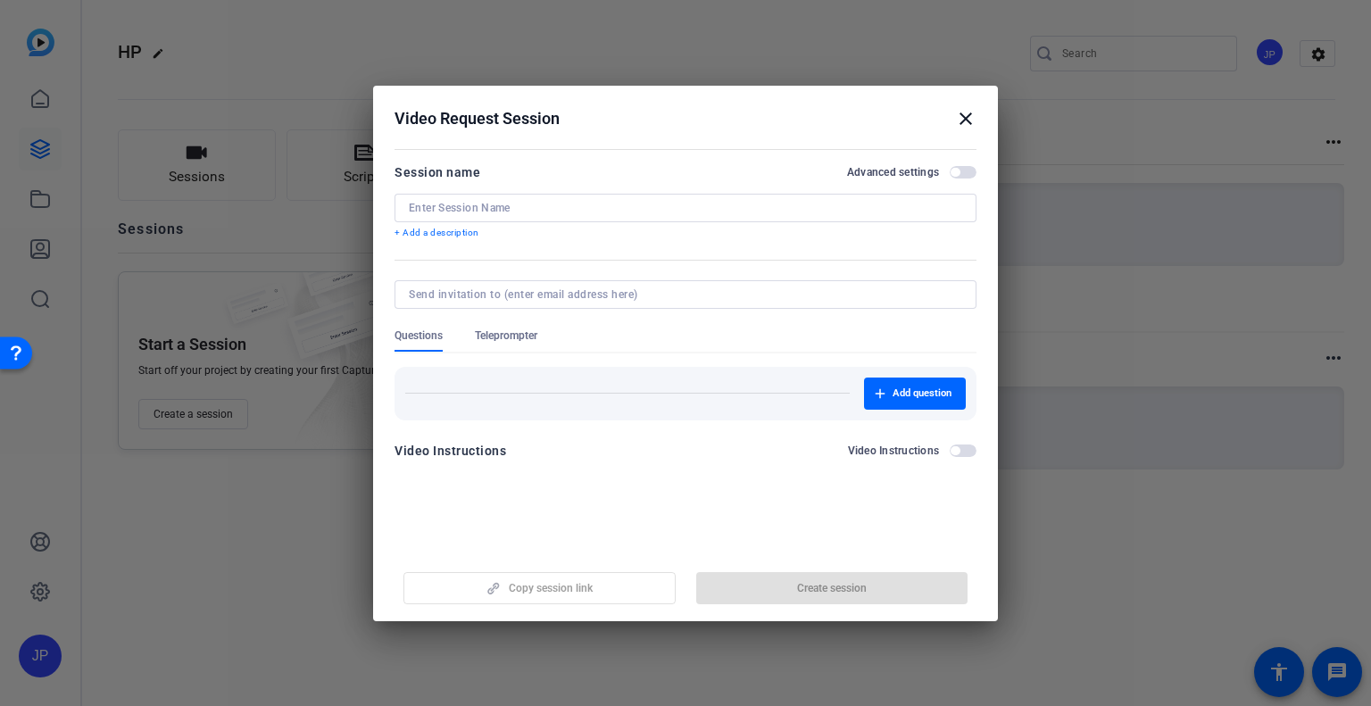
click at [529, 205] on input at bounding box center [685, 208] width 553 height 14
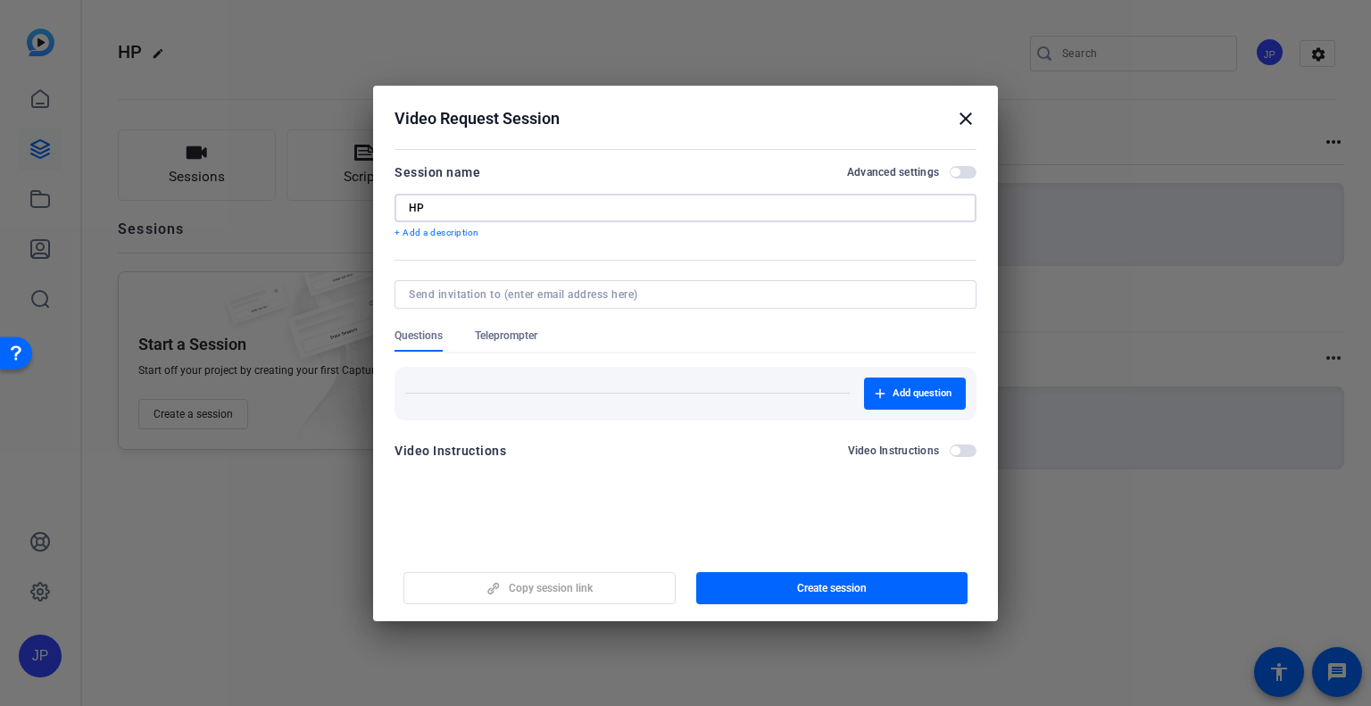
type input "HP"
click at [963, 170] on span "button" at bounding box center [963, 172] width 27 height 12
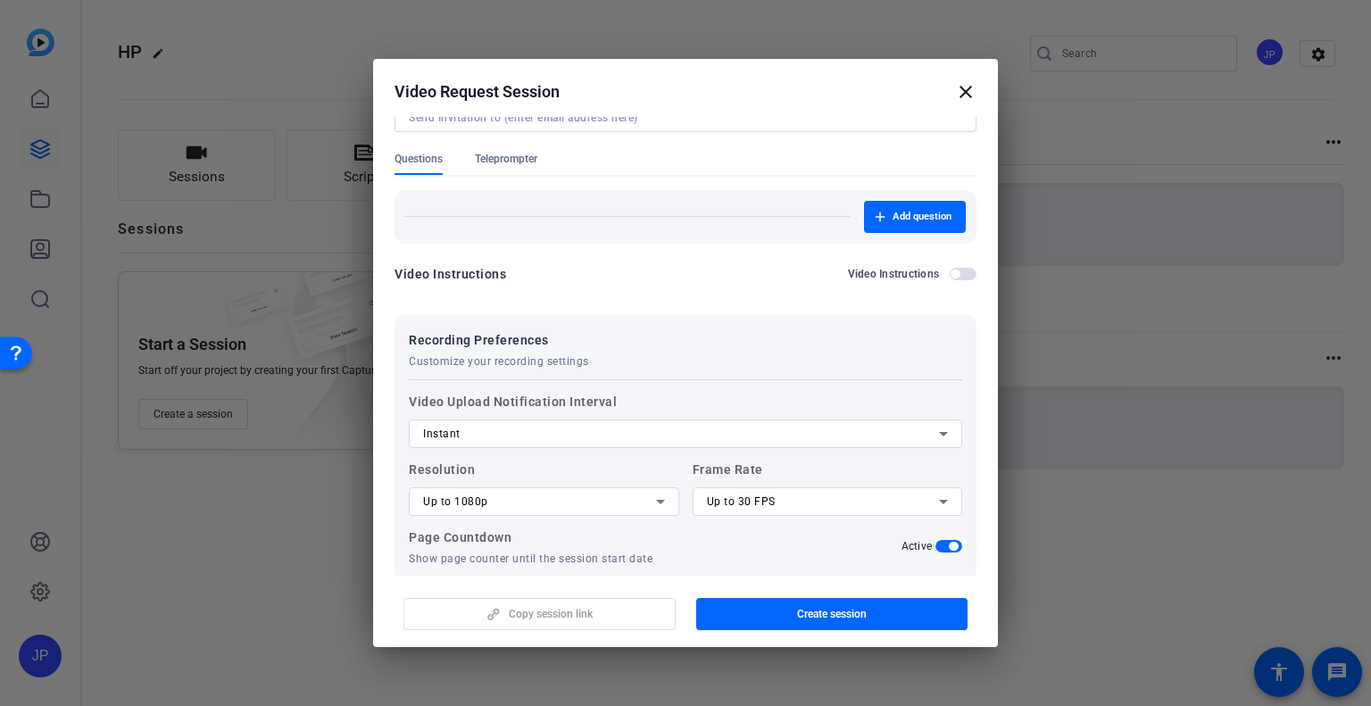
scroll to position [252, 0]
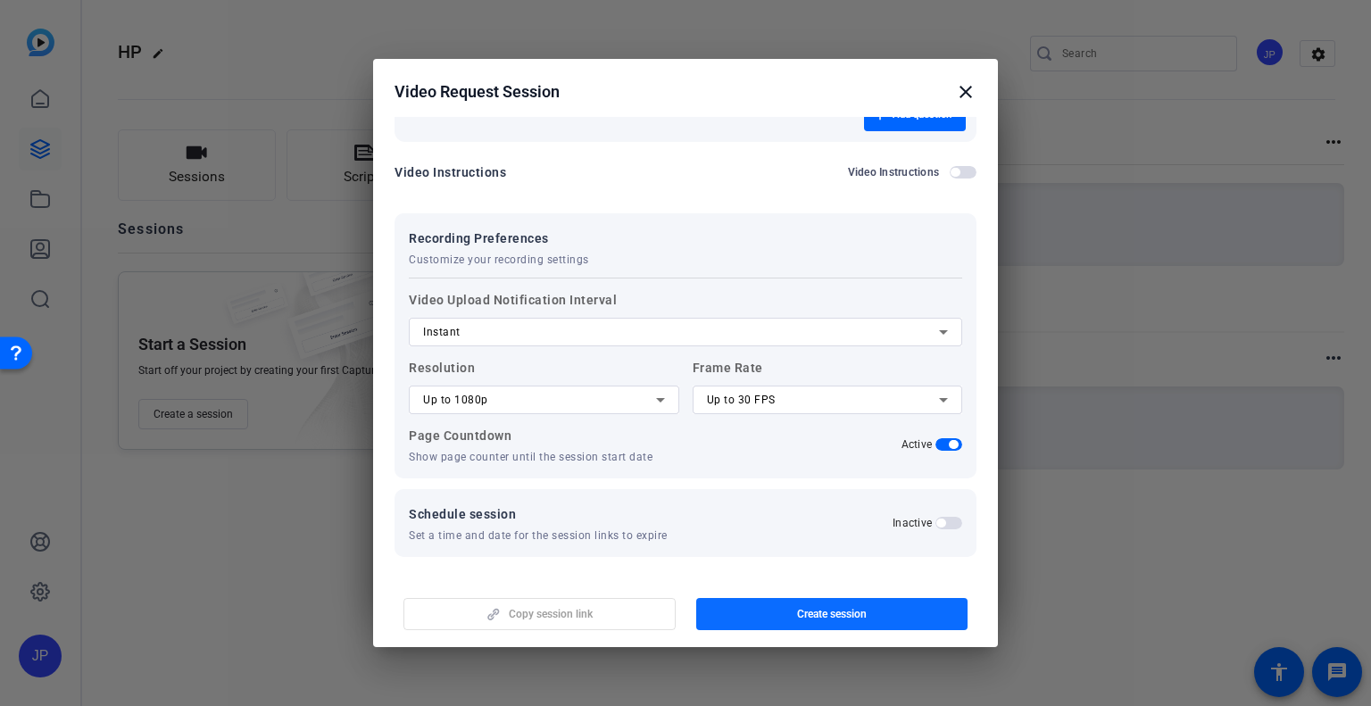
click at [834, 614] on span "Create session" at bounding box center [832, 614] width 70 height 14
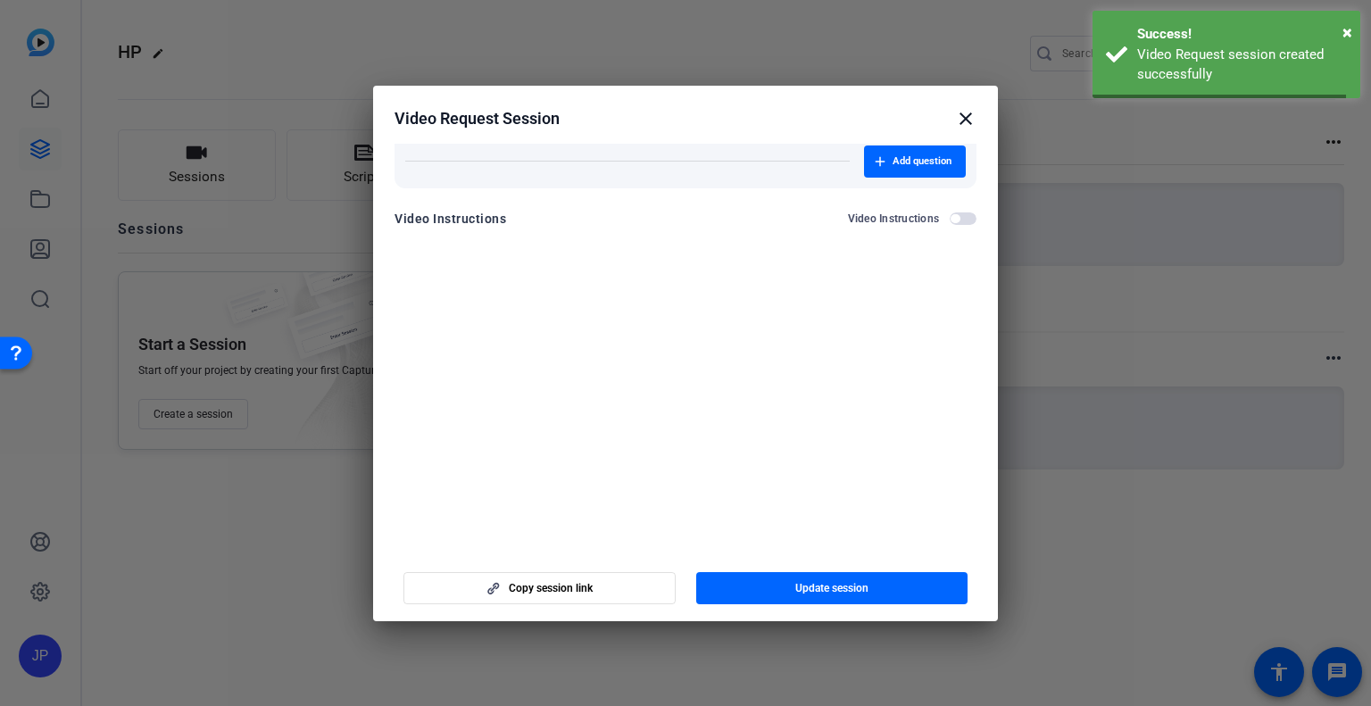
scroll to position [0, 0]
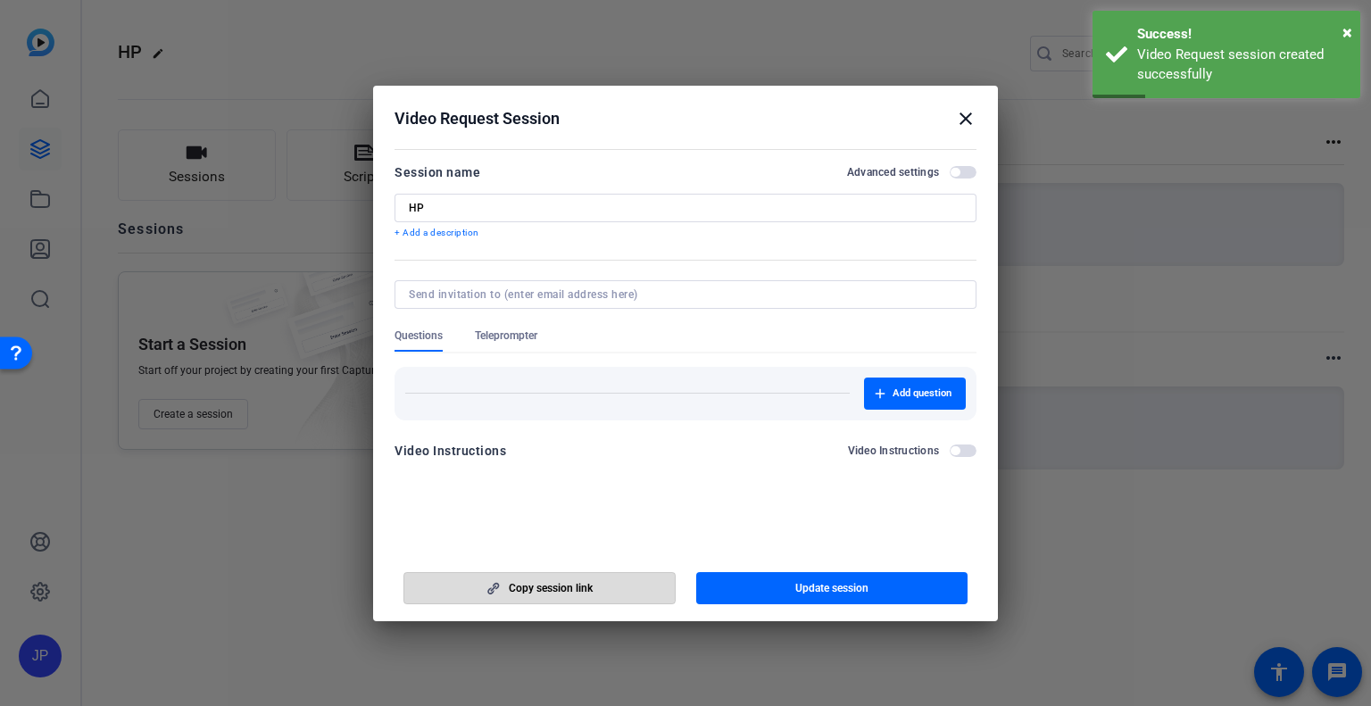
click at [525, 585] on span "Copy session link" at bounding box center [551, 588] width 84 height 14
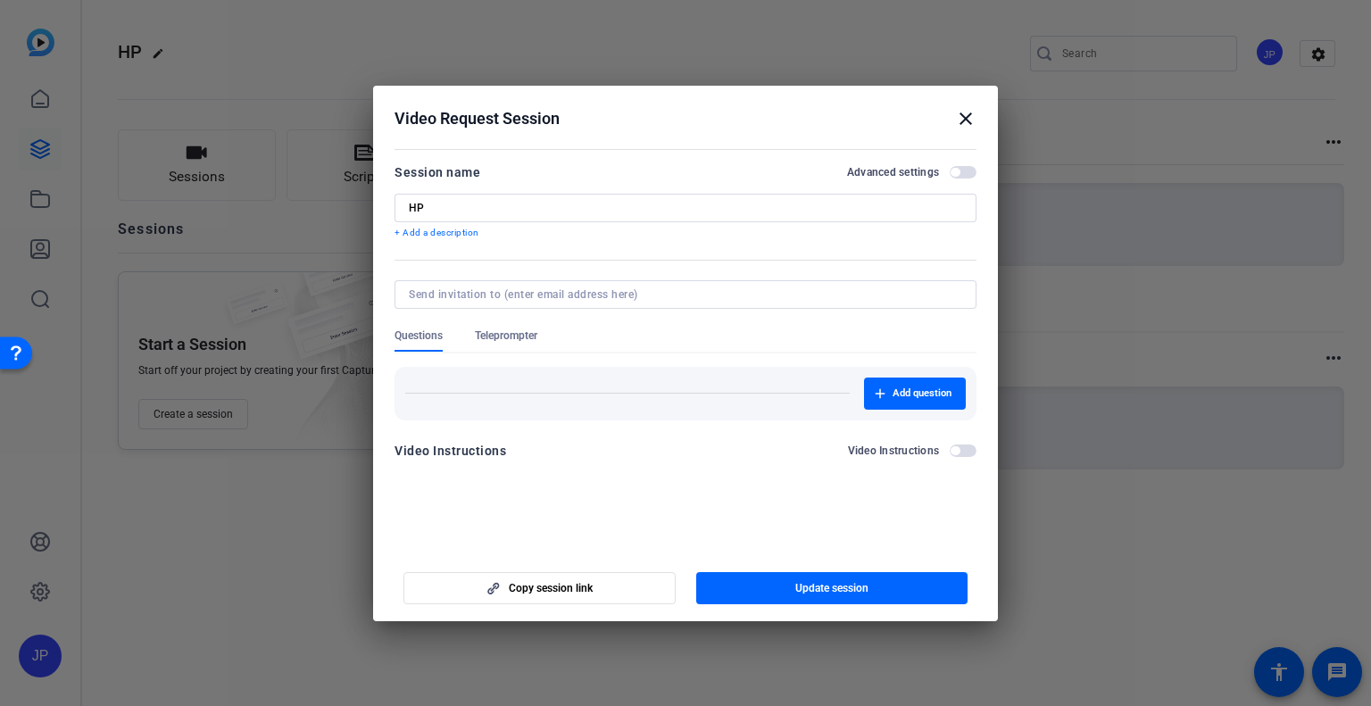
click at [964, 115] on mat-icon "close" at bounding box center [965, 118] width 21 height 21
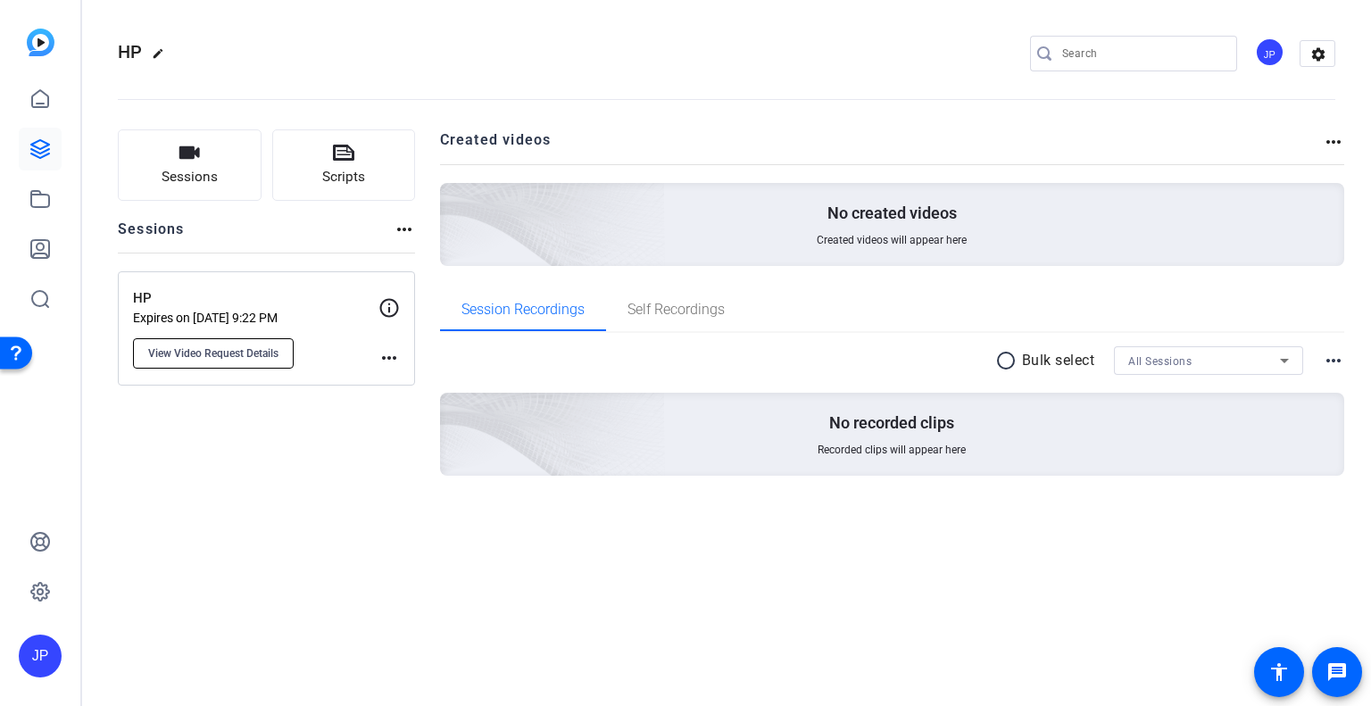
click at [227, 353] on span "View Video Request Details" at bounding box center [213, 353] width 130 height 14
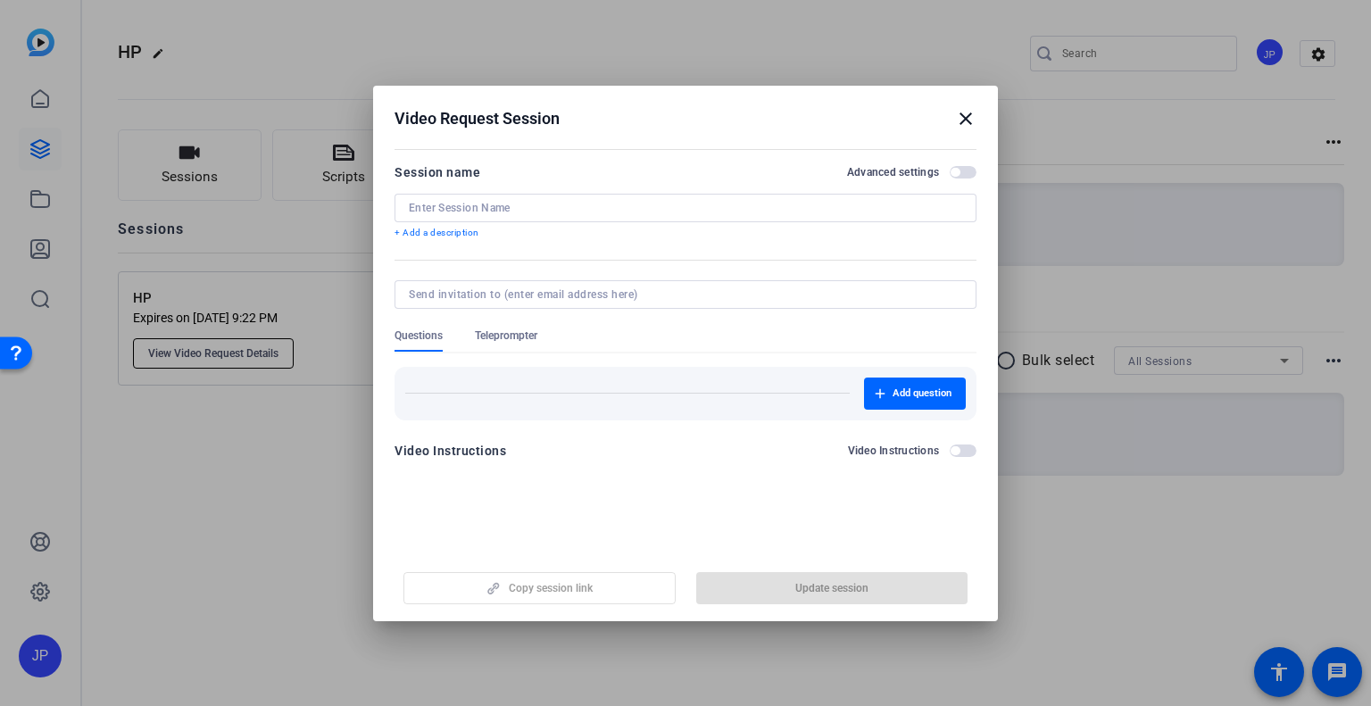
type input "HP"
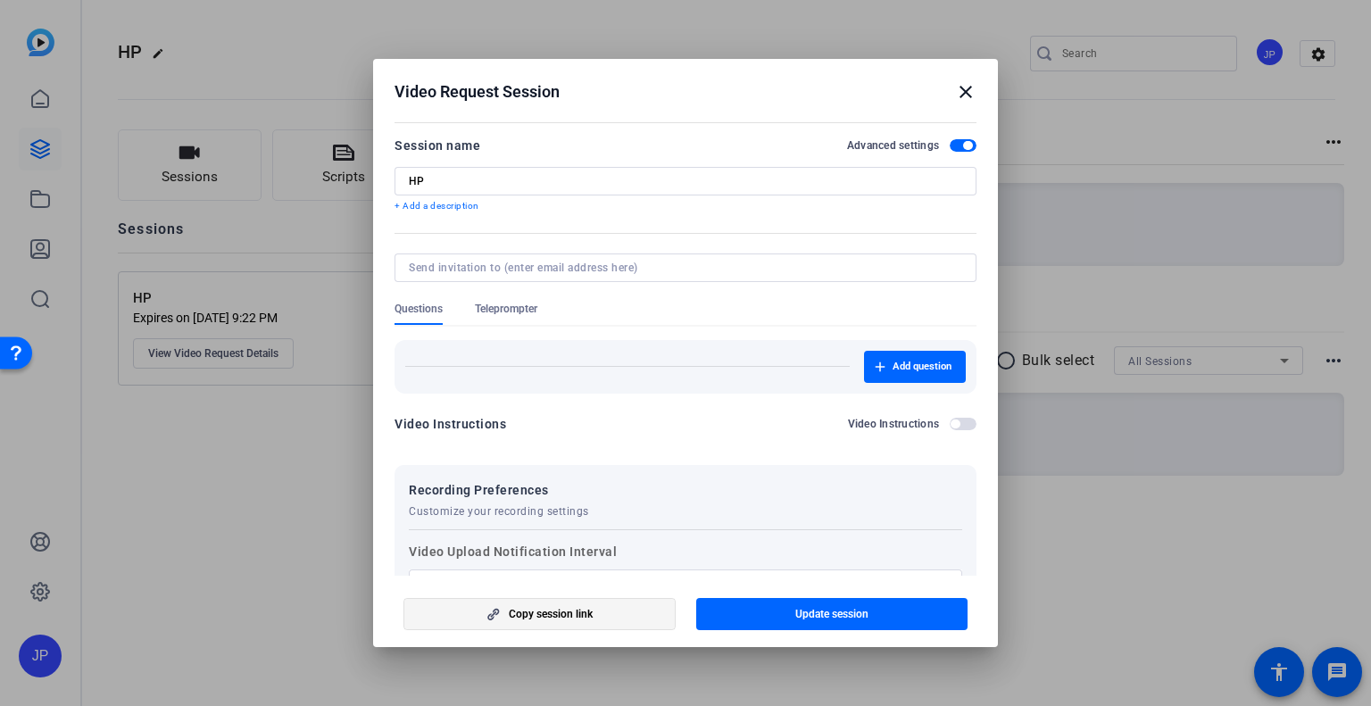
click at [560, 612] on span "Copy session link" at bounding box center [551, 614] width 84 height 14
click at [965, 95] on mat-icon "close" at bounding box center [965, 91] width 21 height 21
